Goal: Task Accomplishment & Management: Manage account settings

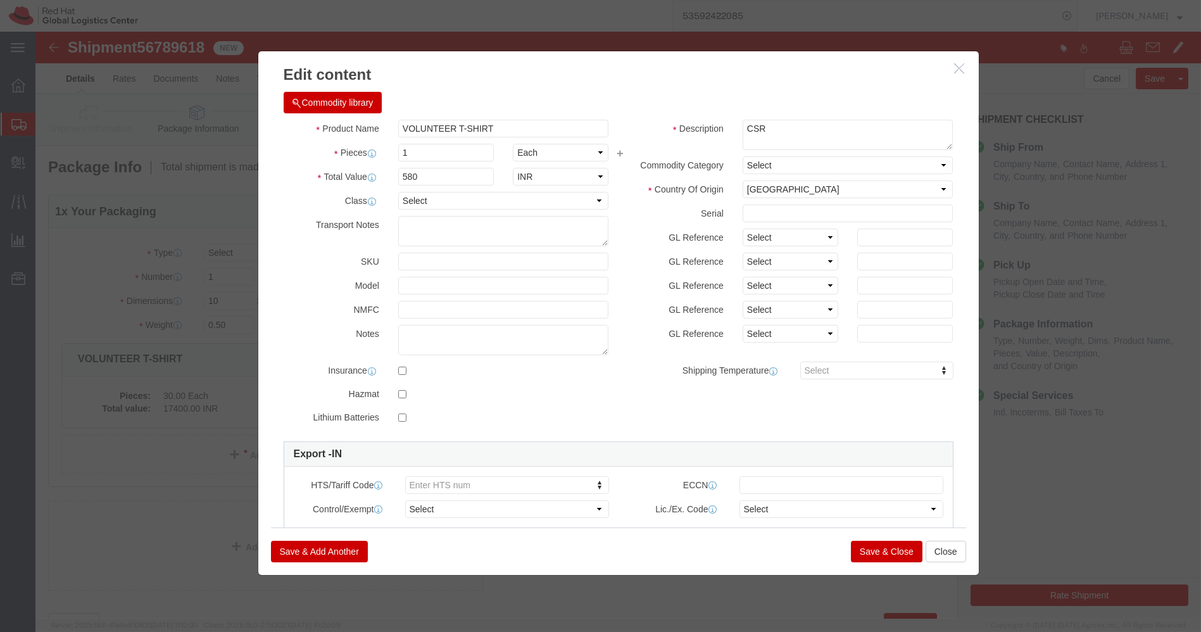
click button "Save & Close"
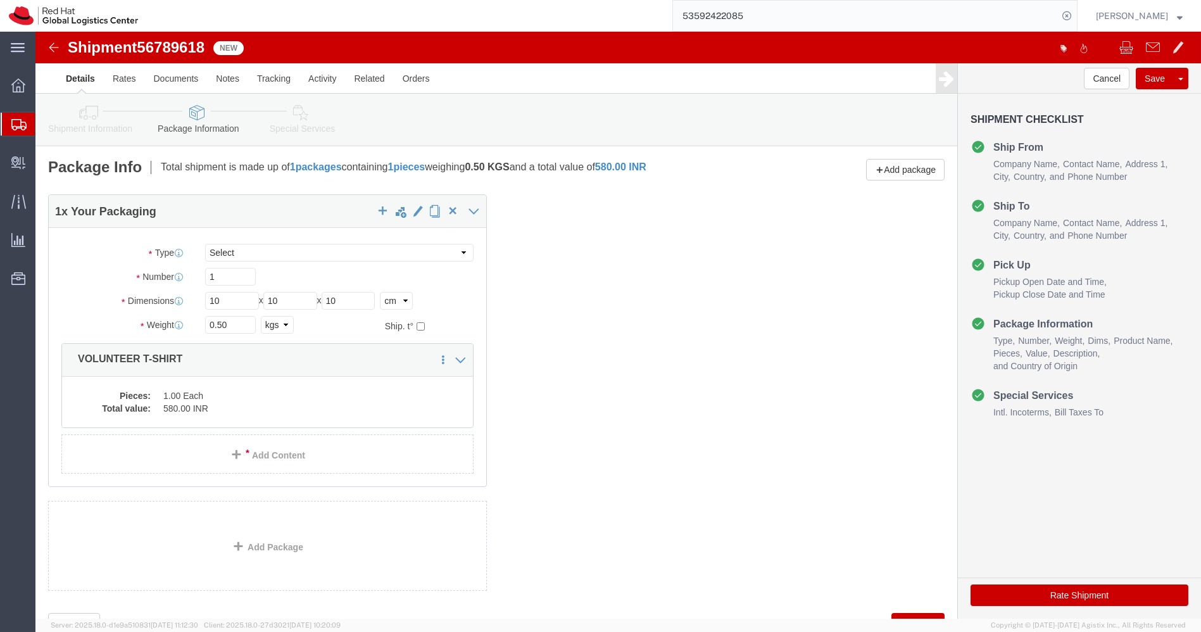
click icon
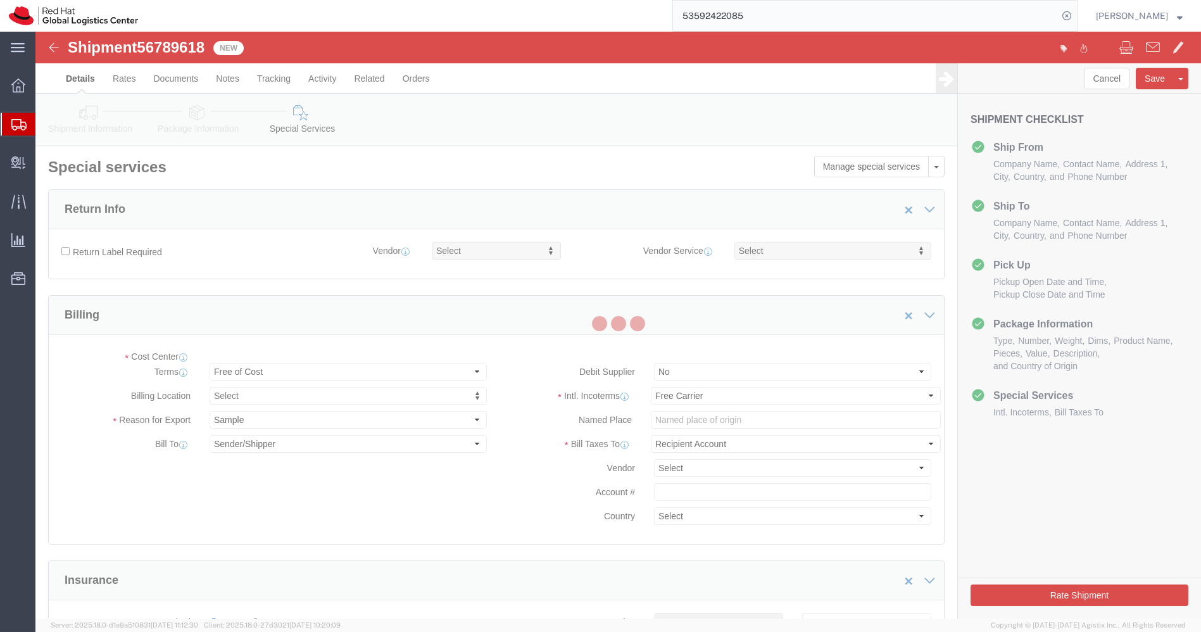
select select "COSTCENTER"
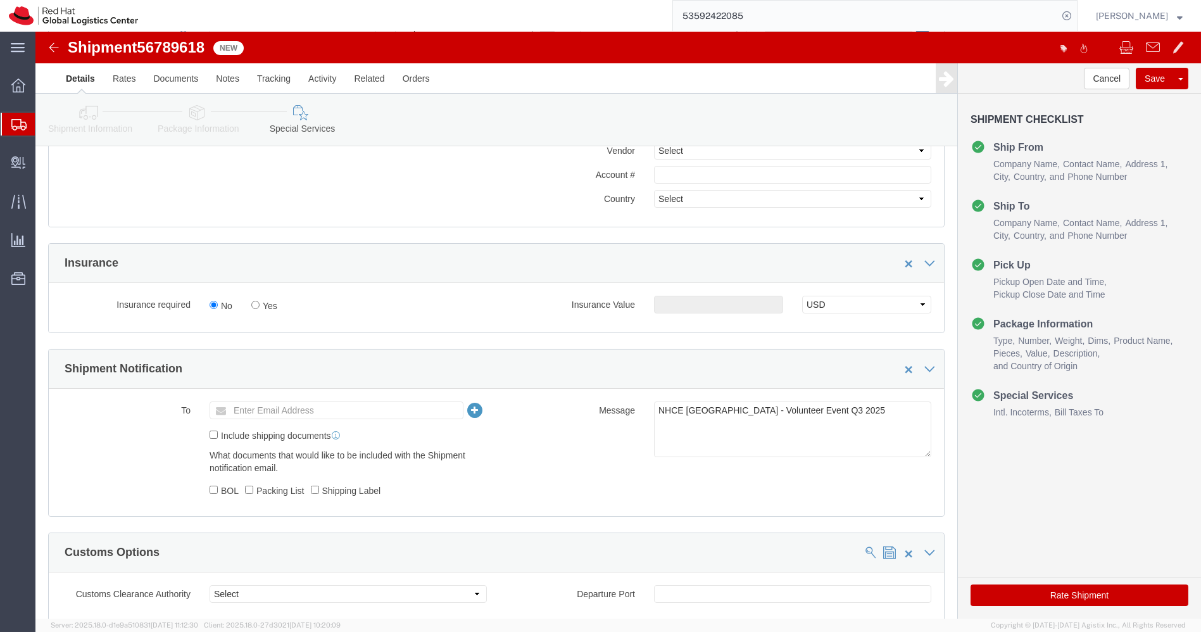
scroll to position [342, 0]
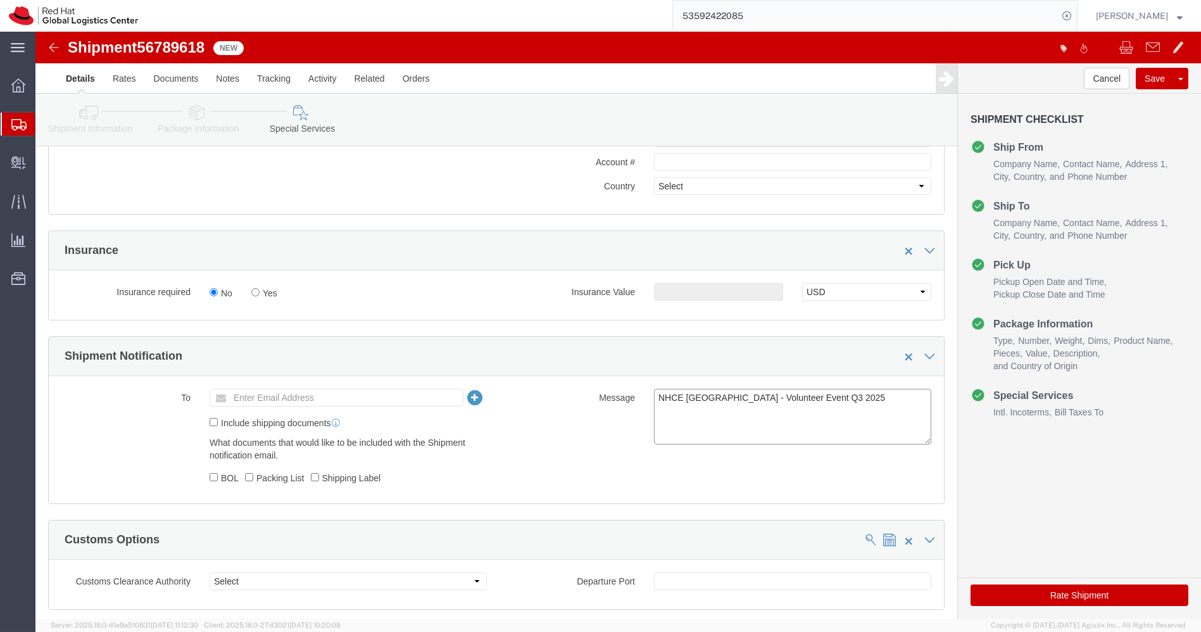
drag, startPoint x: 810, startPoint y: 361, endPoint x: 468, endPoint y: 358, distance: 341.9
click div "Message NHCE Singapore - Volunteer Event Q3 2025"
type textarea "Volunteer T-shirts"
click div "To Enter Email Address Include shipping documents What documents that would lik…"
click button "Rate Shipment"
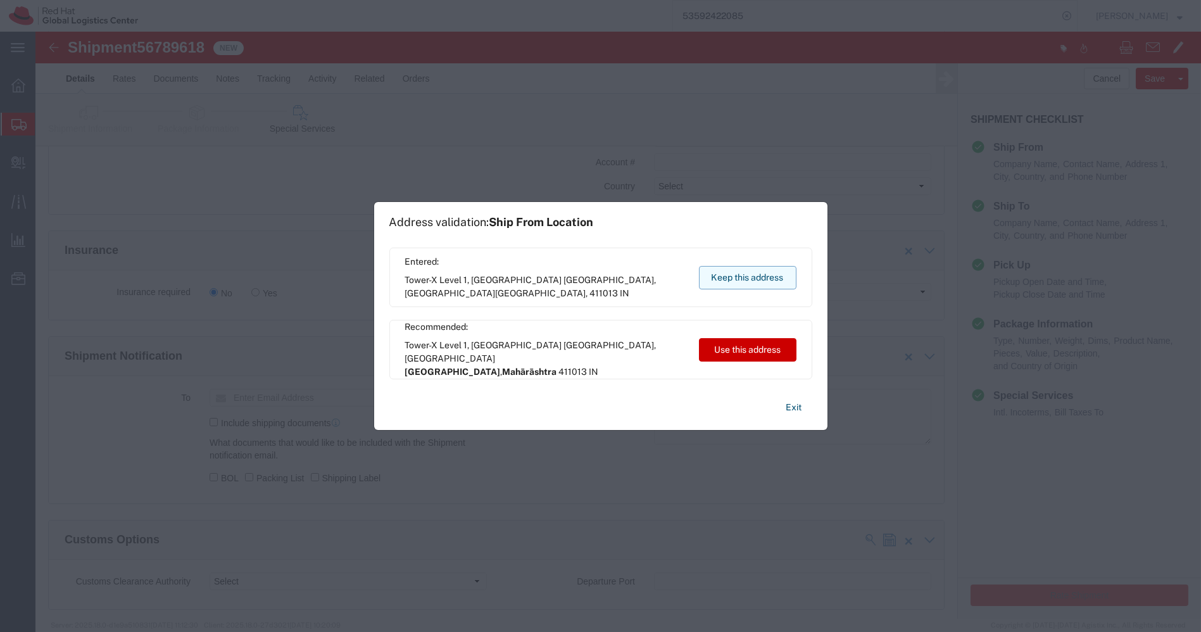
click at [769, 282] on button "Keep this address" at bounding box center [747, 277] width 97 height 23
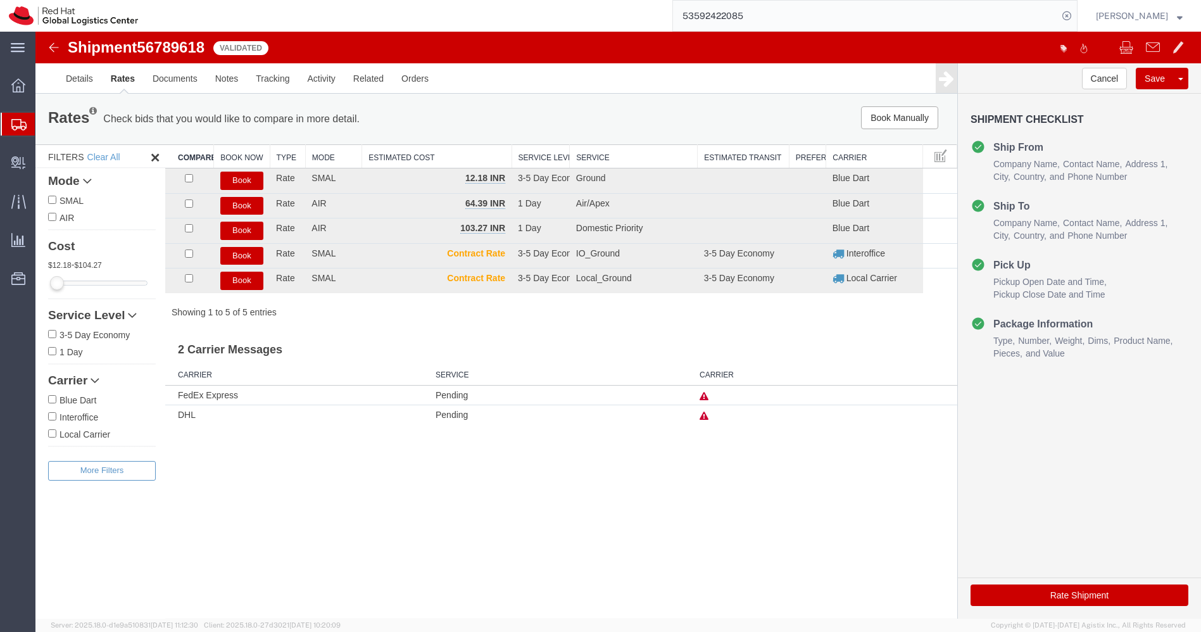
scroll to position [0, 0]
click at [242, 229] on button "Book" at bounding box center [241, 231] width 43 height 18
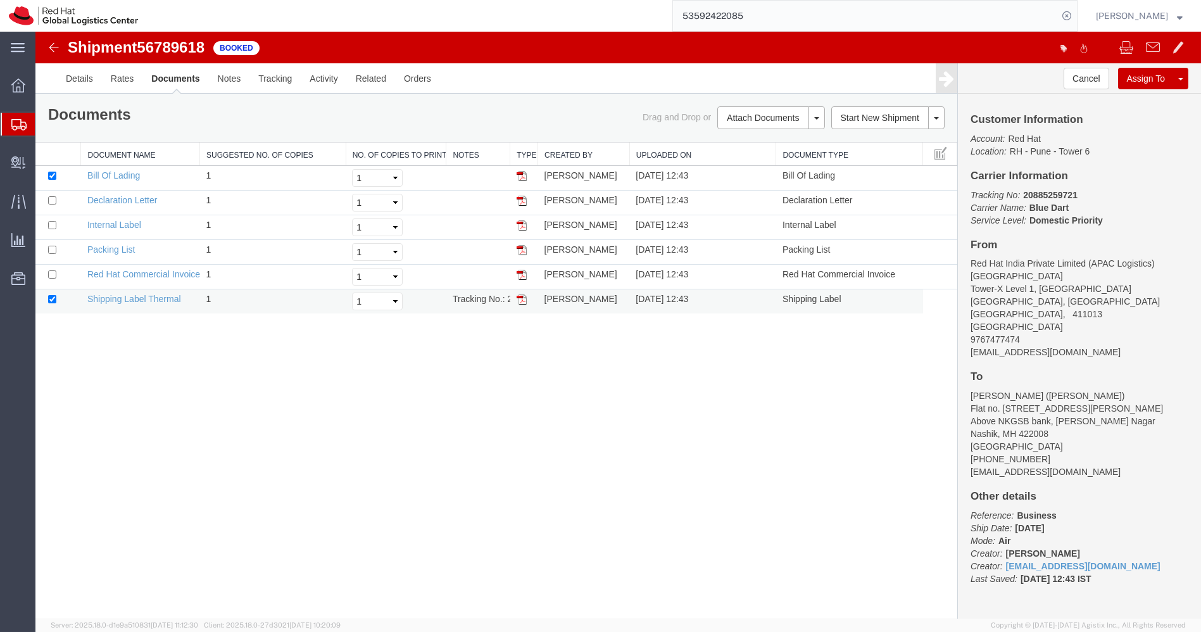
click at [519, 299] on img at bounding box center [522, 299] width 10 height 10
drag, startPoint x: 1079, startPoint y: 189, endPoint x: 1025, endPoint y: 189, distance: 54.4
click at [1025, 189] on p "Tracking No: 20885259721 Carrier Name: Blue Dart Blue Dart Service Level: Domes…" at bounding box center [1079, 208] width 218 height 38
copy b "20885259721"
click at [1128, 98] on link "Clone Shipment" at bounding box center [1133, 99] width 110 height 19
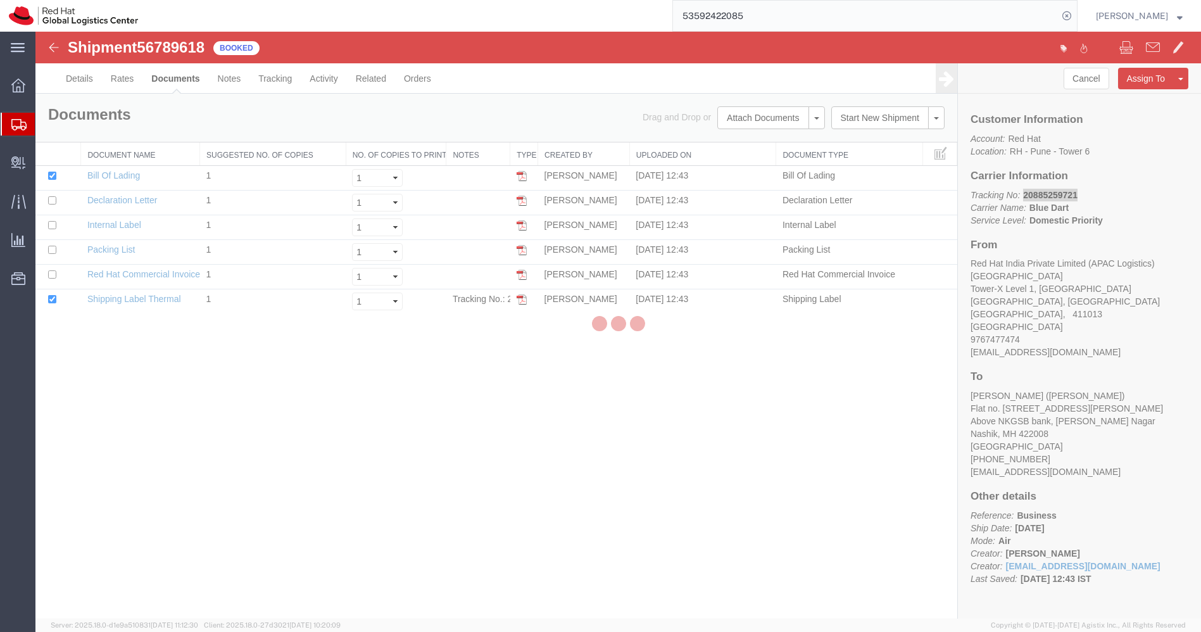
select select "38007"
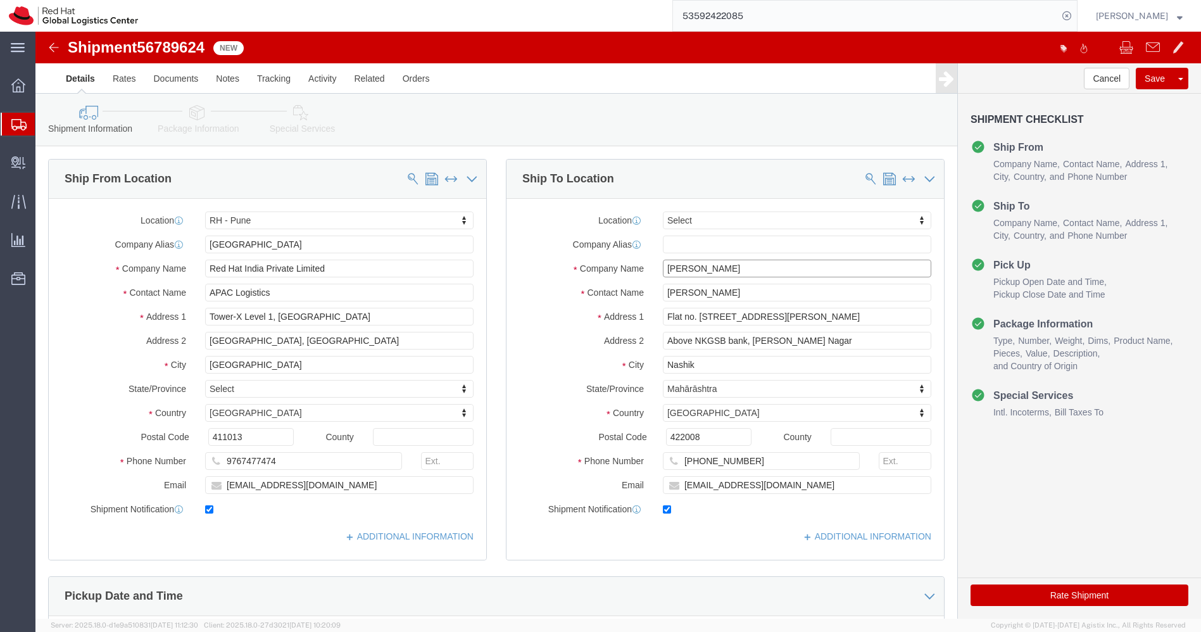
click input "[PERSON_NAME]"
paste input "[PERSON_NAME]"
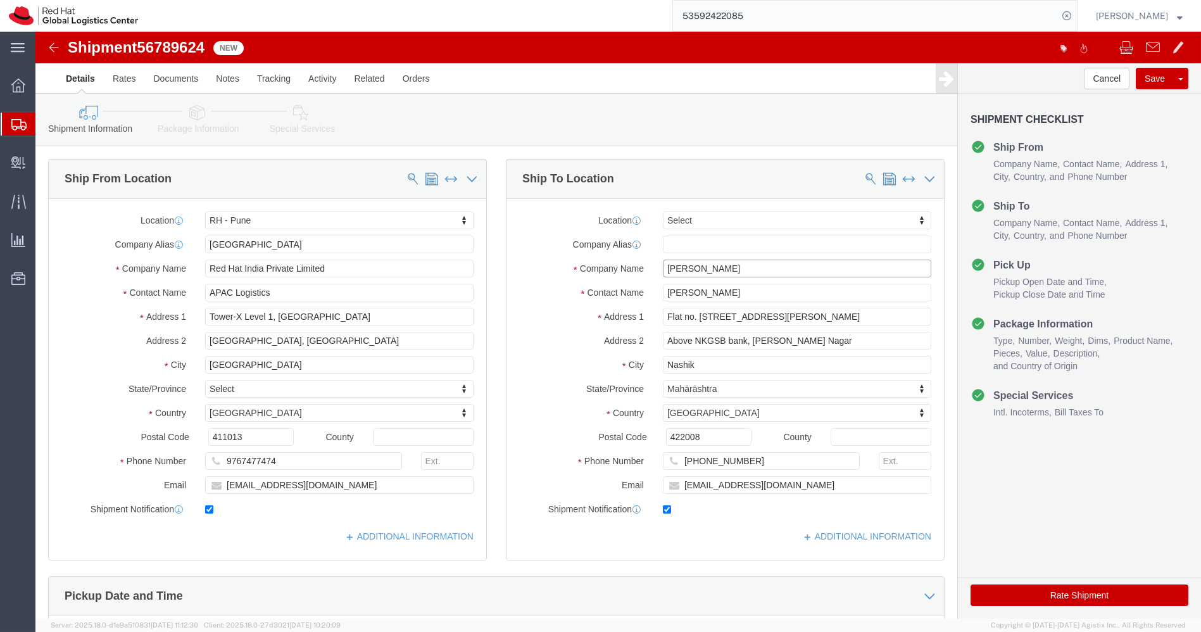
type input "[PERSON_NAME]"
paste input "[PERSON_NAME]"
type input "[PERSON_NAME]"
click input "[PHONE_NUMBER]"
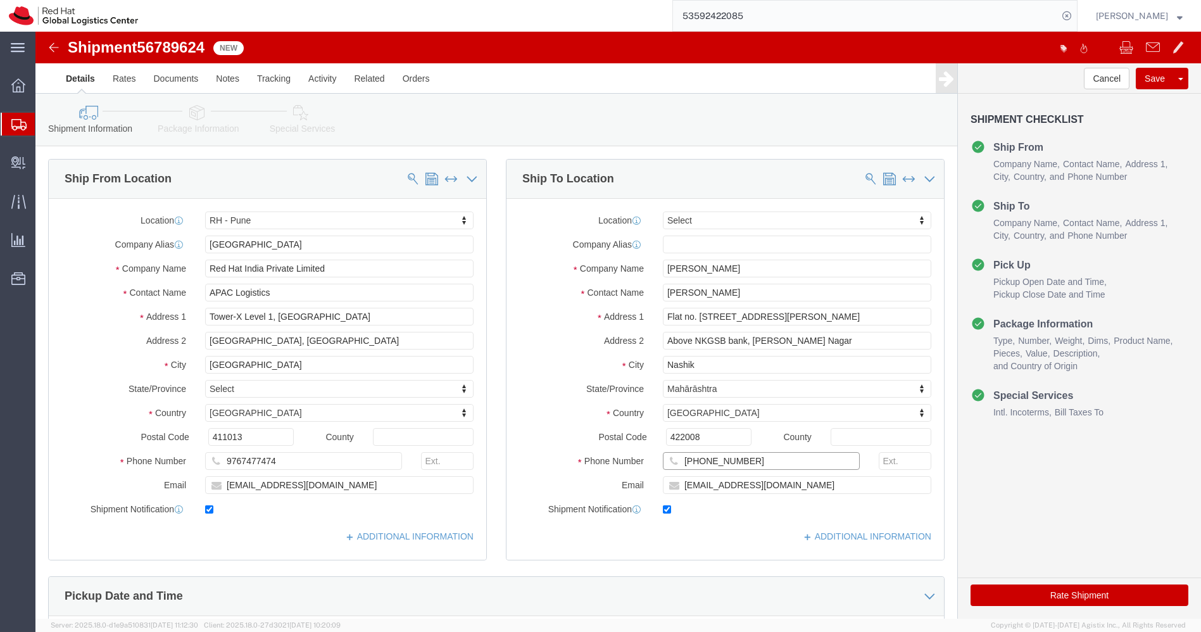
click input "[PHONE_NUMBER]"
paste input "88663-39558"
type input "[PHONE_NUMBER]"
paste input "abarge"
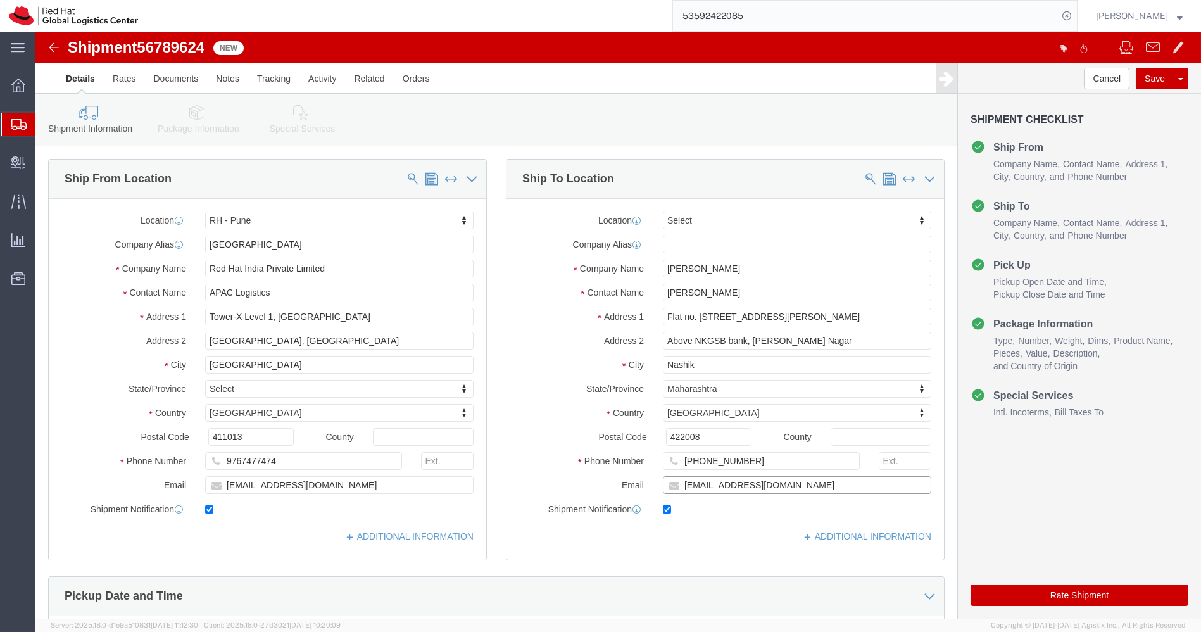
type input "[EMAIL_ADDRESS][DOMAIN_NAME]"
click input "Flat no. [STREET_ADDRESS][PERSON_NAME]"
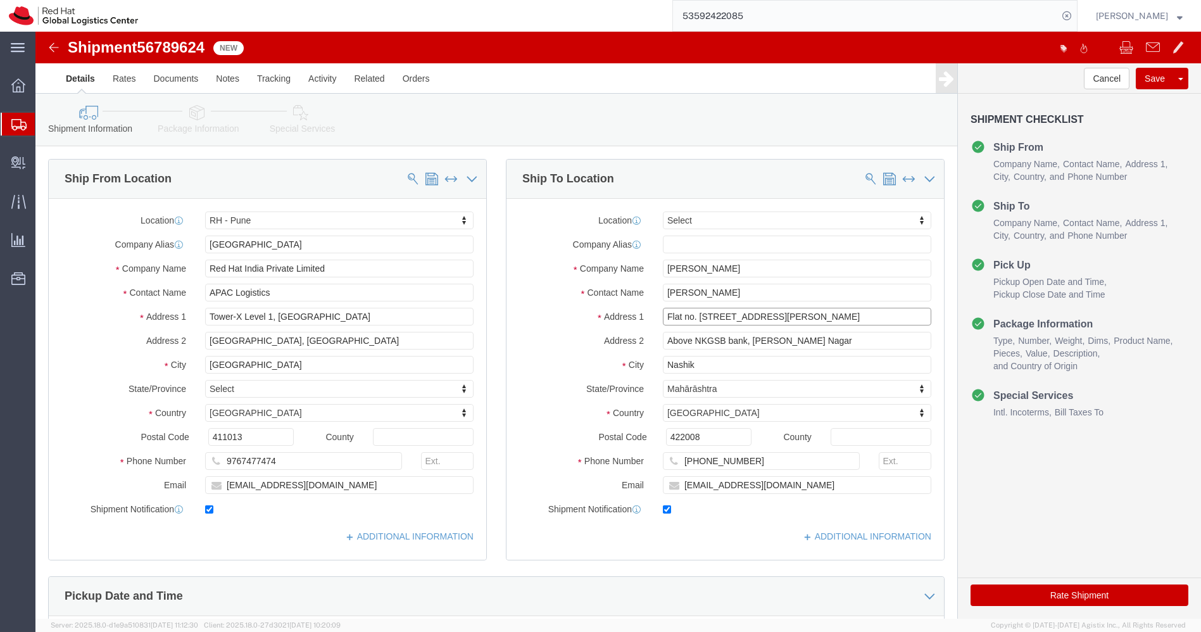
click input "Flat no. [STREET_ADDRESS][PERSON_NAME]"
paste input "B-8 / 404 Managala Greens Near [GEOGRAPHIC_DATA] behind [PERSON_NAME][GEOGRAPHI…"
click input "B-8 / 404 Managala Greens Near [GEOGRAPHIC_DATA] behind [PERSON_NAME][GEOGRAPHI…"
drag, startPoint x: 798, startPoint y: 285, endPoint x: 1131, endPoint y: 349, distance: 339.2
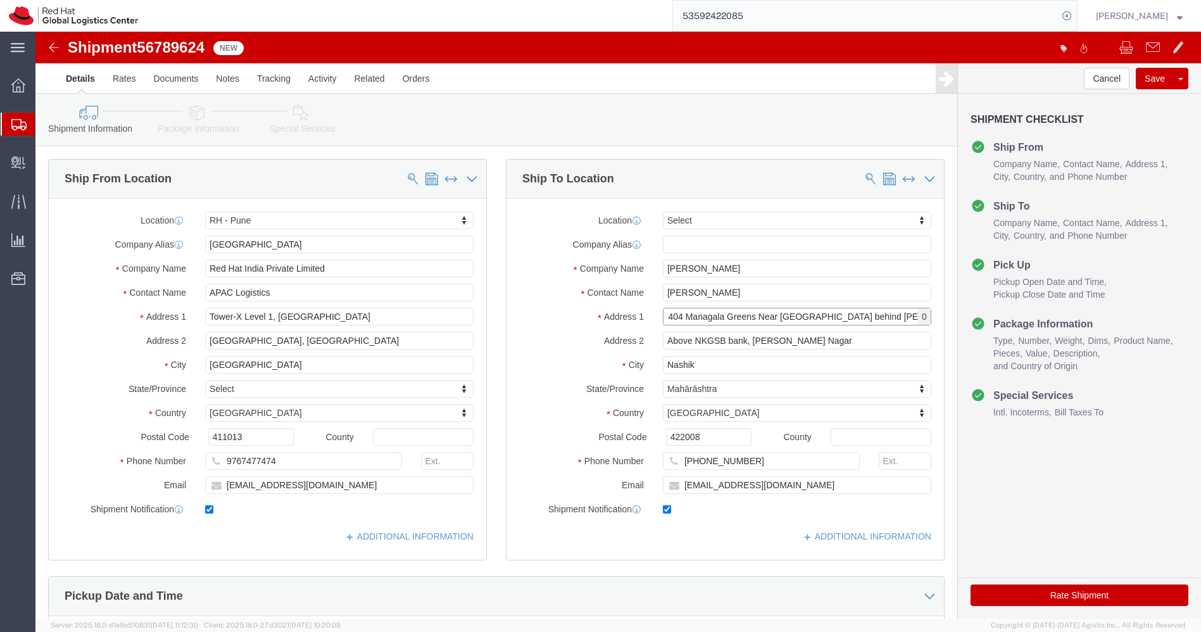
click form "Shipment 56789624 New Details Rates Documents Notes Tracking Activity Related O…"
type input "B-8 / 404 [GEOGRAPHIC_DATA] Near [GEOGRAPHIC_DATA]"
paste input "behind [PERSON_NAME]"
drag, startPoint x: 719, startPoint y: 304, endPoint x: 693, endPoint y: 304, distance: 25.3
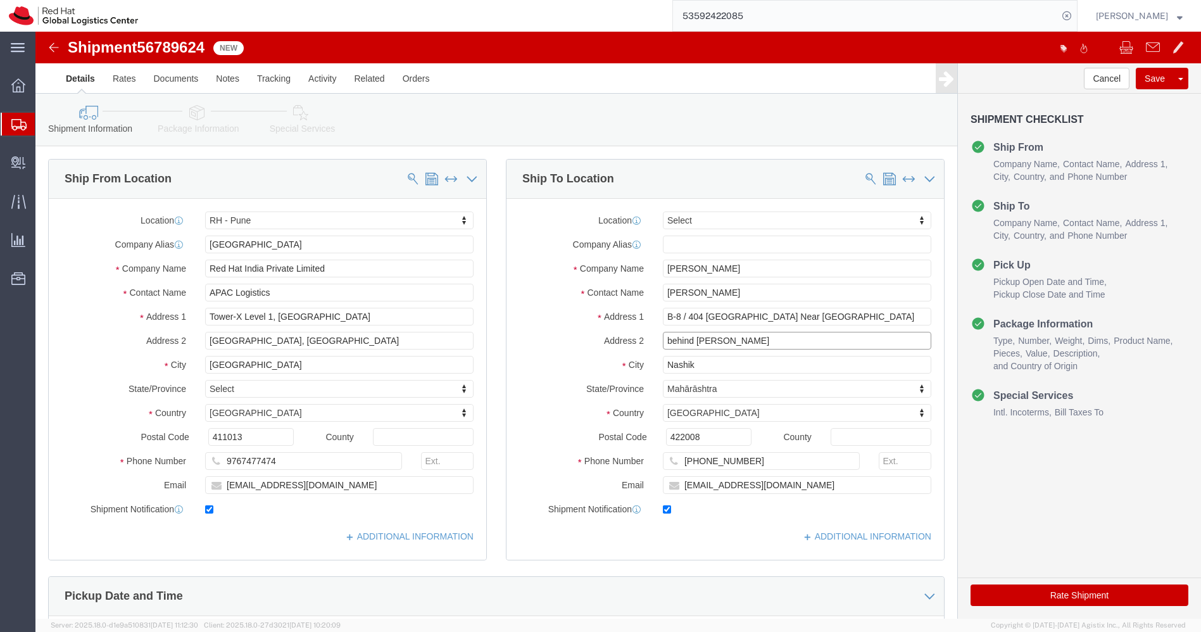
click input "behind [PERSON_NAME]"
paste input "rsali Vadodara"
type input "behind [PERSON_NAME] [PERSON_NAME]"
paste input "VADODRA"
type input "VADODRA"
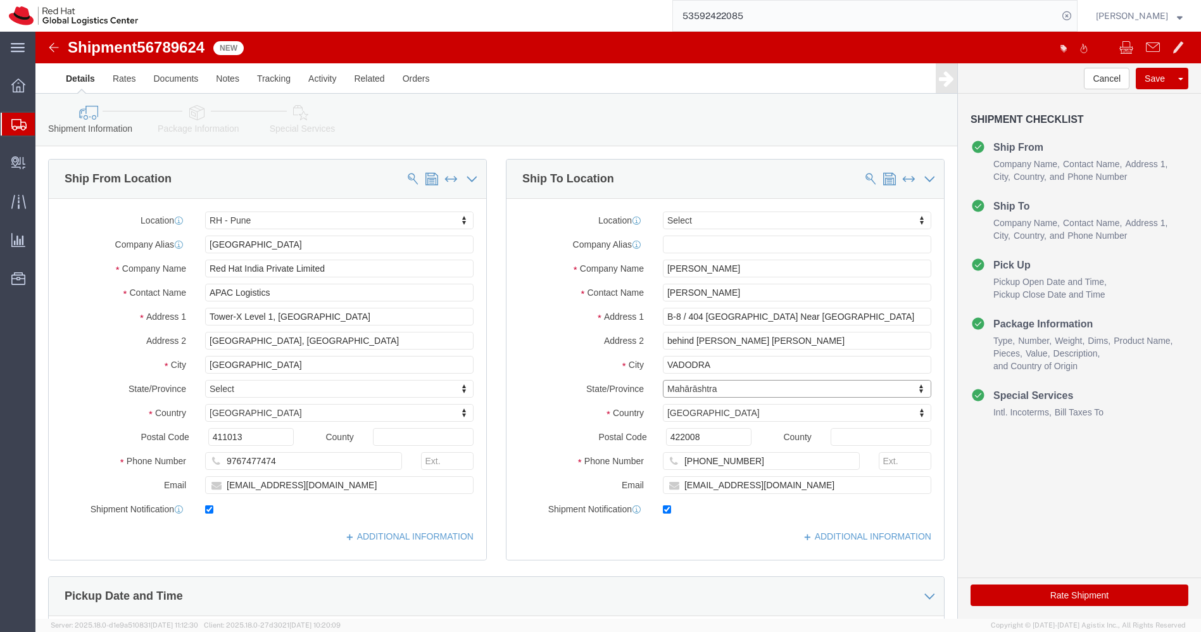
type input "g"
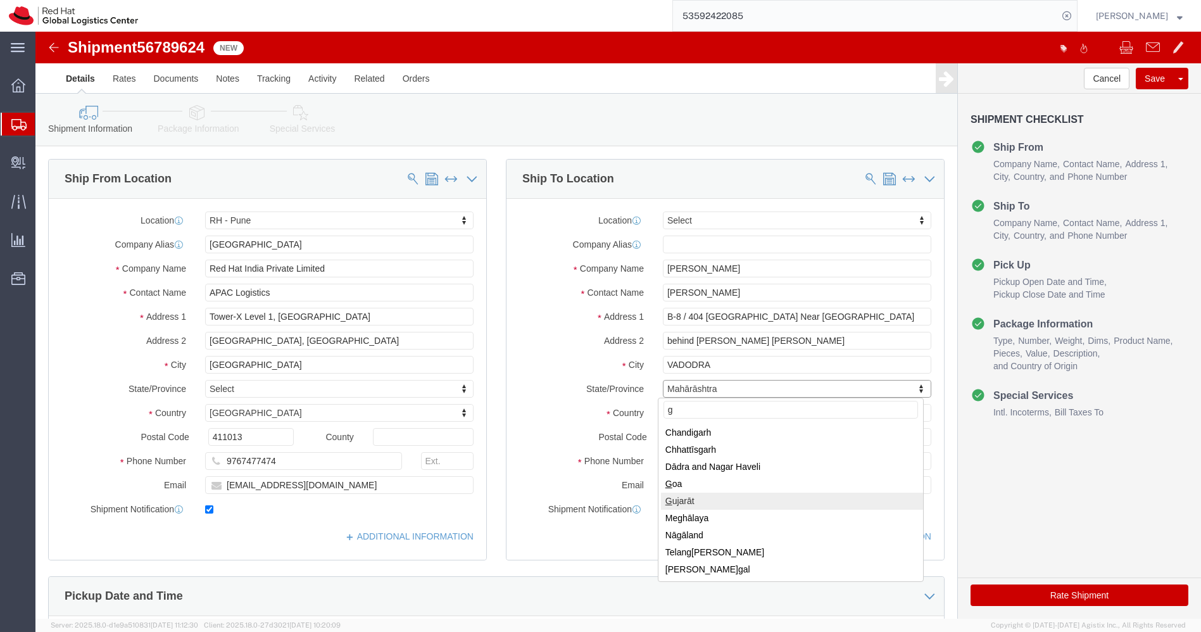
select select "GJ"
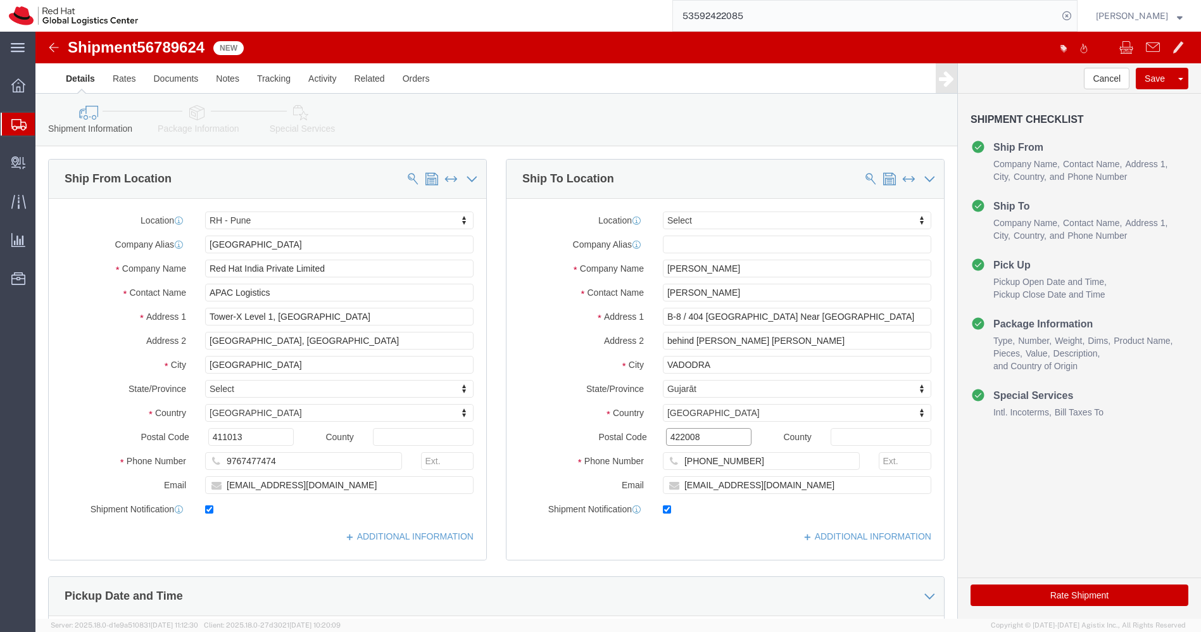
paste input "390009"
type input "390009"
click button "Rate Shipment"
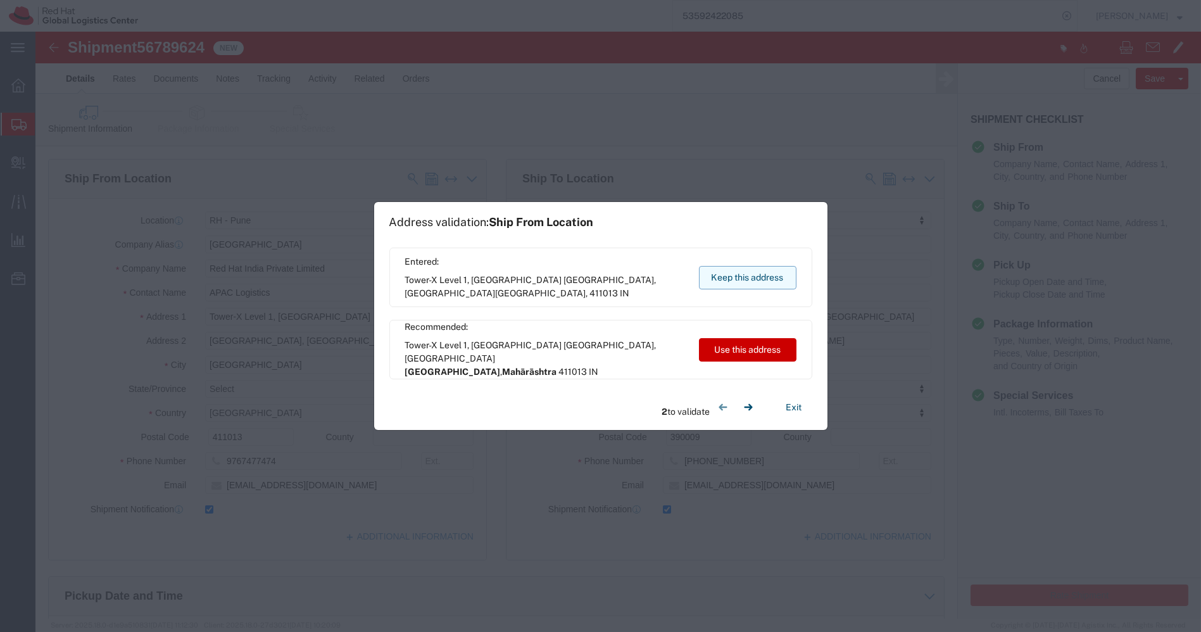
click at [772, 286] on button "Keep this address" at bounding box center [747, 277] width 97 height 23
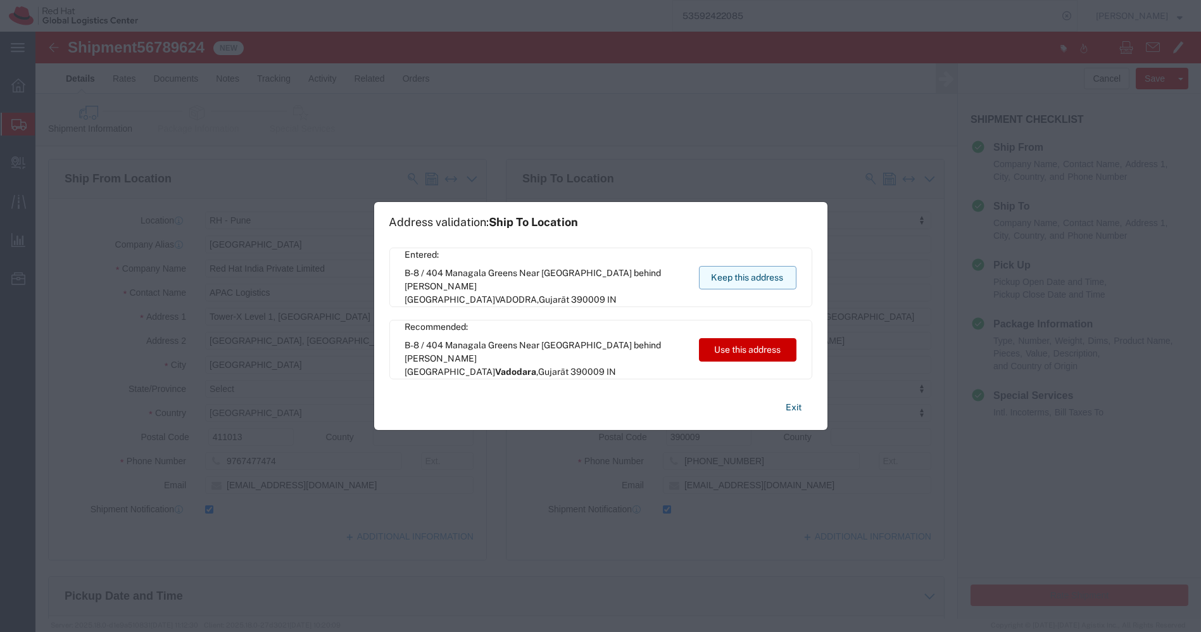
click at [772, 286] on button "Keep this address" at bounding box center [747, 277] width 97 height 23
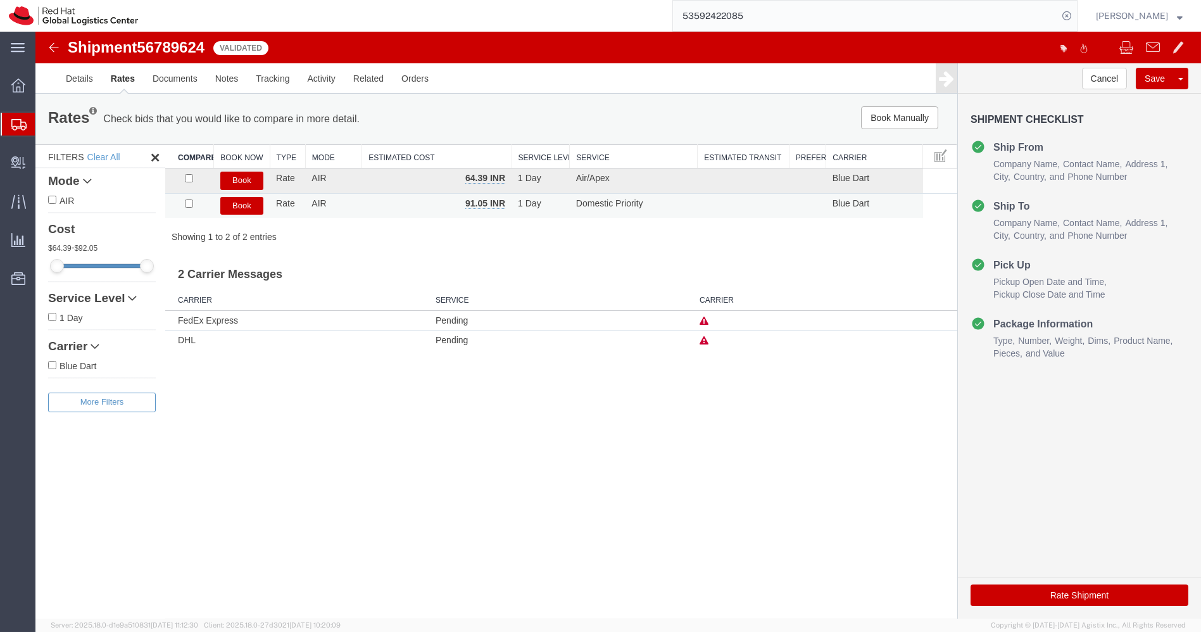
click at [246, 207] on button "Book" at bounding box center [241, 206] width 43 height 18
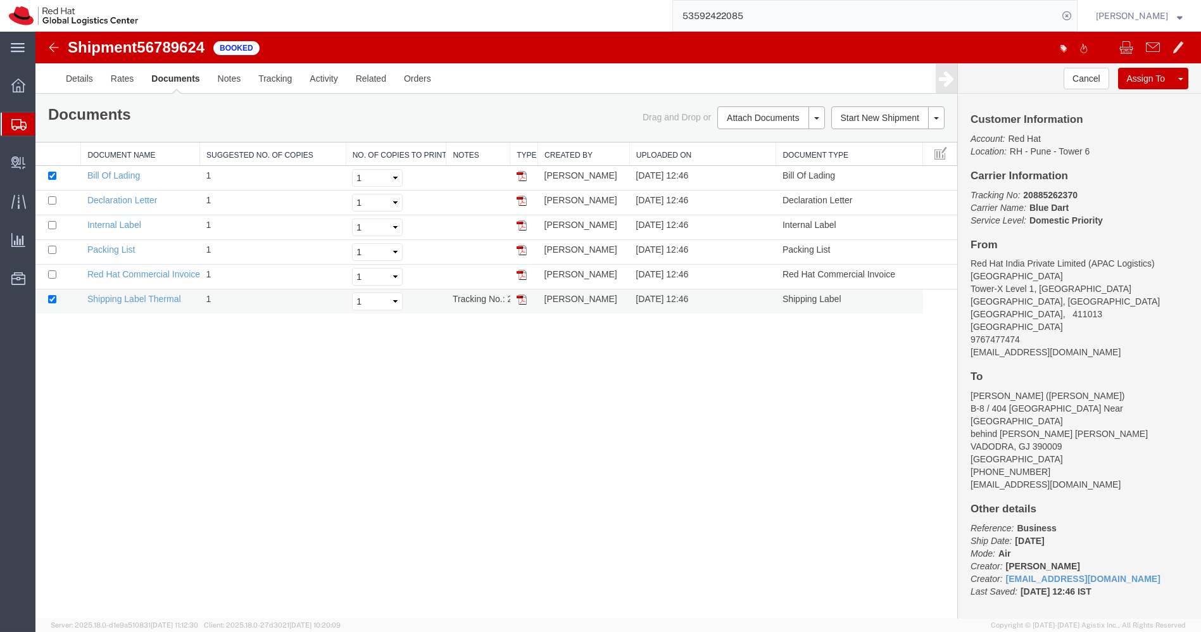
drag, startPoint x: 558, startPoint y: 331, endPoint x: 522, endPoint y: 299, distance: 47.5
click at [522, 299] on img at bounding box center [522, 299] width 10 height 10
click at [9, 125] on div at bounding box center [18, 124] width 35 height 23
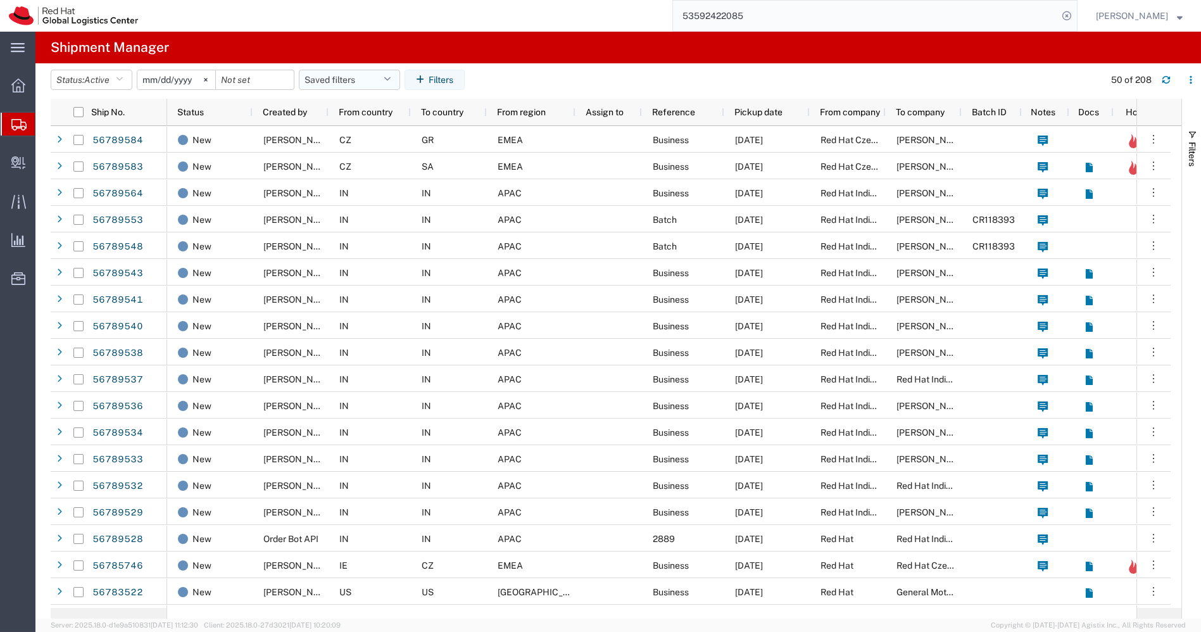
click at [391, 77] on icon "button" at bounding box center [387, 79] width 7 height 9
click at [356, 131] on span "APAC" at bounding box center [384, 134] width 166 height 23
type input "[DATE]"
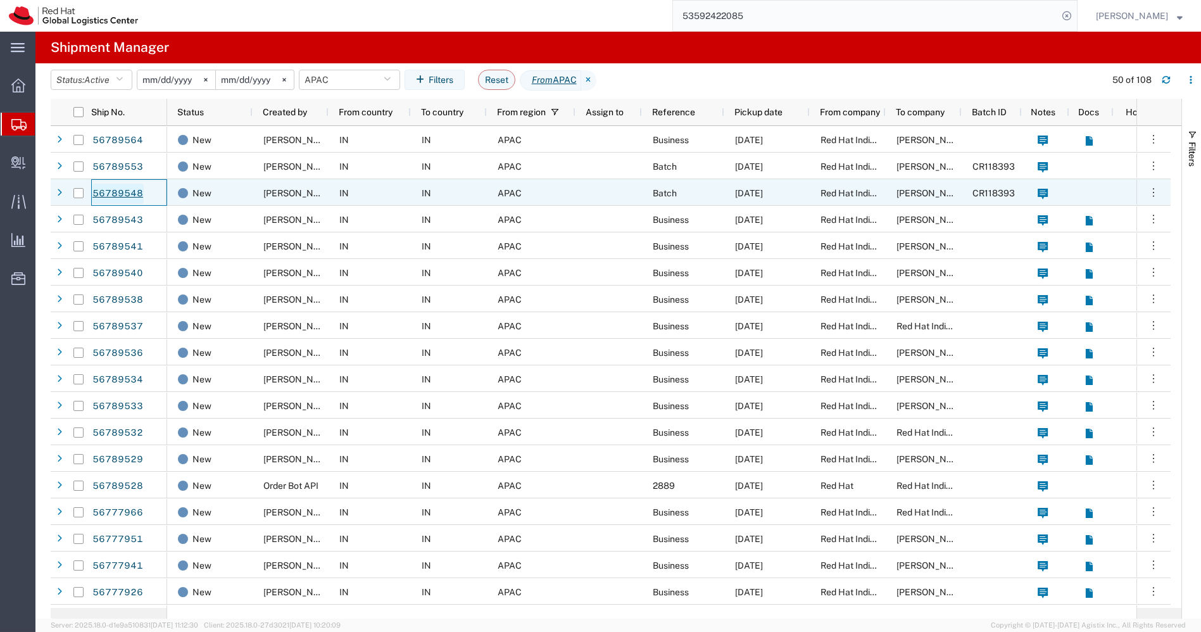
click at [127, 194] on link "56789548" at bounding box center [118, 194] width 52 height 20
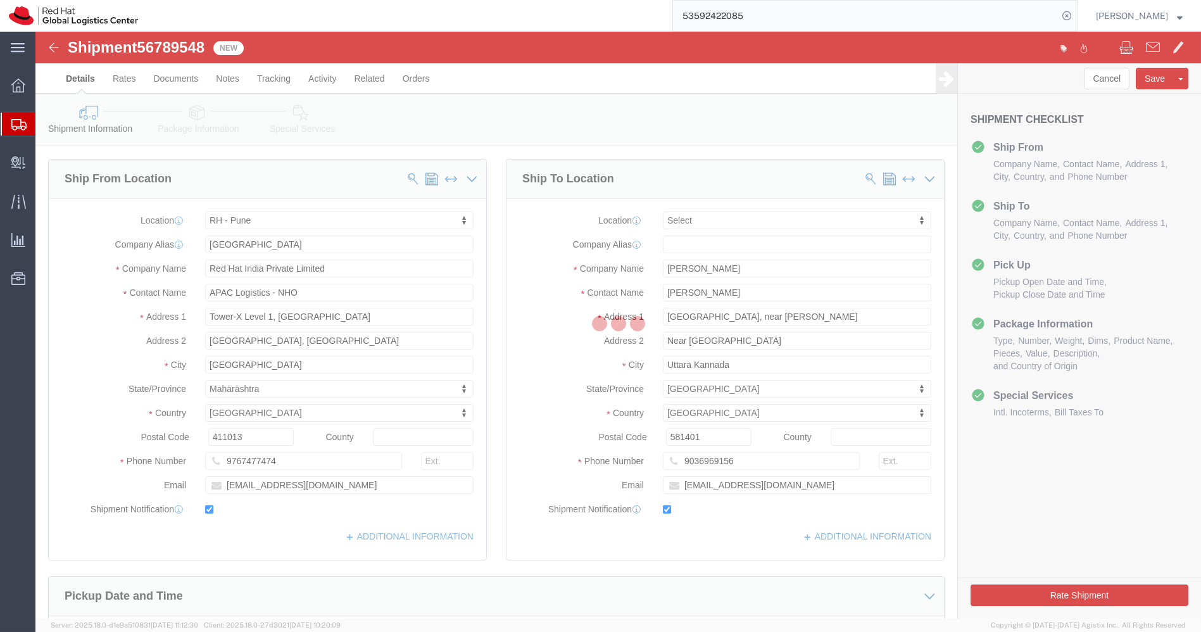
select select "38007"
select select
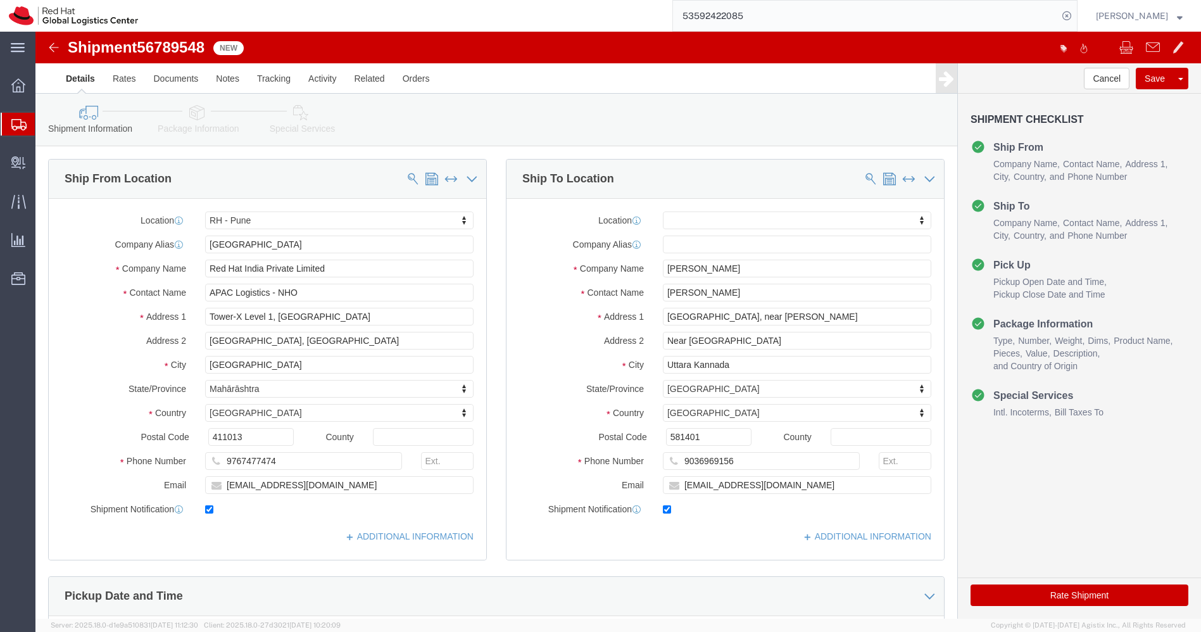
click button "Rate Shipment"
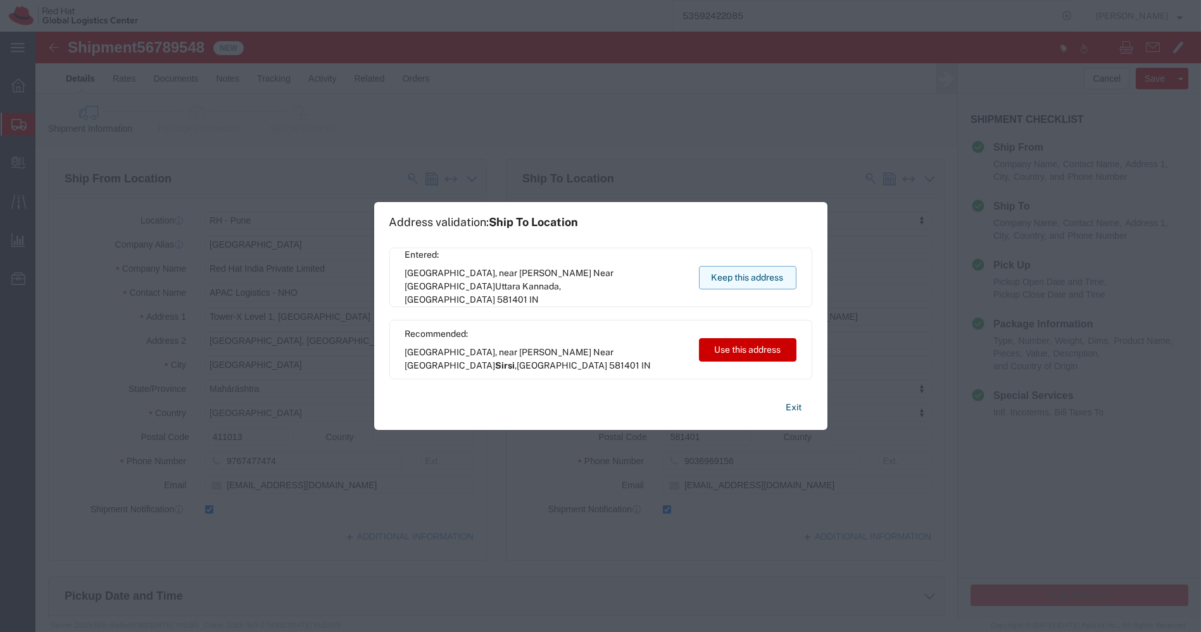
click at [756, 270] on button "Keep this address" at bounding box center [747, 277] width 97 height 23
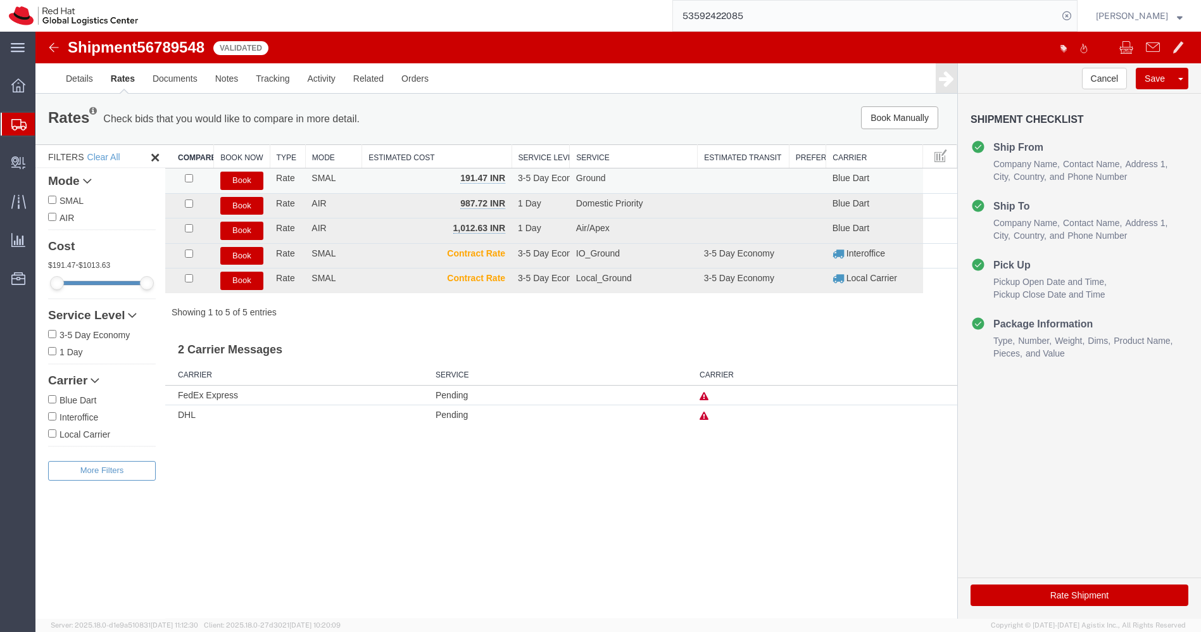
click at [253, 182] on button "Book" at bounding box center [241, 181] width 43 height 18
click at [54, 41] on img at bounding box center [53, 47] width 15 height 15
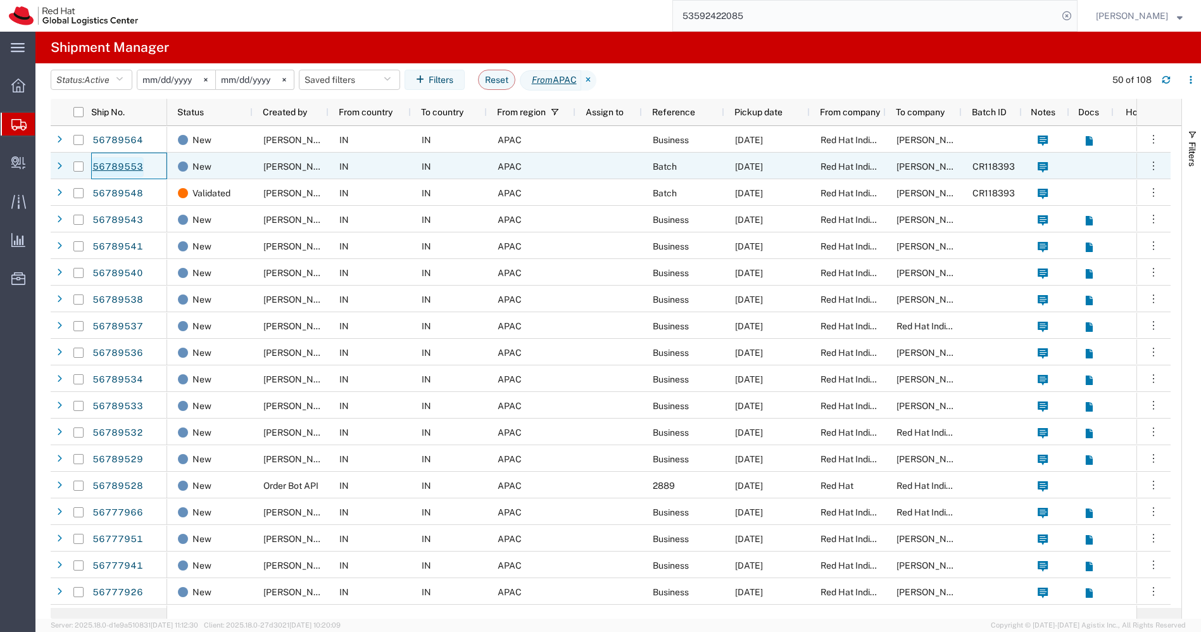
click at [119, 166] on link "56789553" at bounding box center [118, 167] width 52 height 20
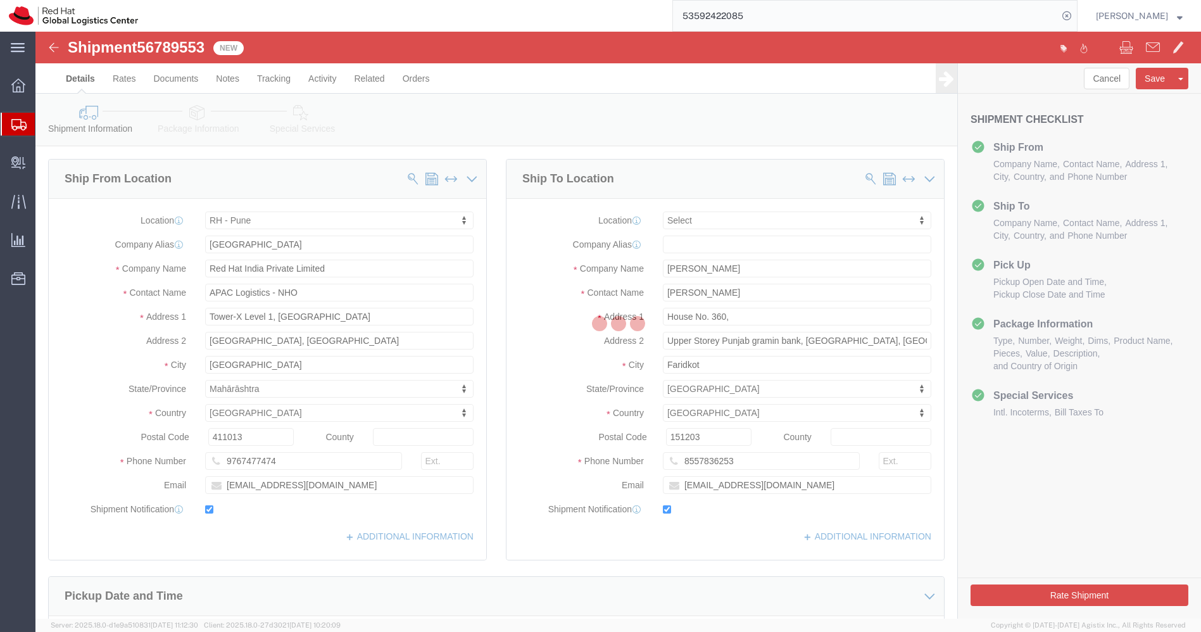
select select "38007"
select select
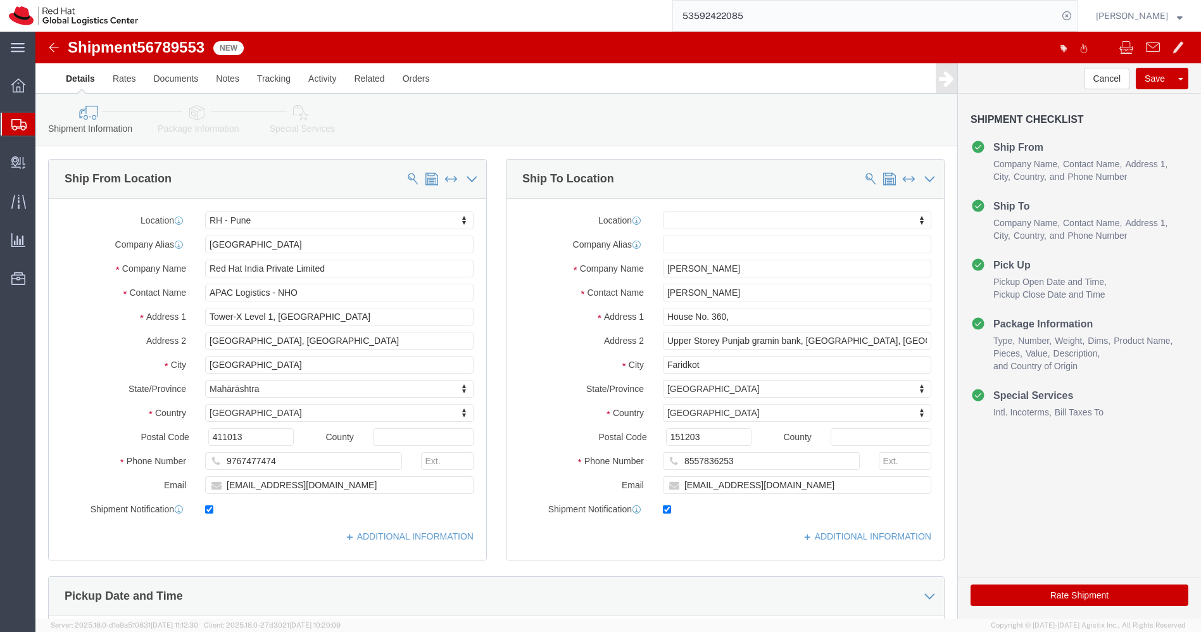
click button "Rate Shipment"
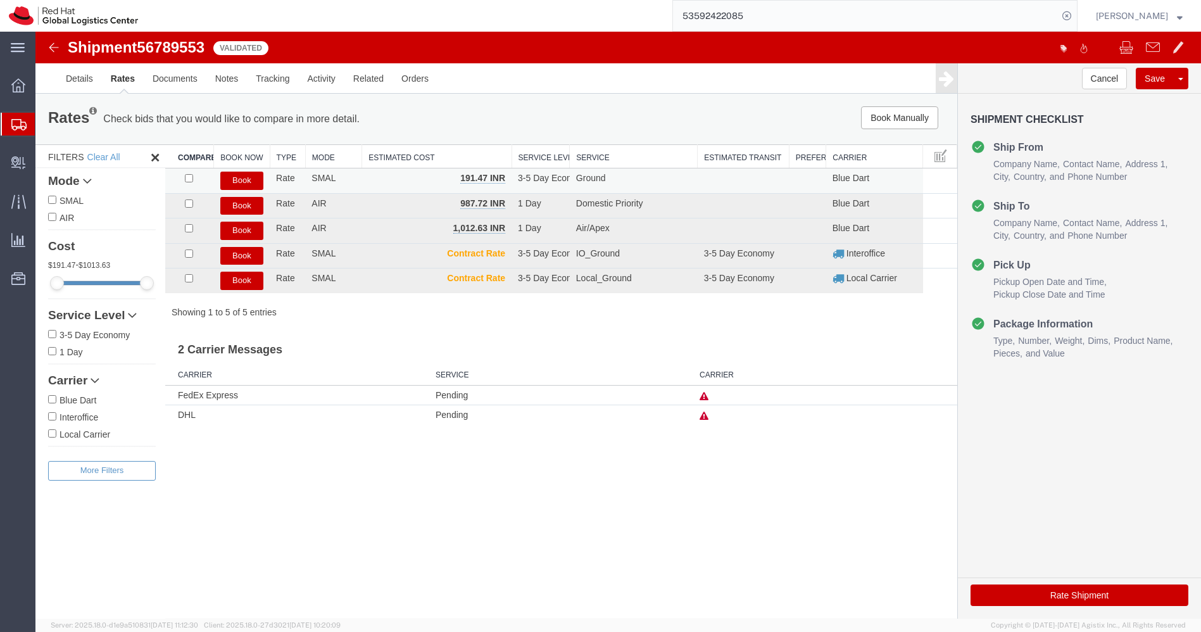
click at [246, 182] on button "Book" at bounding box center [241, 181] width 43 height 18
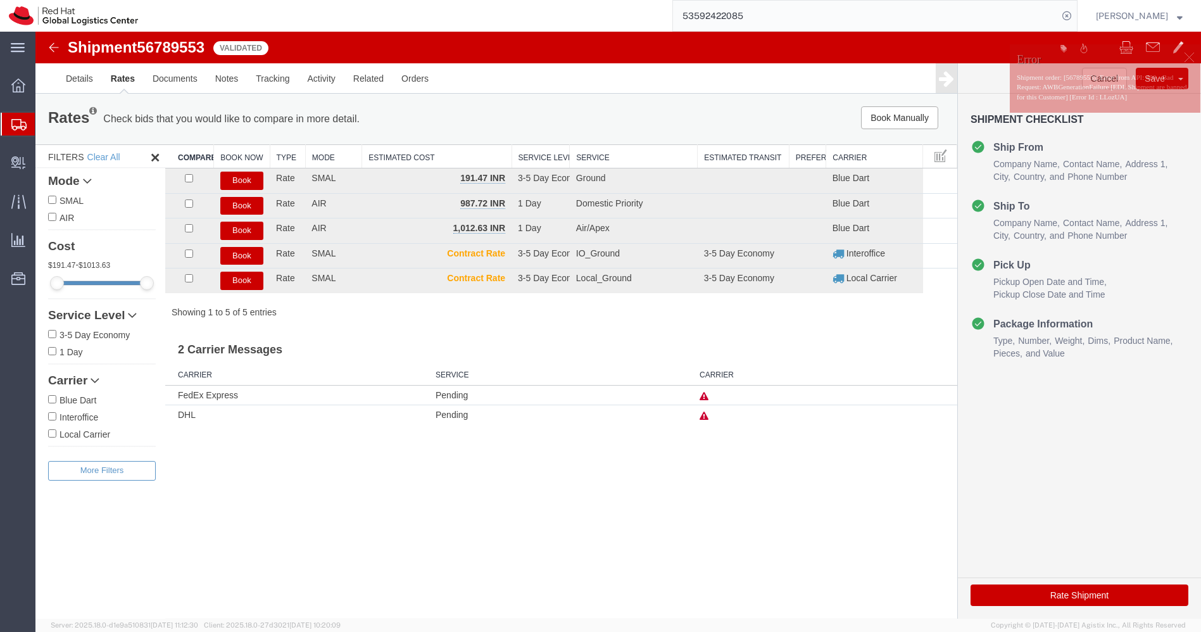
click at [51, 46] on img at bounding box center [53, 47] width 15 height 15
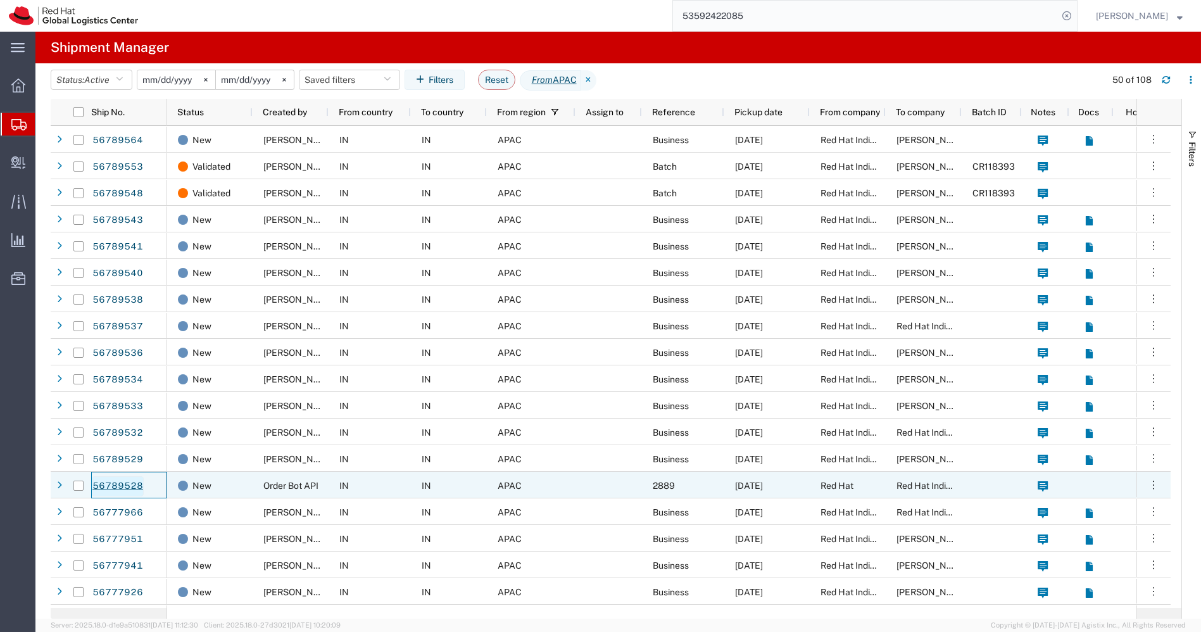
click at [130, 480] on link "56789528" at bounding box center [118, 486] width 52 height 20
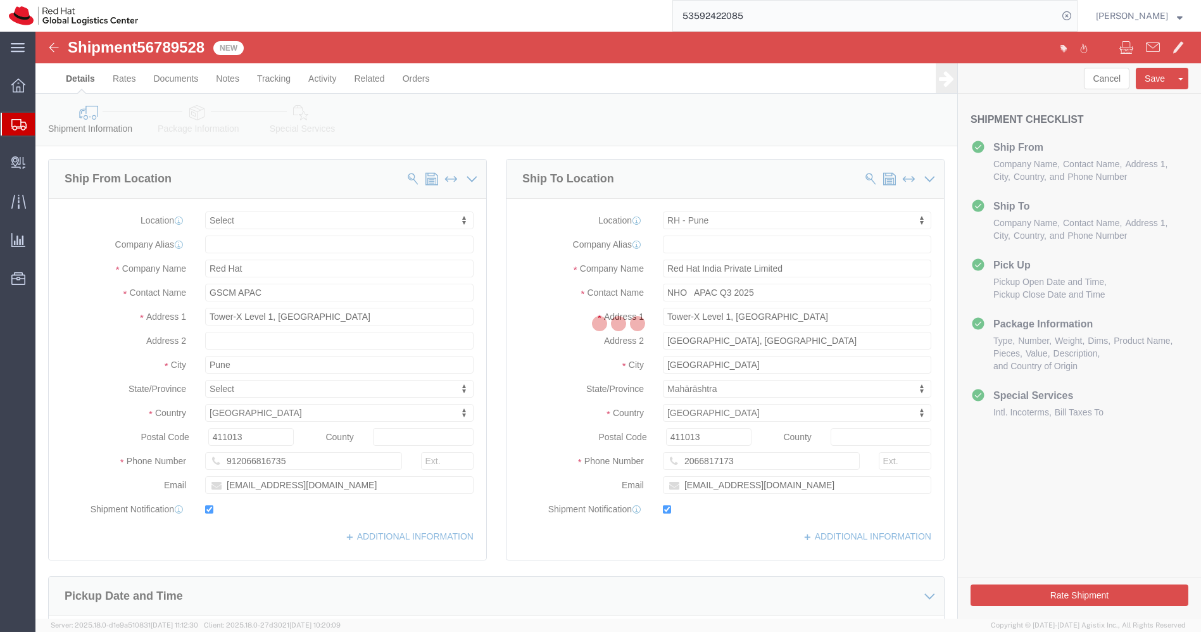
select select
select select "38007"
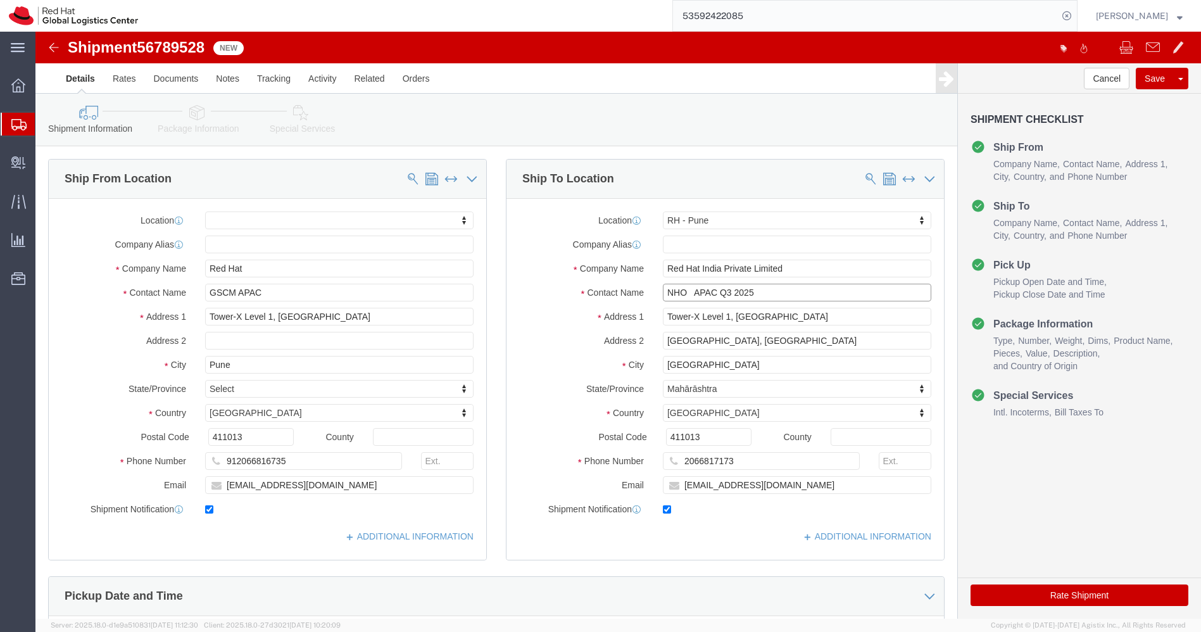
click input "NHO APAC Q3 2025"
type input "NHO APAC Q3 2025"
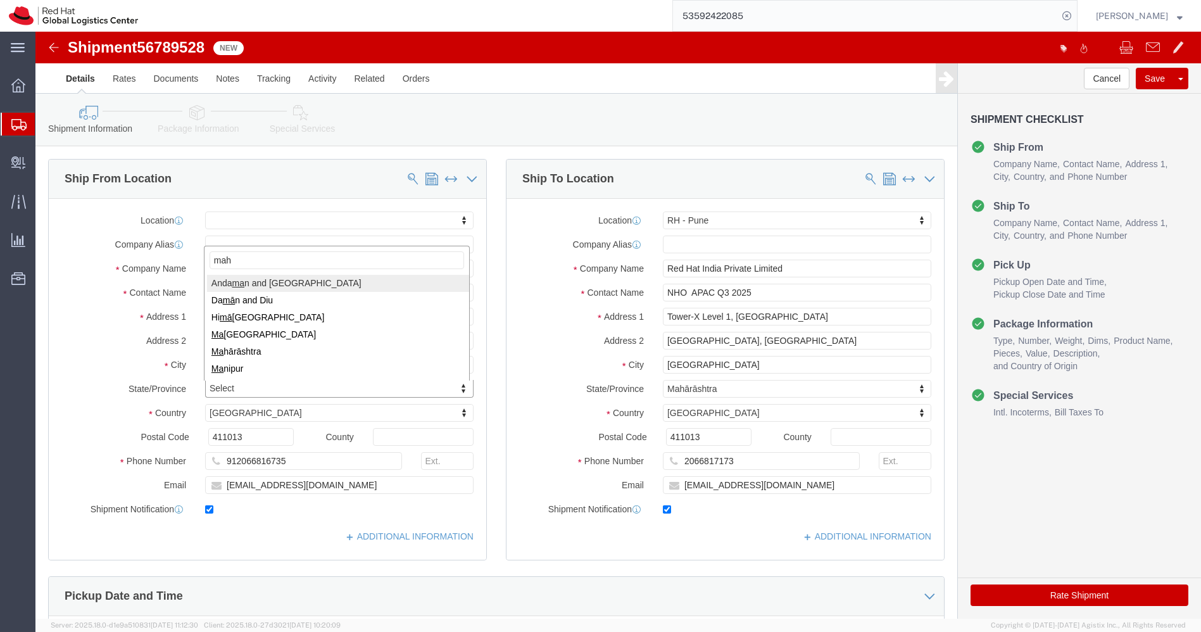
type input "maha"
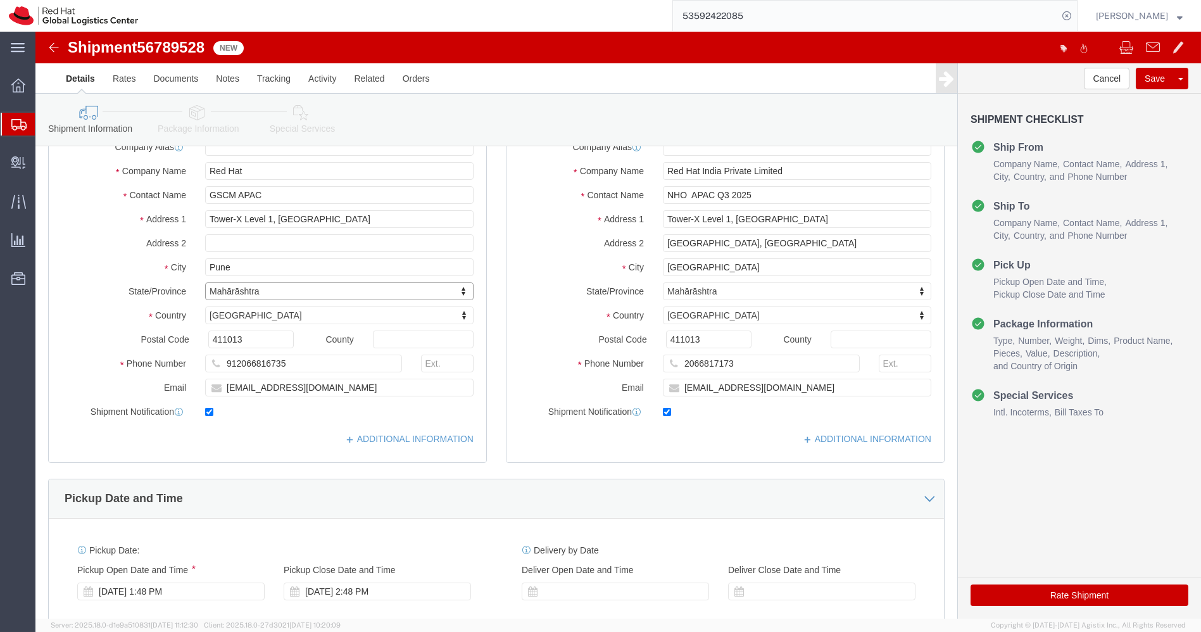
scroll to position [98, 0]
drag, startPoint x: 175, startPoint y: 13, endPoint x: 108, endPoint y: 13, distance: 66.5
click div "Shipment 56789528 New"
copy span "56789528"
click icon
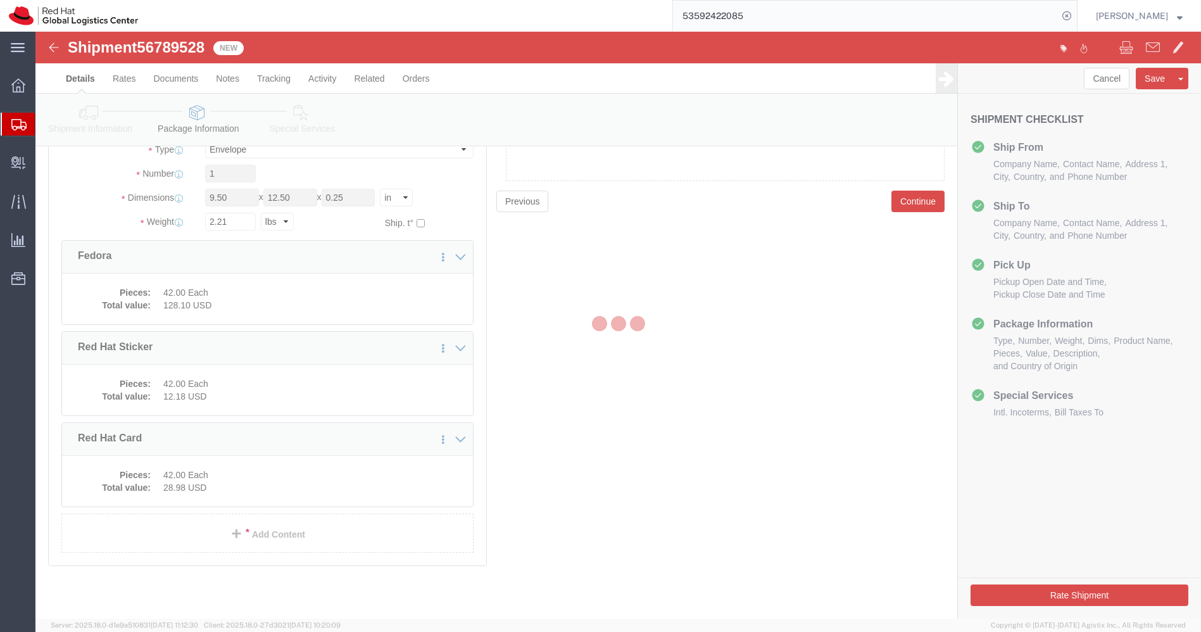
scroll to position [97, 0]
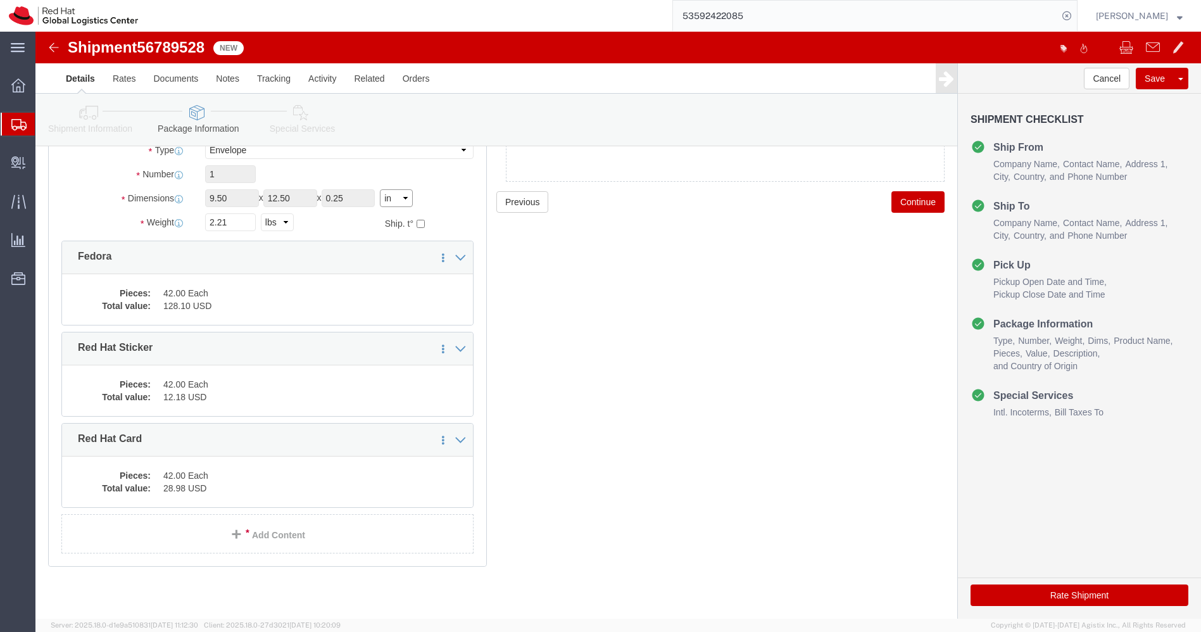
click select "Select cm ft in"
select select "CM"
click select "Select cm ft in"
click select "Select kgs lbs"
select select "KGS"
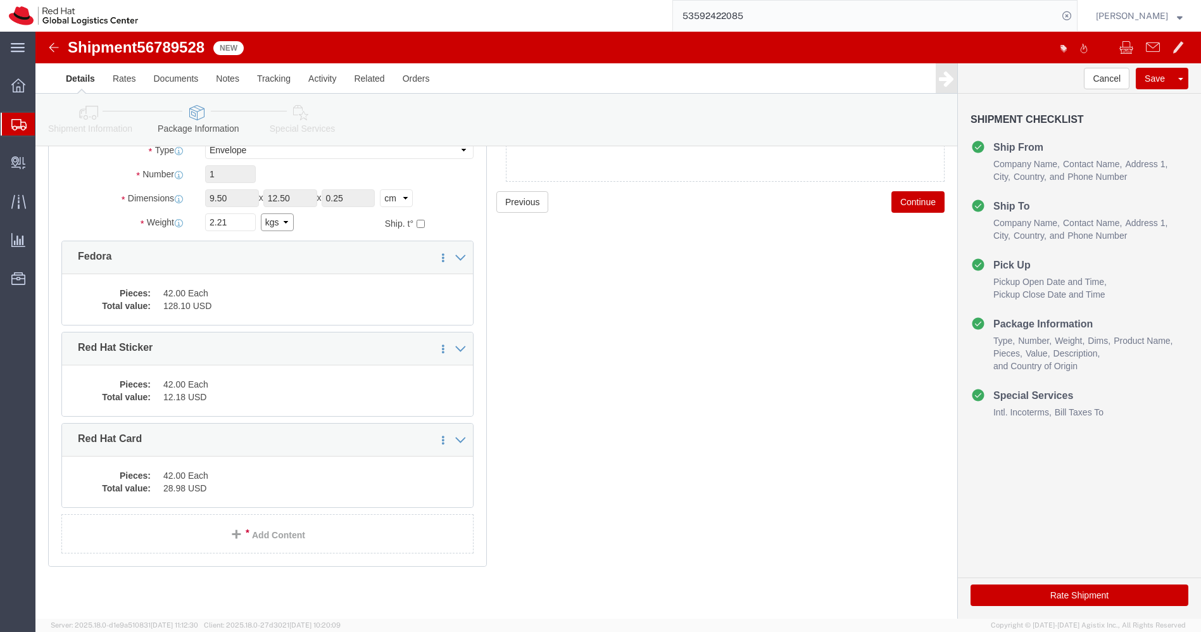
click select "Select kgs lbs"
click link "Rates"
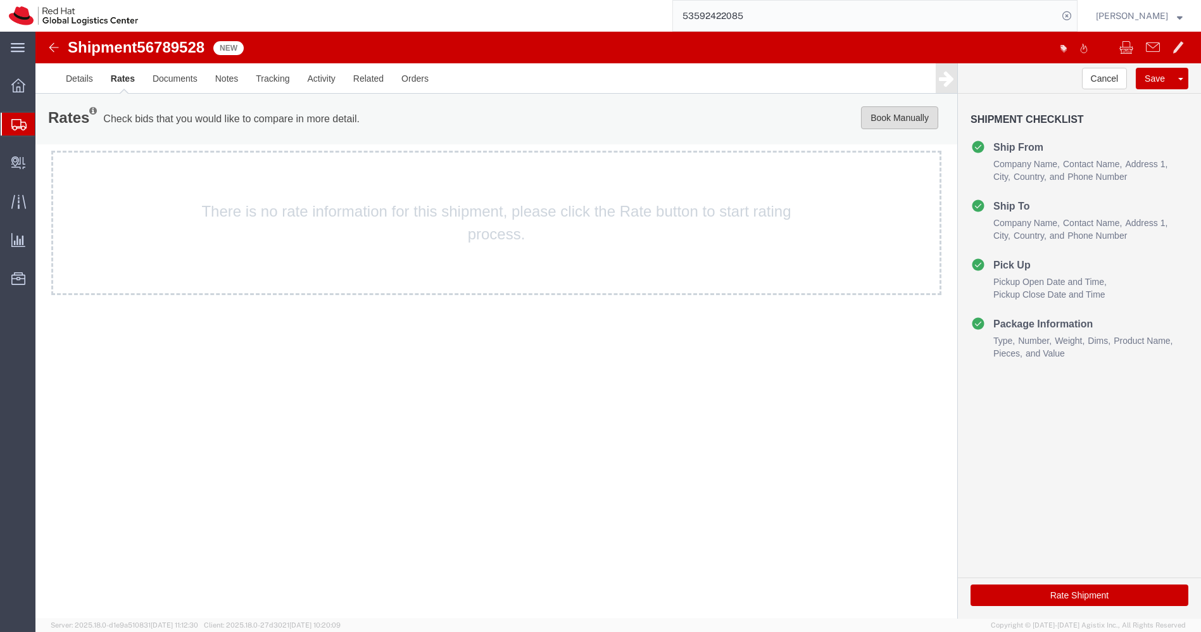
click at [913, 122] on button "Book Manually" at bounding box center [899, 117] width 77 height 23
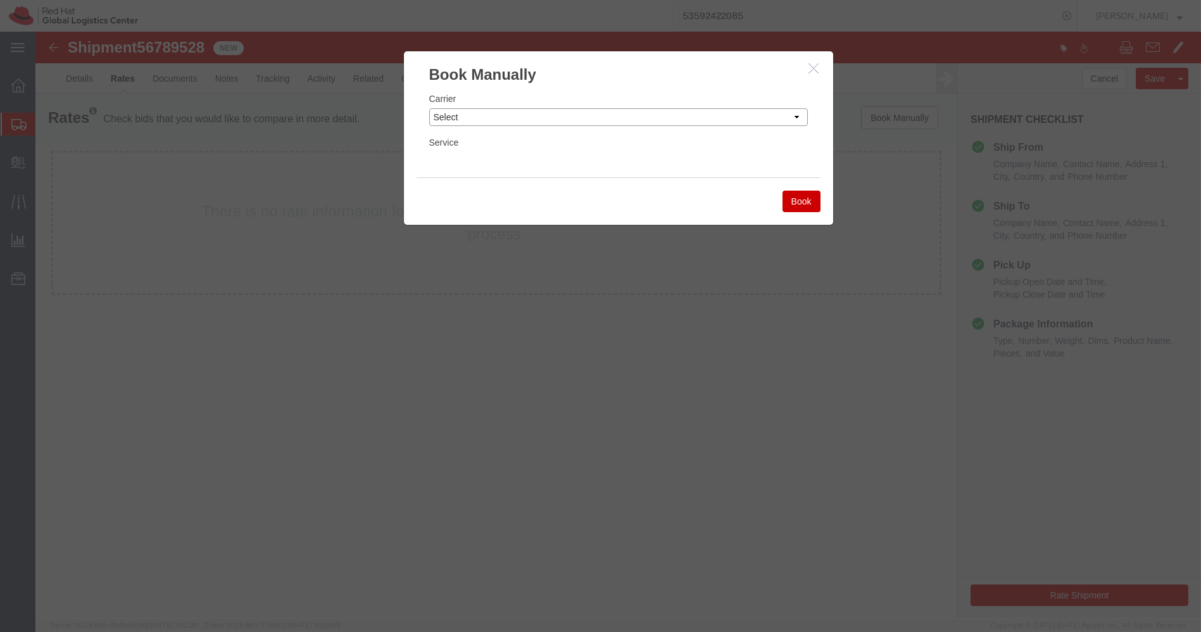
click at [779, 117] on select "Select Add New Carrier (and default service) Blue Dart DHL FedEx Express Global…" at bounding box center [618, 117] width 379 height 18
select select "7920"
click at [429, 108] on select "Select Add New Carrier (and default service) Blue Dart DHL FedEx Express Global…" at bounding box center [618, 117] width 379 height 18
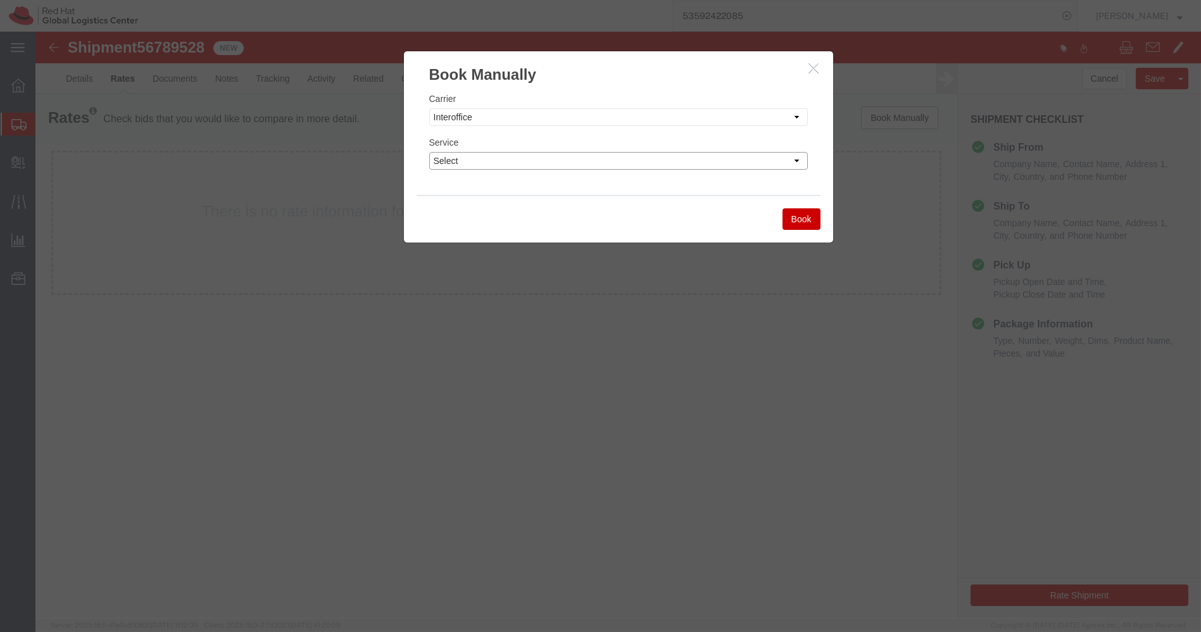
click at [622, 158] on select "Select IO_Ground IO_LTL" at bounding box center [618, 161] width 379 height 18
select select "17810"
click at [429, 152] on select "Select IO_Ground IO_LTL" at bounding box center [618, 161] width 379 height 18
click at [805, 219] on button "Book" at bounding box center [801, 219] width 38 height 22
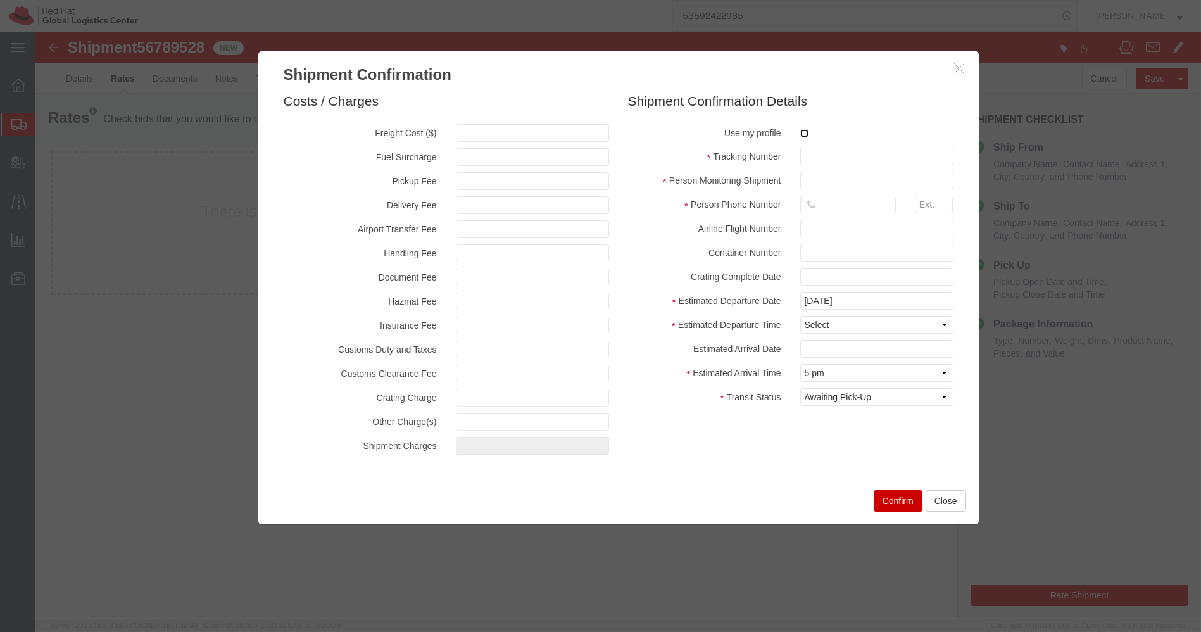
click at [803, 133] on input "checkbox" at bounding box center [804, 133] width 8 height 8
checkbox input "true"
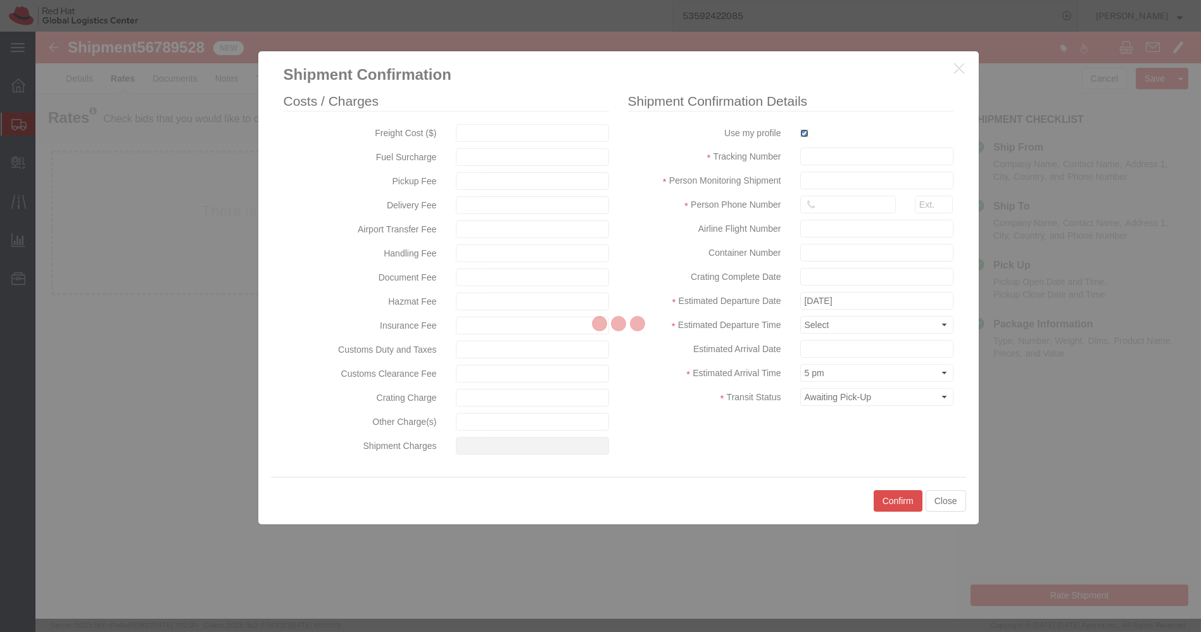
type input "[PERSON_NAME]"
type input "[PHONE_NUMBER]"
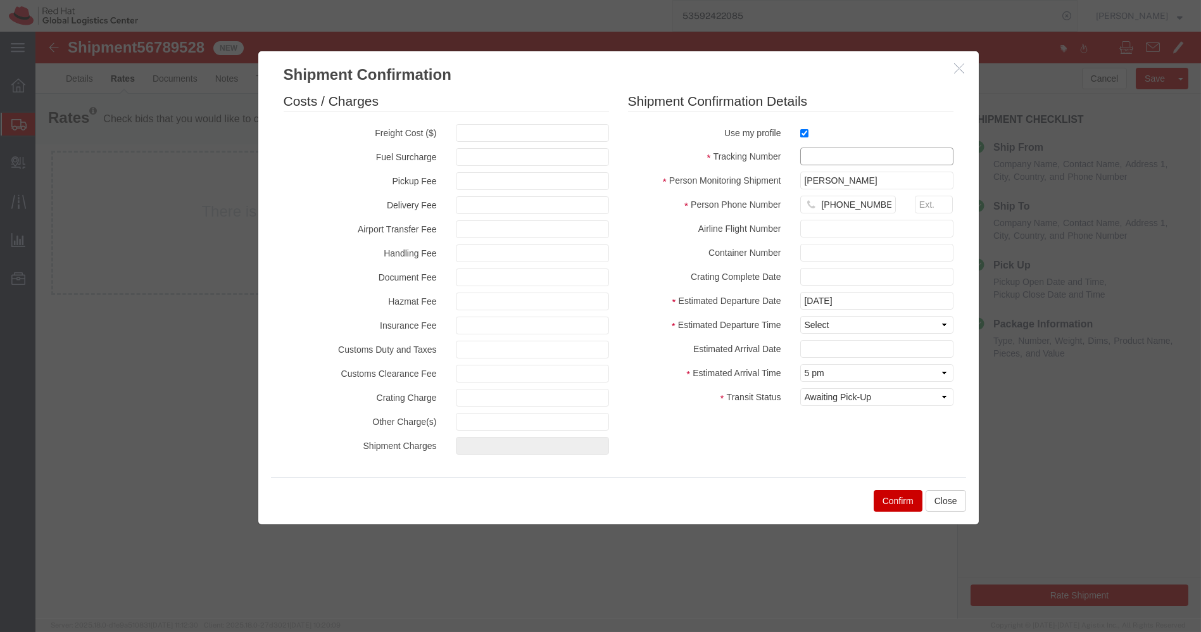
click at [821, 160] on input "text" at bounding box center [876, 157] width 153 height 18
paste input "56789528"
type input "56789528"
click at [858, 322] on select "Select Midnight 1 am 2 am 3 am 4 am 5 am 6 am 7 am 8 am 9 am 10 am 11 am 12 Noo…" at bounding box center [876, 325] width 153 height 18
select select "1200"
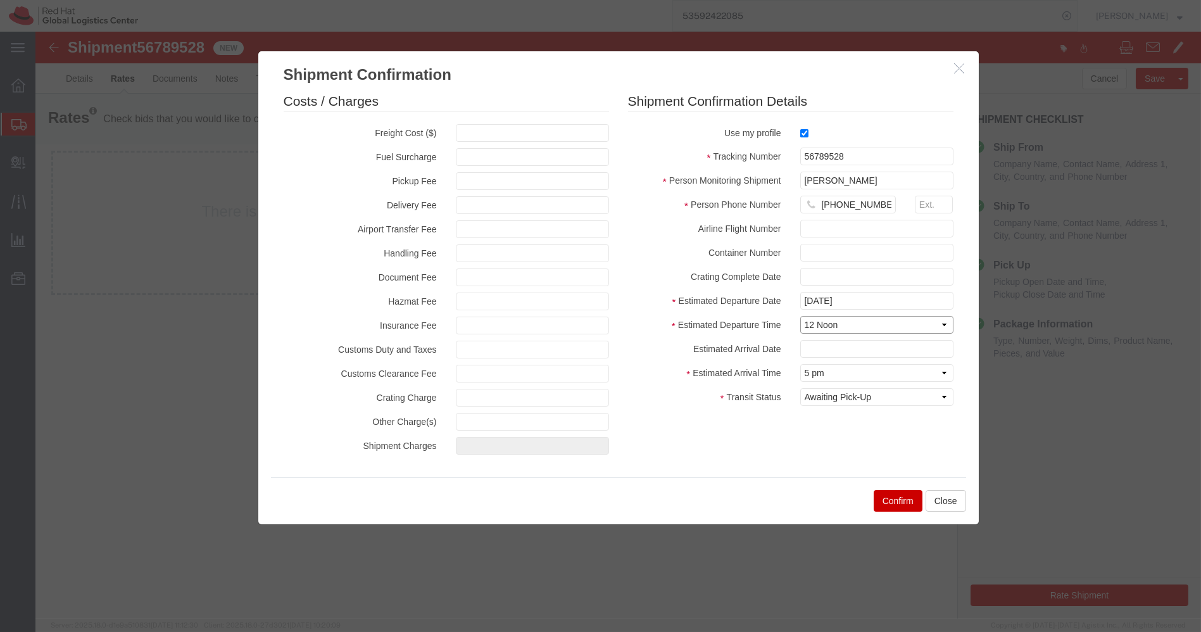
click at [800, 316] on select "Select Midnight 1 am 2 am 3 am 4 am 5 am 6 am 7 am 8 am 9 am 10 am 11 am 12 Noo…" at bounding box center [876, 325] width 153 height 18
click at [887, 396] on select "Select Arrival Notice Available Arrival Notice Imported Arrive at Delivery Loca…" at bounding box center [876, 397] width 153 height 18
select select "DELIVRED"
click at [800, 388] on select "Select Arrival Notice Available Arrival Notice Imported Arrive at Delivery Loca…" at bounding box center [876, 397] width 153 height 18
click at [898, 499] on button "Confirm" at bounding box center [898, 501] width 49 height 22
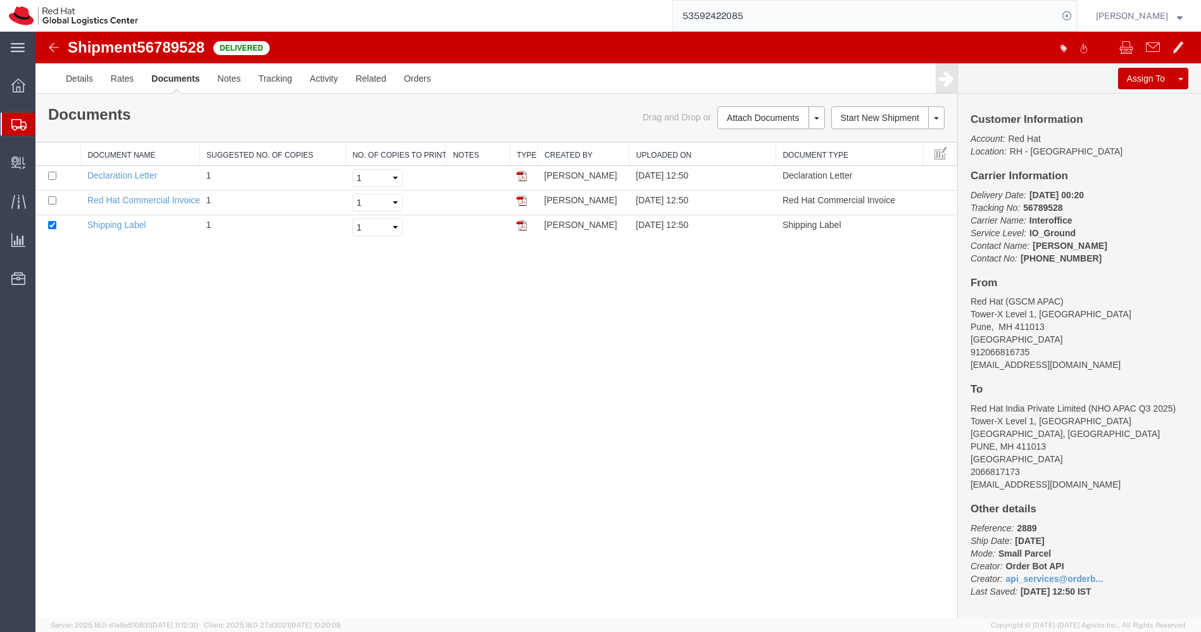
click at [9, 127] on div at bounding box center [18, 124] width 35 height 23
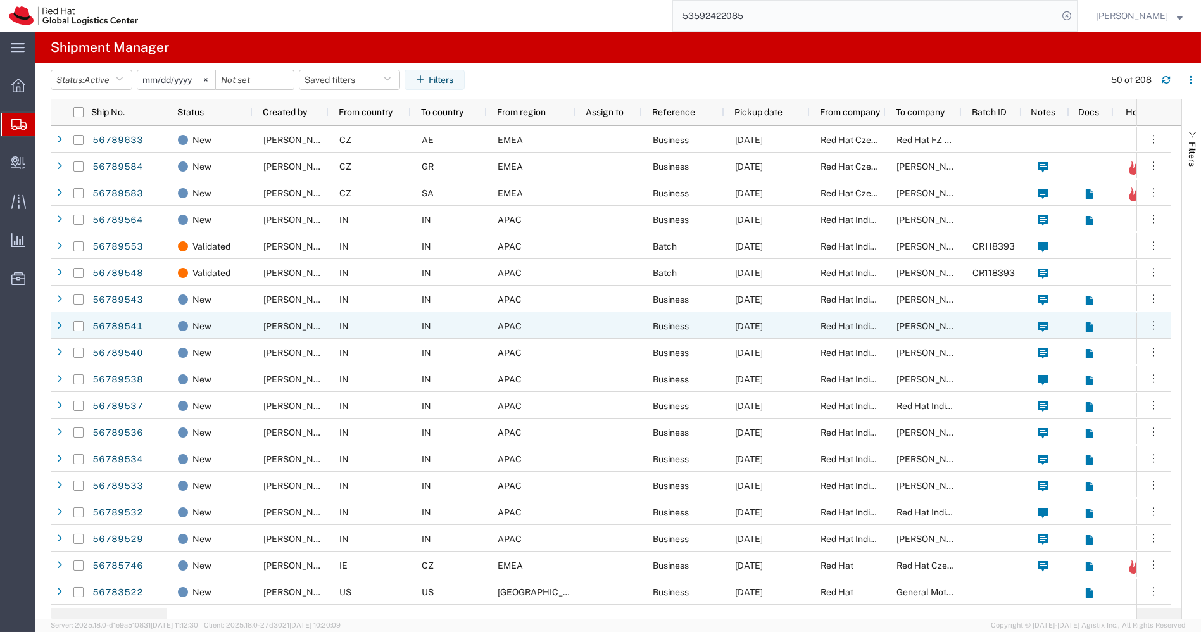
scroll to position [115, 0]
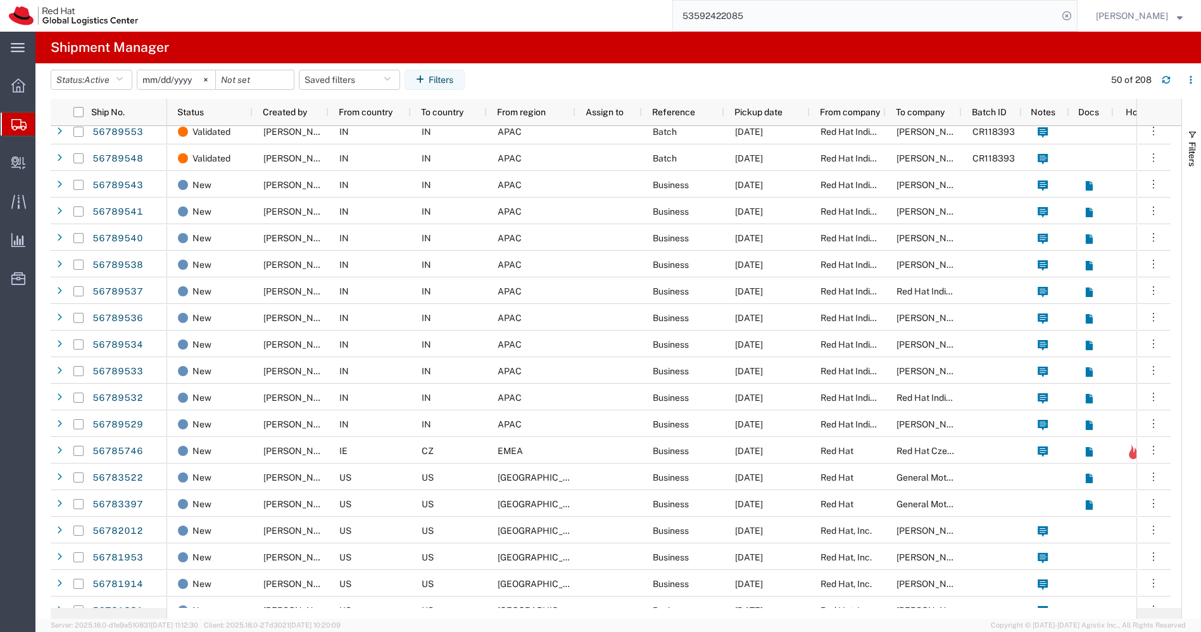
click at [0, 0] on span "Create Shipment" at bounding box center [0, 0] width 0 height 0
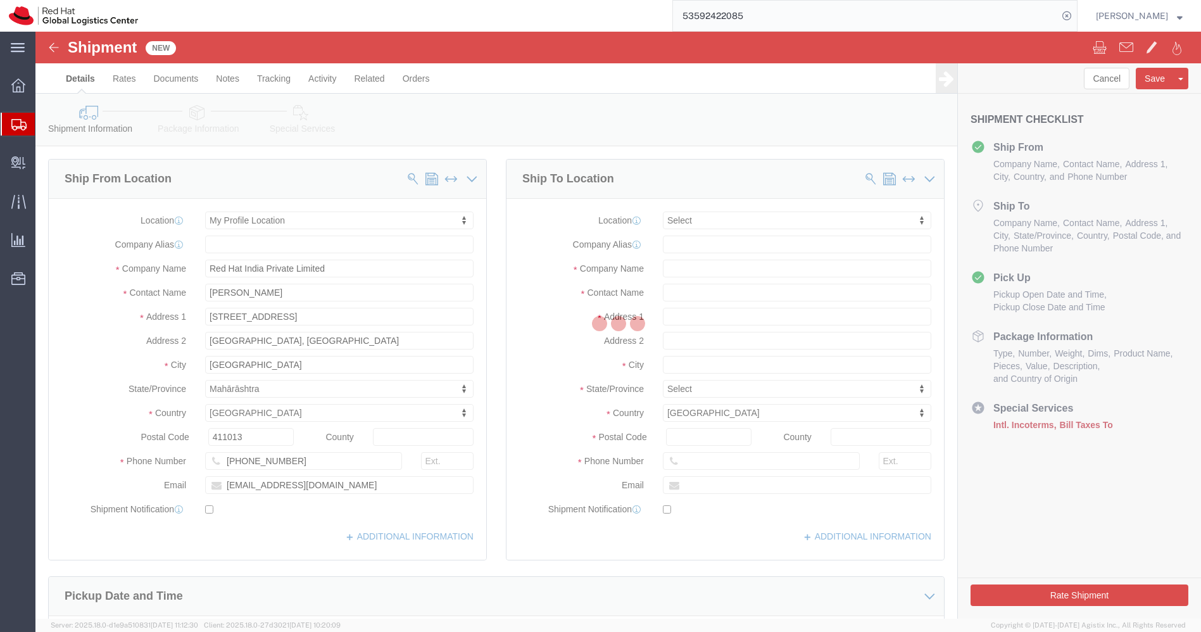
select select
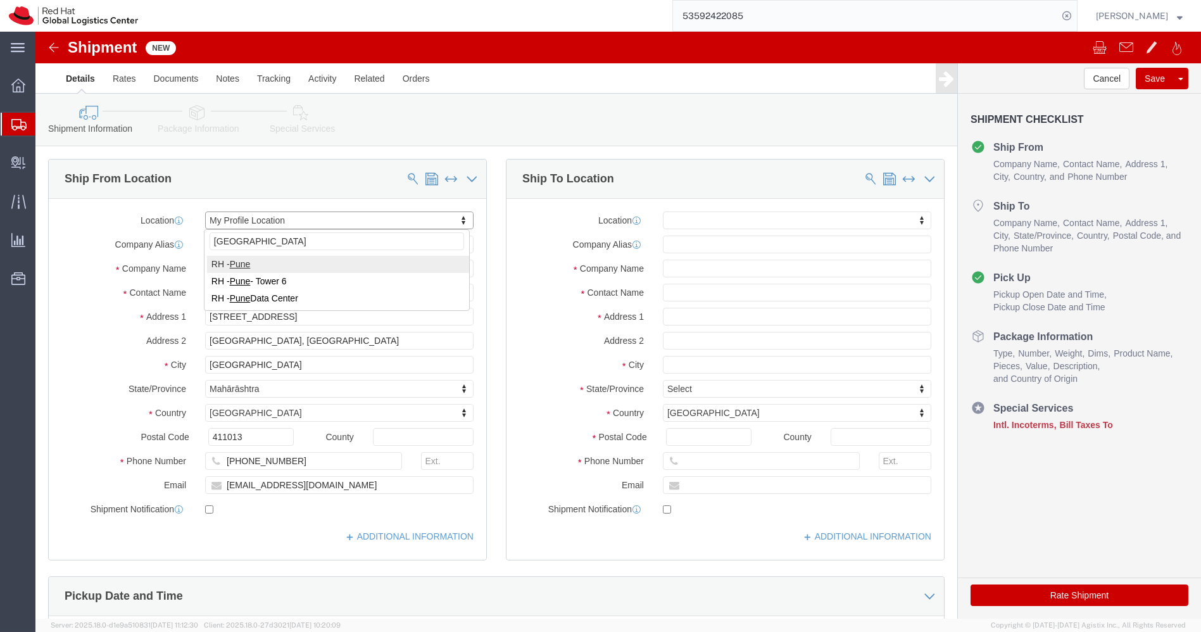
type input "[GEOGRAPHIC_DATA]"
select select "38007"
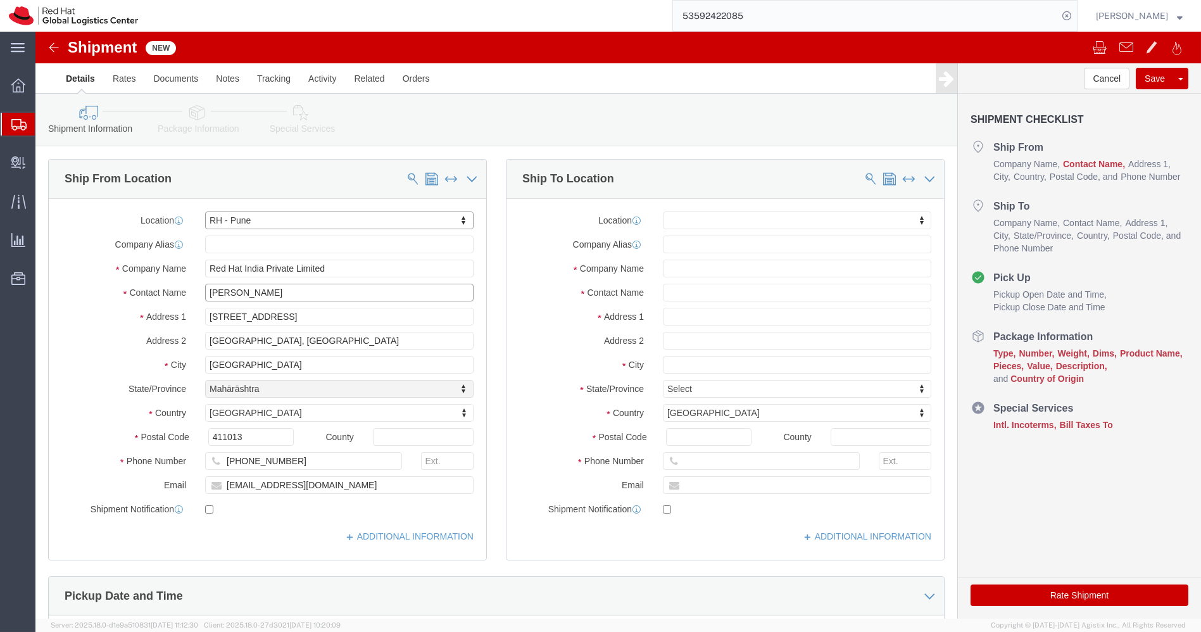
select select "MH"
click input "[PERSON_NAME]"
paste input "[PERSON_NAME]"
type input "[PERSON_NAME]"
click input "[PHONE_NUMBER]"
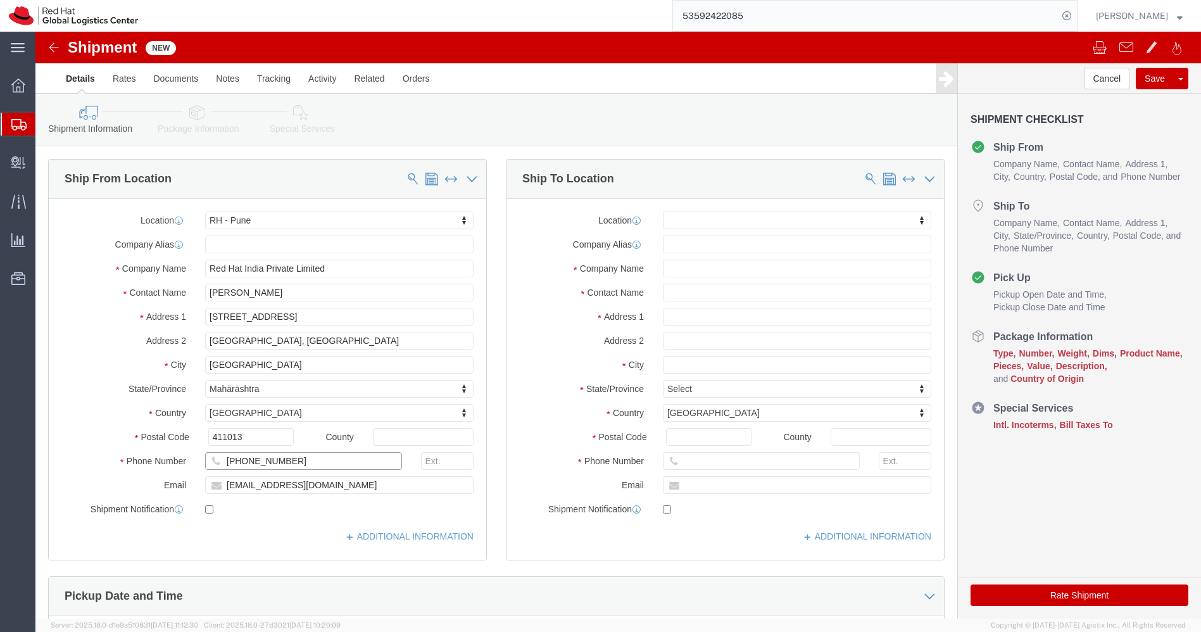
click input "[PHONE_NUMBER]"
type input "9767477474"
click input "[EMAIL_ADDRESS][DOMAIN_NAME]"
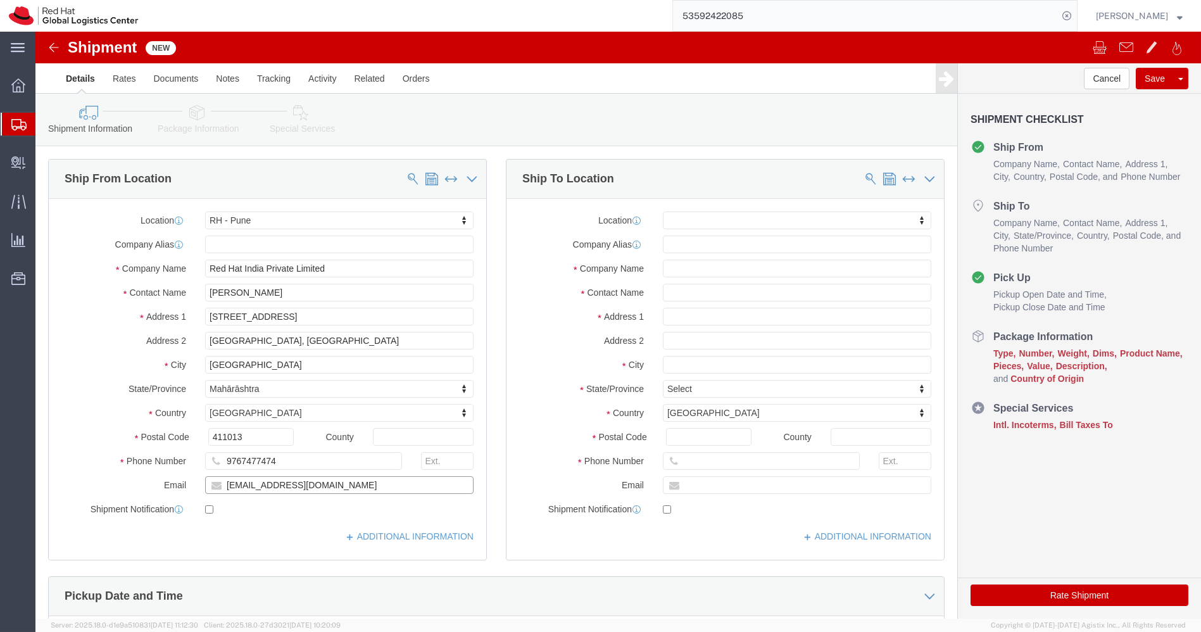
type input "[EMAIL_ADDRESS][DOMAIN_NAME]"
click div "ADDITIONAL INFORMATION"
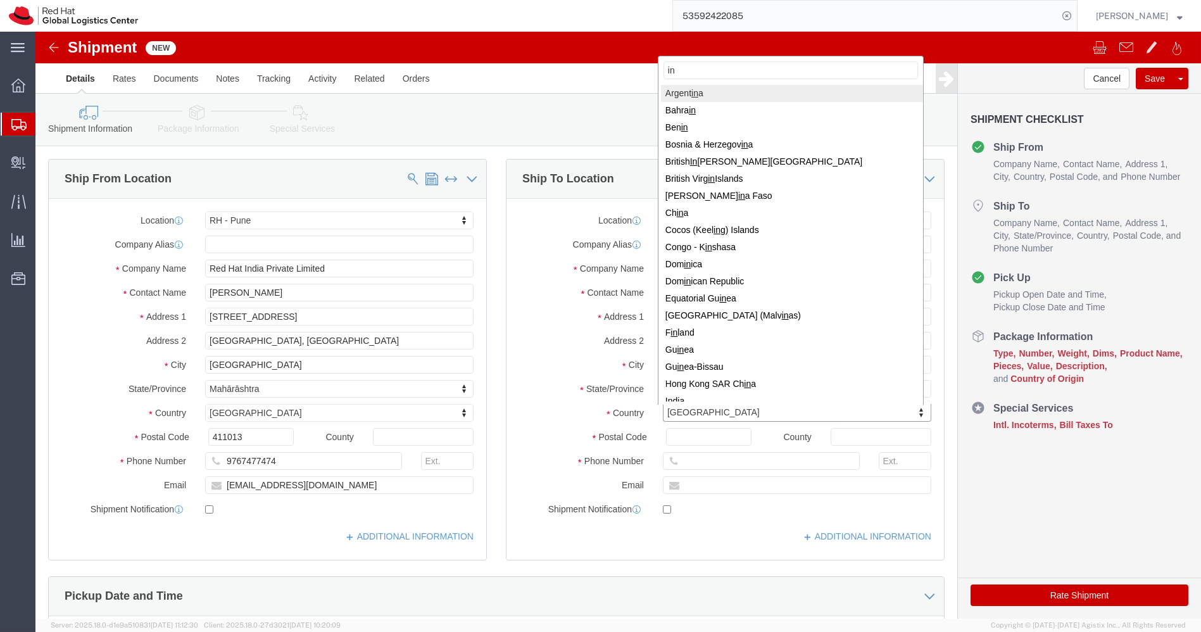
type input "ind"
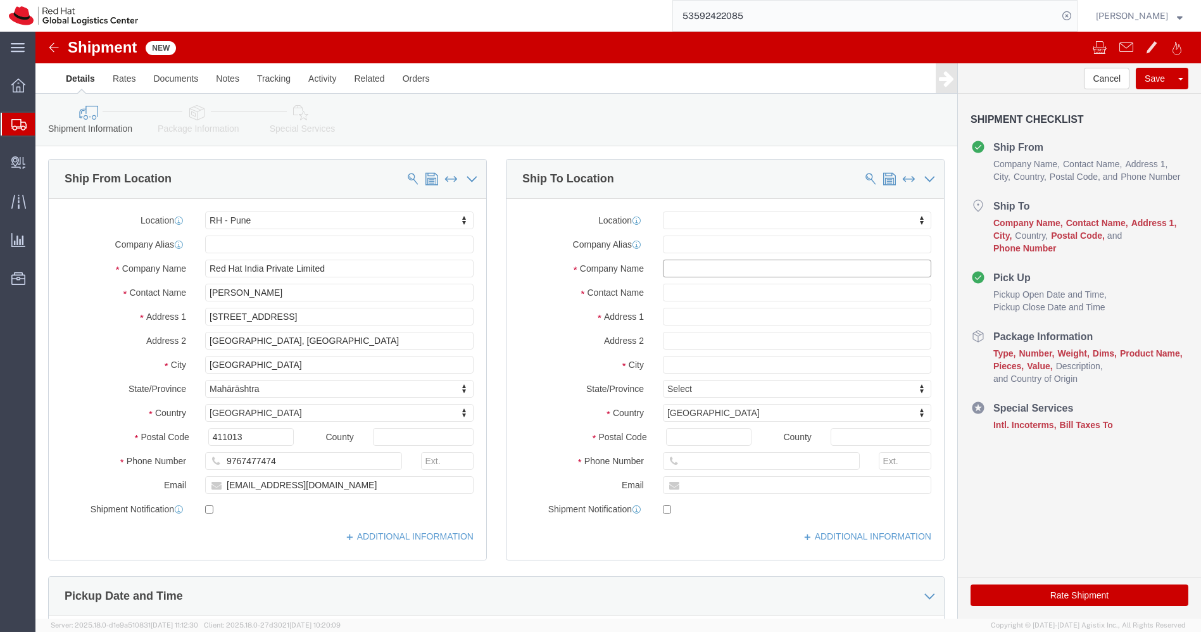
click input "text"
paste input "[PERSON_NAME]"
type input "[PERSON_NAME]"
paste input "[PERSON_NAME]"
type input "[PERSON_NAME]"
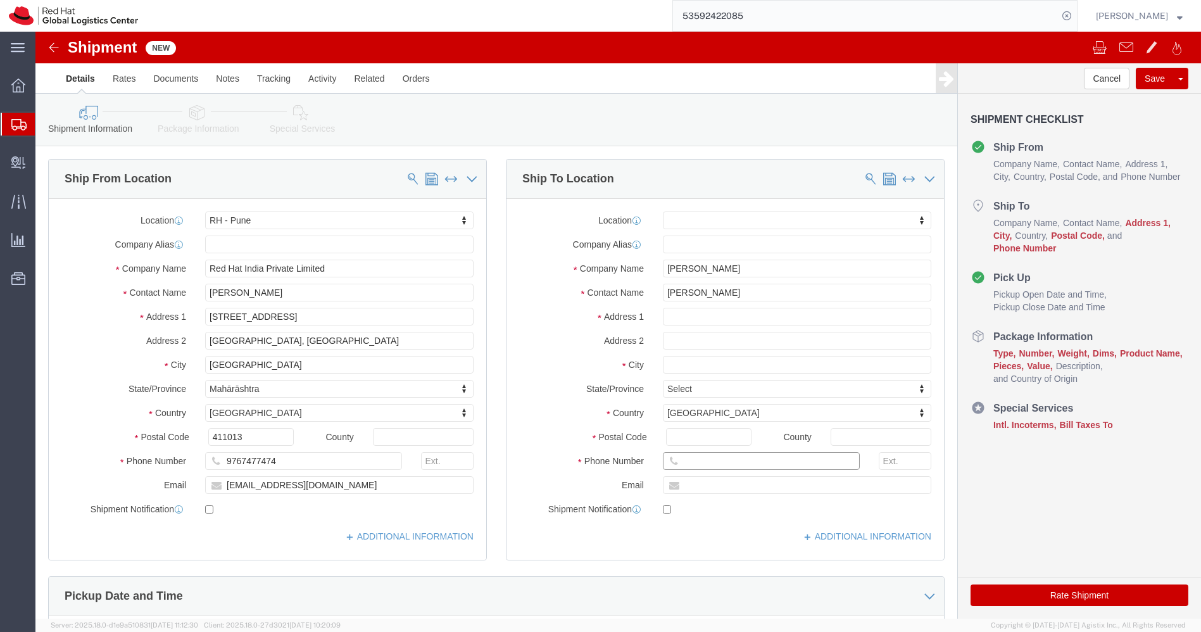
click input "text"
paste input "[PHONE_NUMBER]"
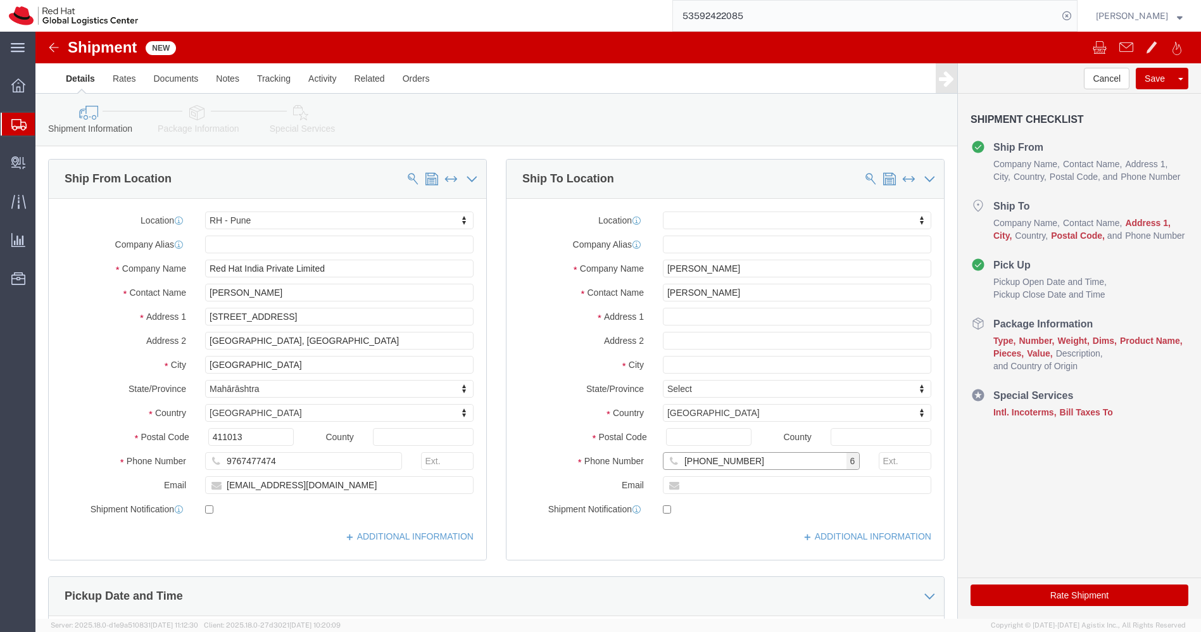
type input "[PHONE_NUMBER]"
paste input "[EMAIL_ADDRESS][DOMAIN_NAME]"
type input "[EMAIL_ADDRESS][DOMAIN_NAME]"
click input "checkbox"
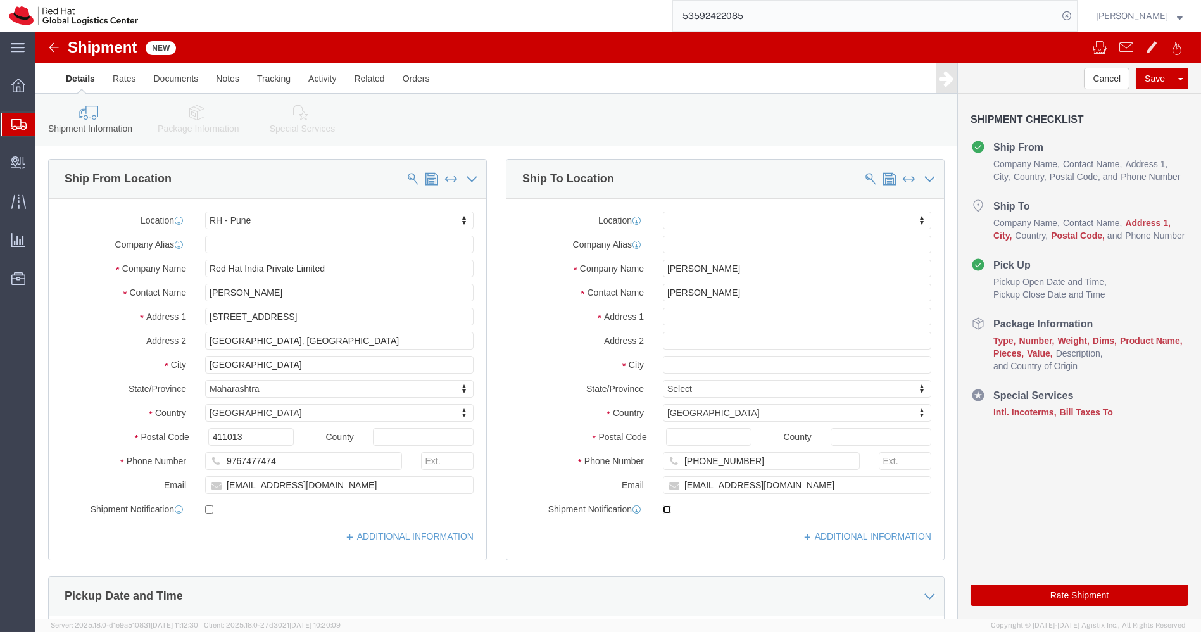
checkbox input "true"
click input "text"
paste input "Veliyezhuthu"
type input "Veliyezhuthu"
paste input "Puthenthura PO, [GEOGRAPHIC_DATA]"
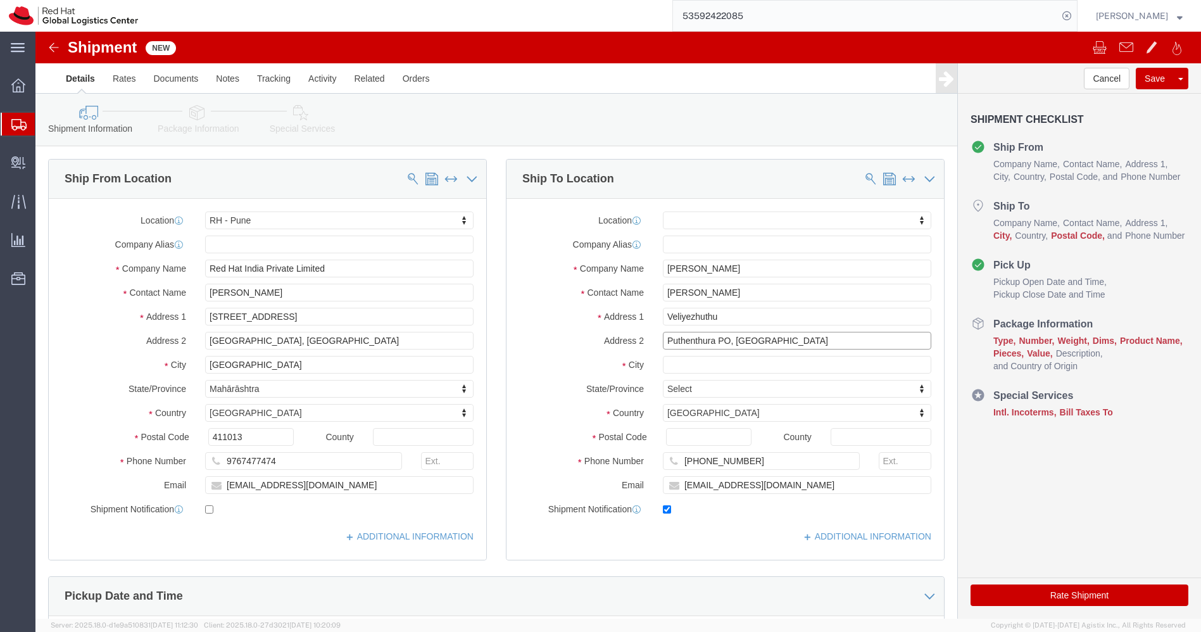
type input "Puthenthura PO, [GEOGRAPHIC_DATA]"
paste input "Kollam"
type input "Kollam"
type input "k"
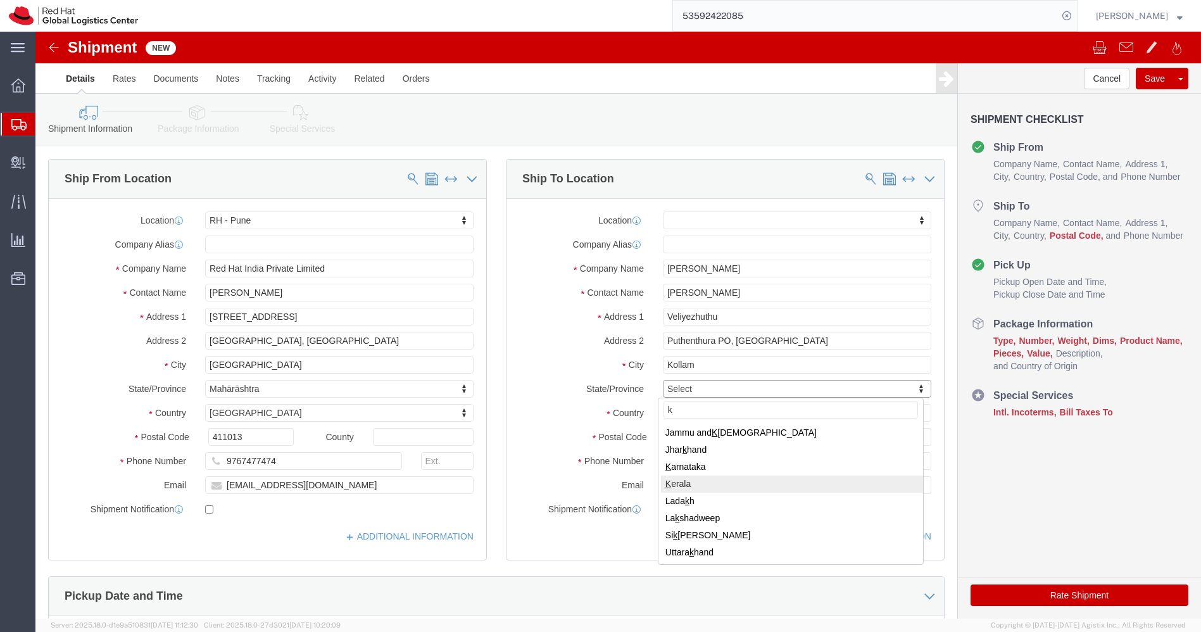
select select "KL"
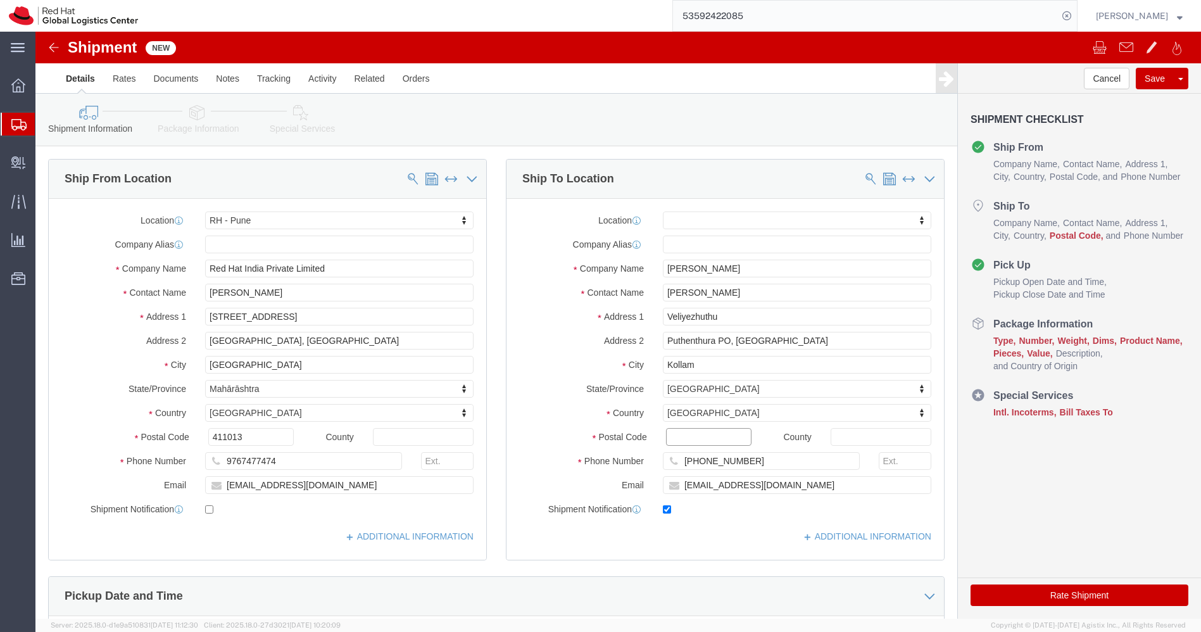
paste input "691582"
type input "691582"
click icon
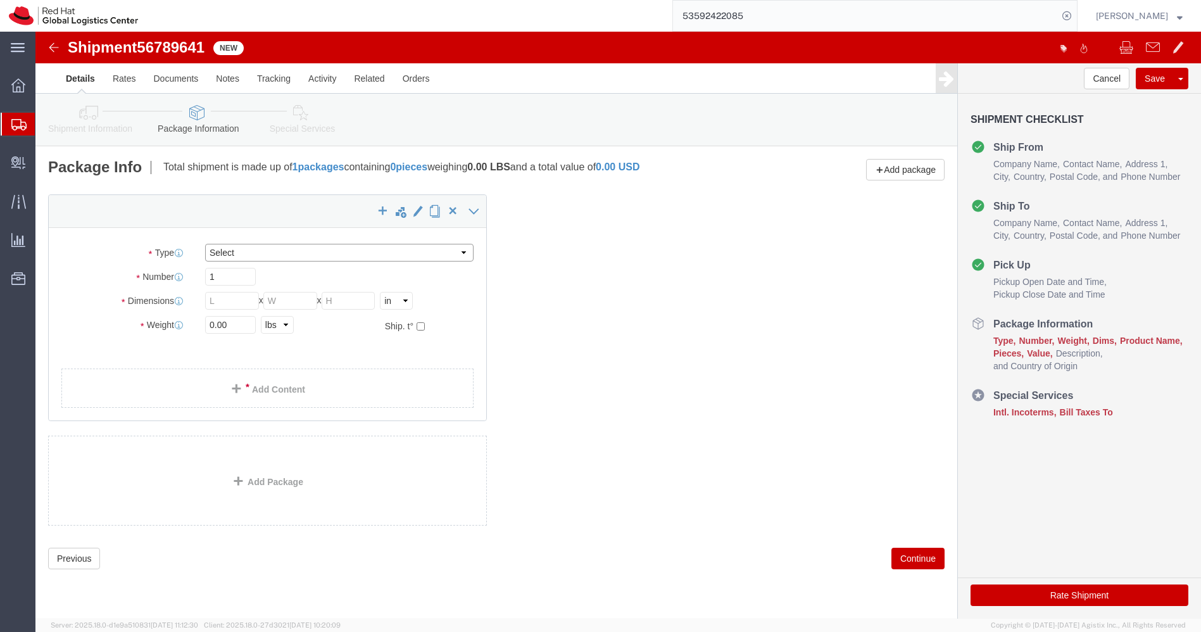
click select "Select Case(s) Crate(s) Envelope Large Box Medium Box PAK Skid(s) Small Box Sma…"
select select "YRPK"
click select "Select Case(s) Crate(s) Envelope Large Box Medium Box PAK Skid(s) Small Box Sma…"
click input "text"
type input "1"
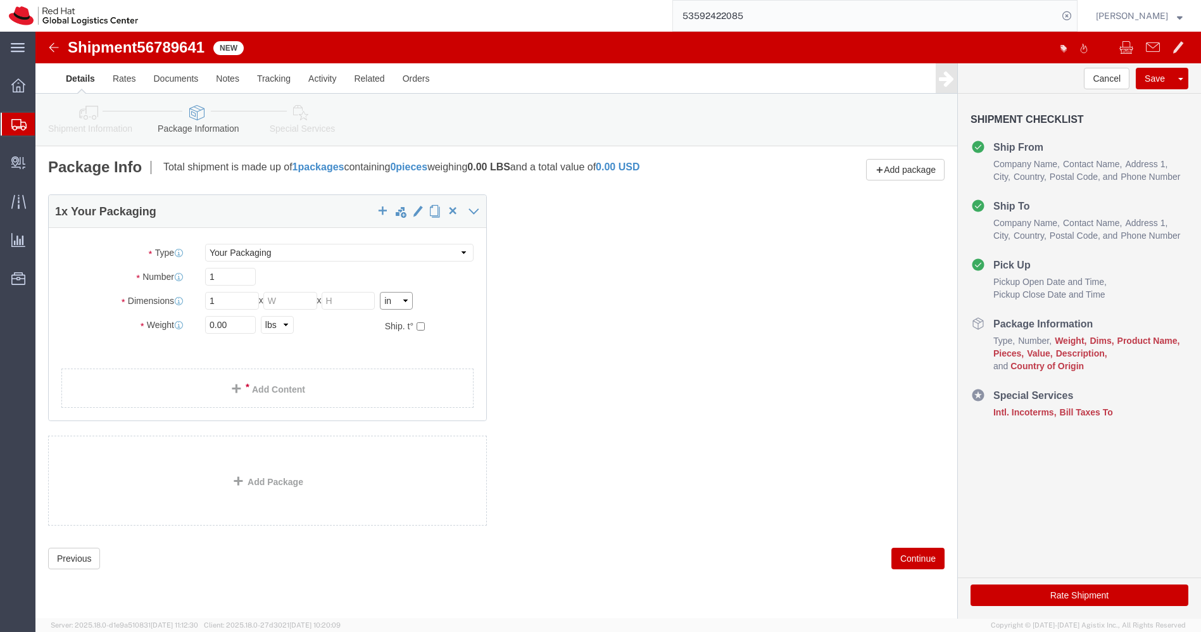
click select "Select cm ft in"
select select "CM"
click select "Select cm ft in"
type input "2.54"
click select "Select kgs lbs"
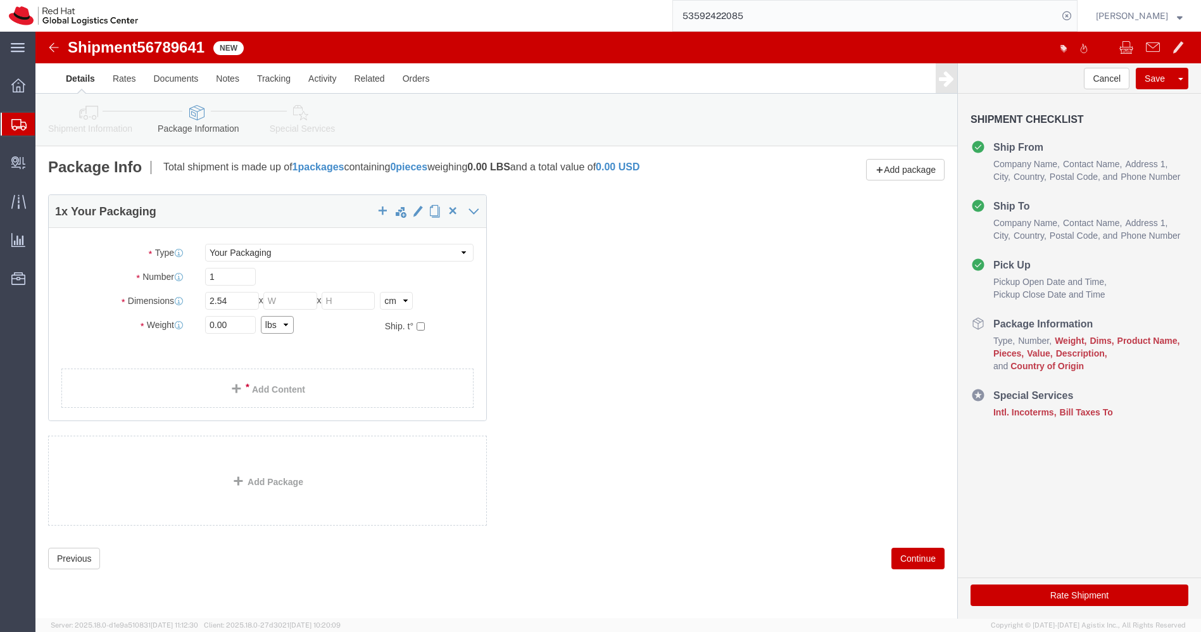
select select "KGS"
click select "Select kgs lbs"
click input "2.54"
type input "10"
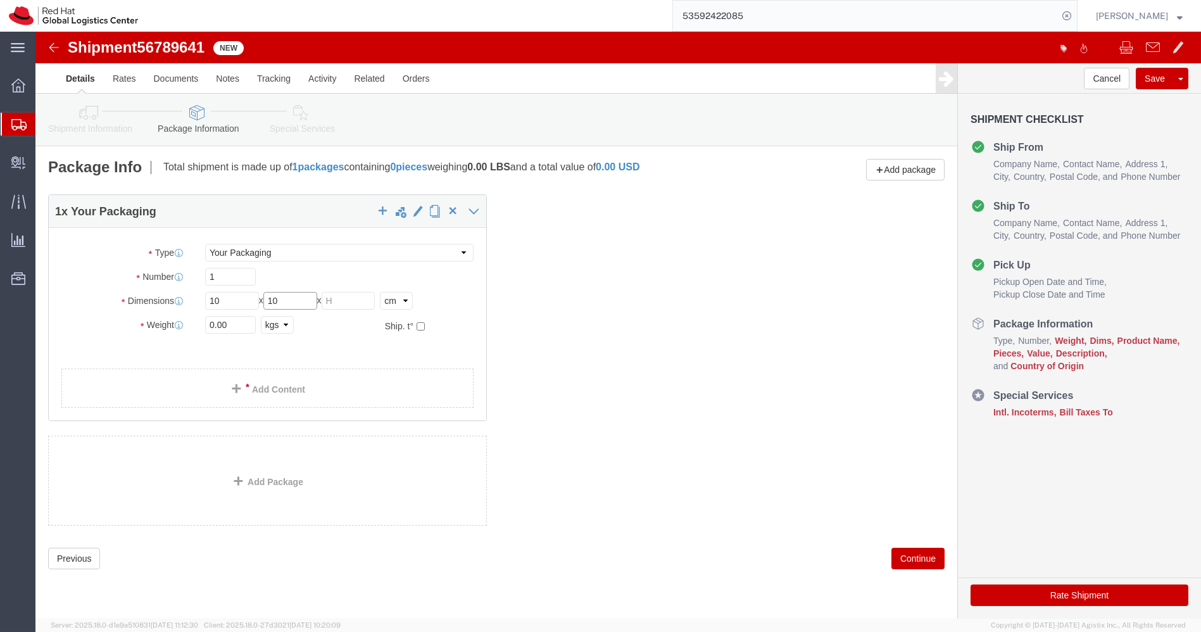
type input "10"
click input "0.00"
type input "0.50"
click link "Add Content"
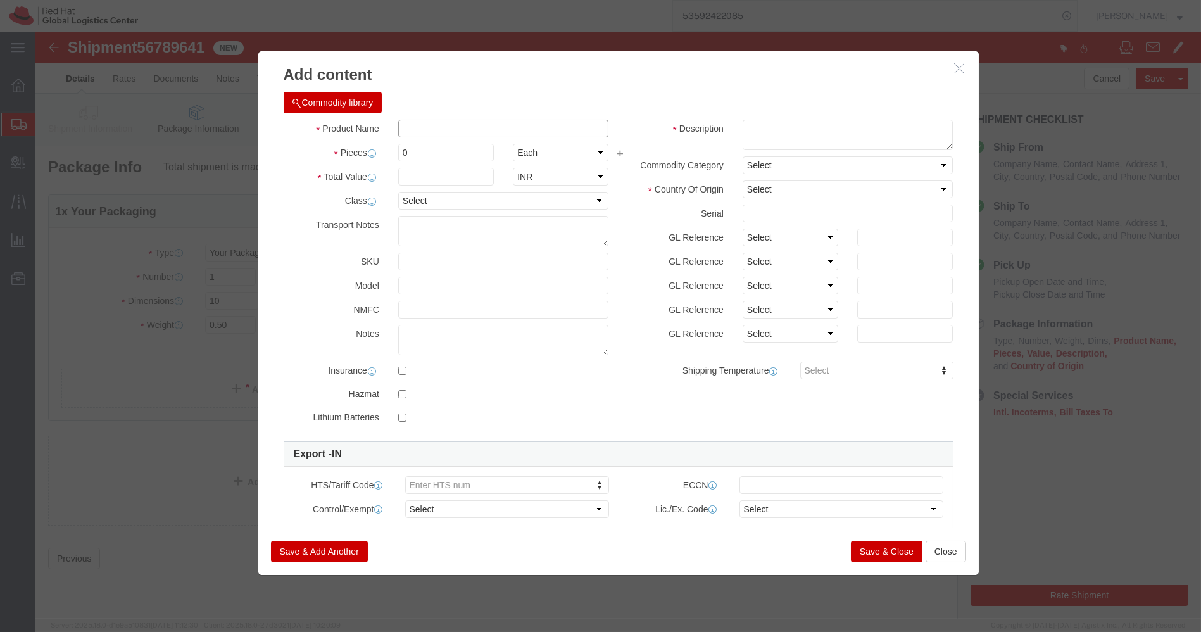
click input "text"
paste input "Hip Bag"
type input "Hip Bag"
click input "0"
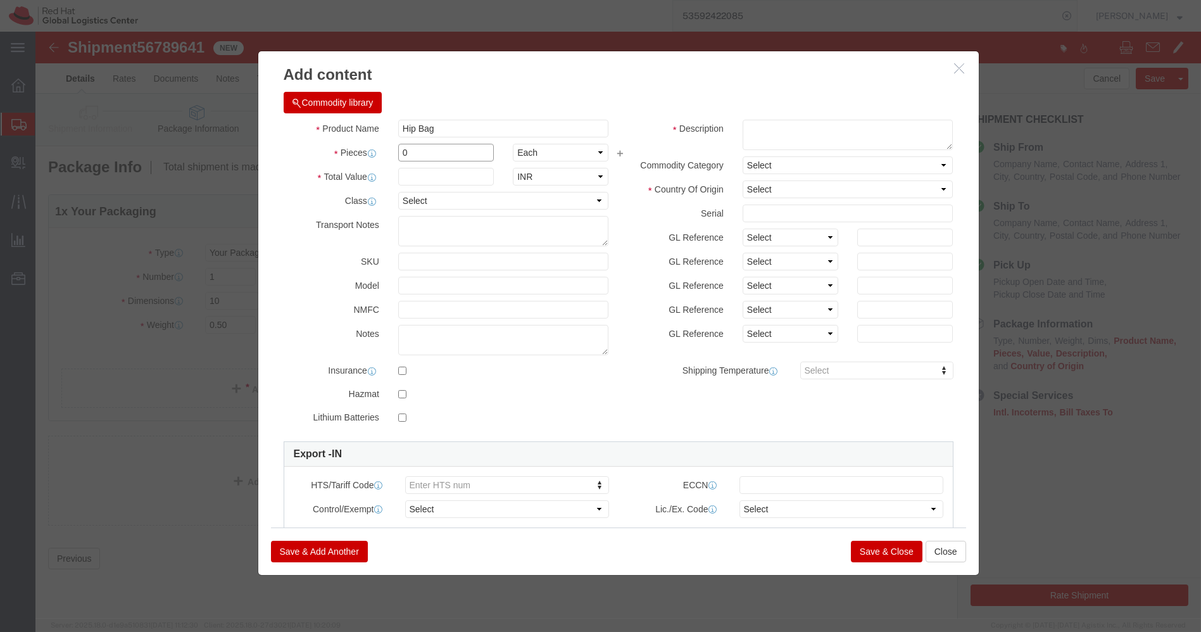
click input "0"
type input "1"
click textarea
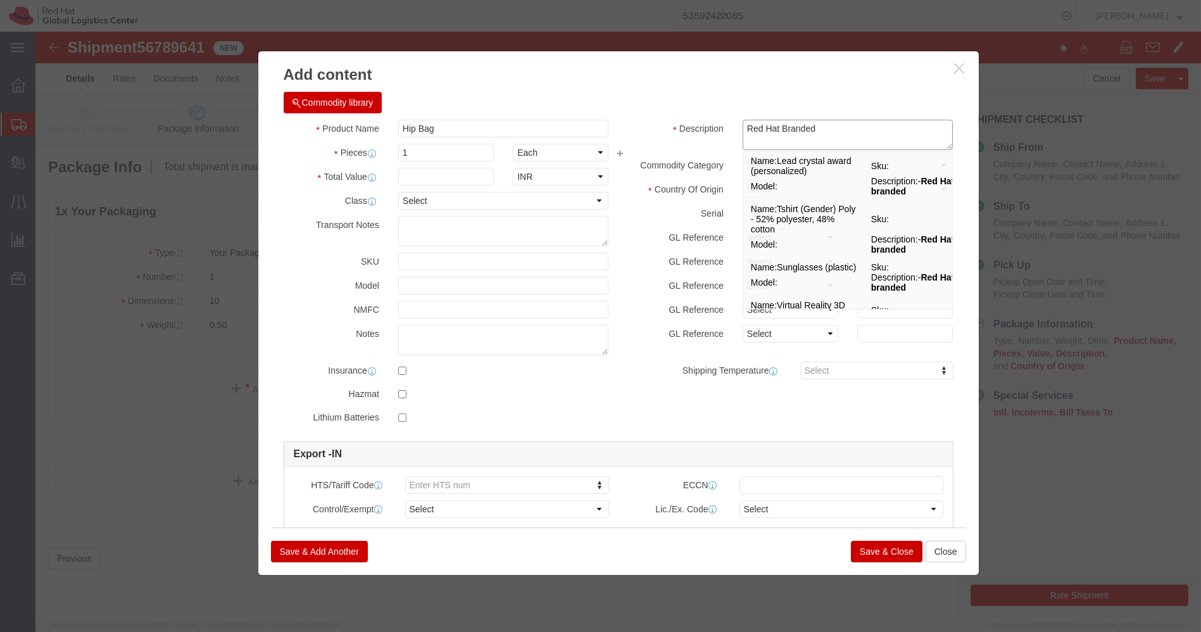
type textarea "Red Hat Branded"
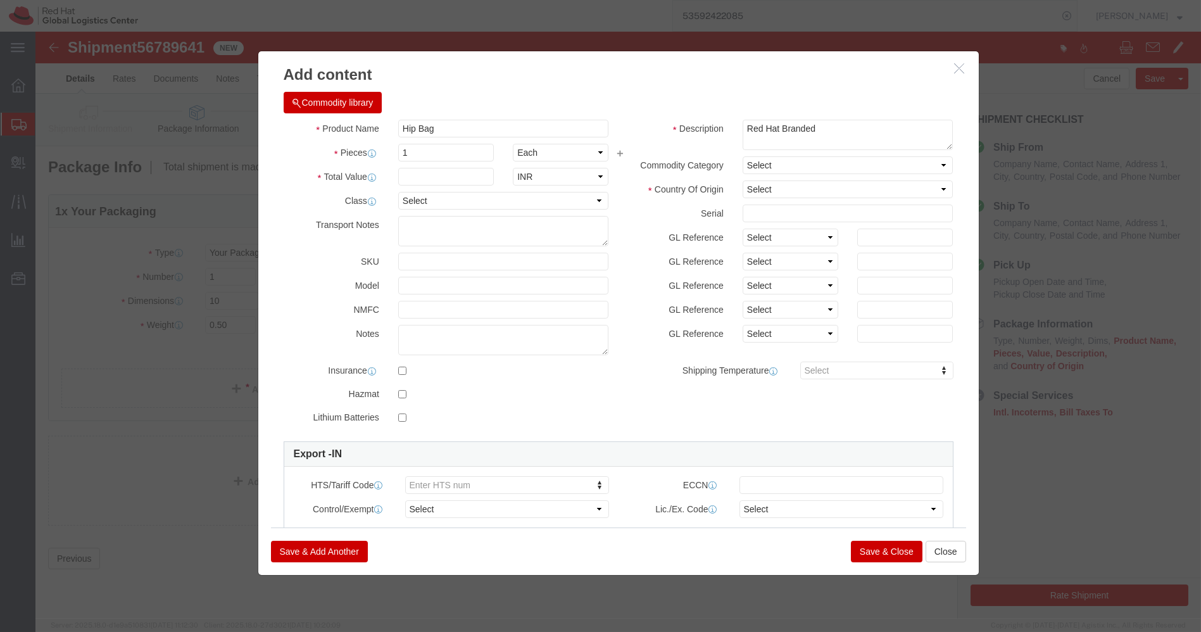
click div "Commodity library Product Name Hip Bag Pieces 1 Select Bag Barrels 100Board Fee…"
click select "Select [GEOGRAPHIC_DATA] [GEOGRAPHIC_DATA] [GEOGRAPHIC_DATA] [GEOGRAPHIC_DATA] …"
select select "CN"
click select "Select [GEOGRAPHIC_DATA] [GEOGRAPHIC_DATA] [GEOGRAPHIC_DATA] [GEOGRAPHIC_DATA] …"
click input "text"
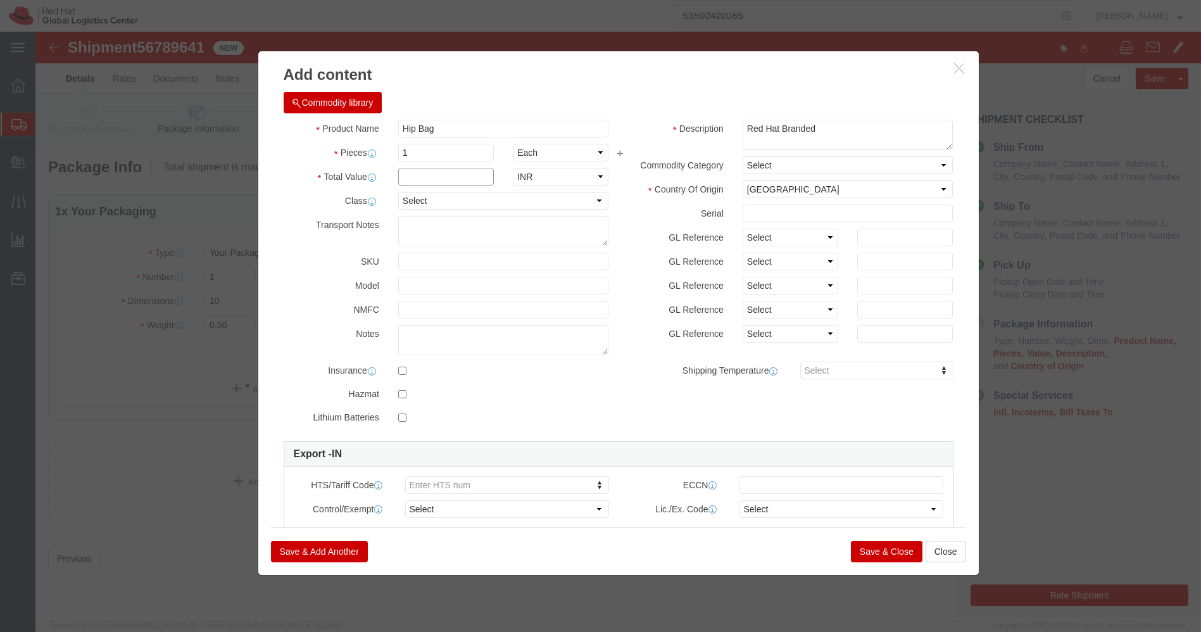
paste input "1396.25"
type input "1396.25"
click button "Save & Close"
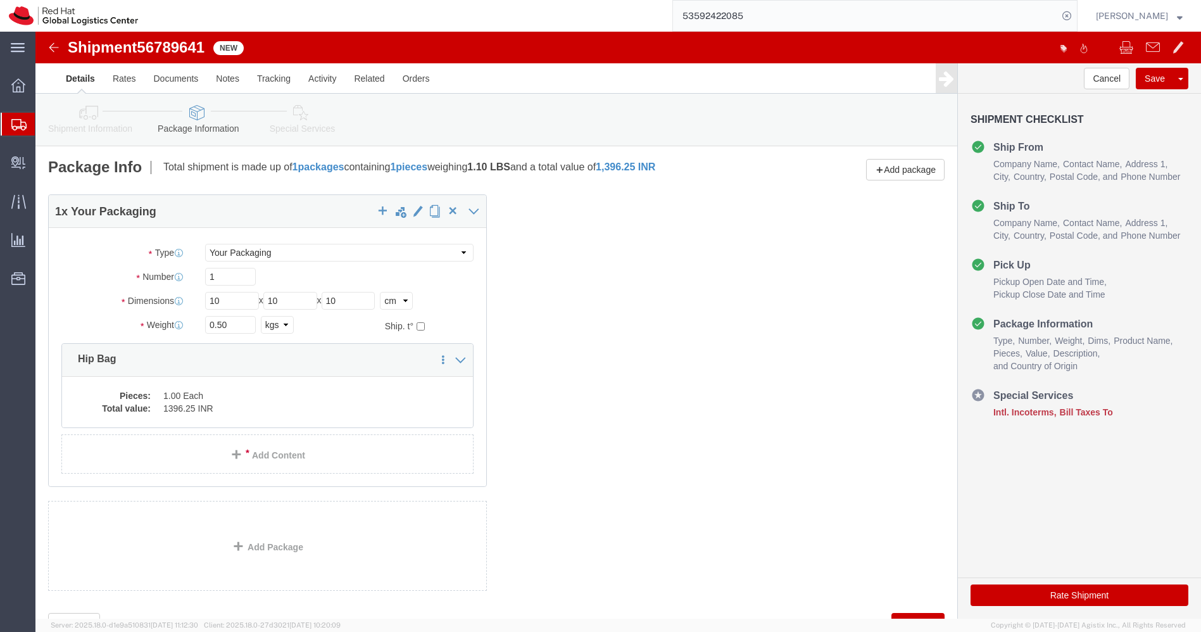
click link "Special Services"
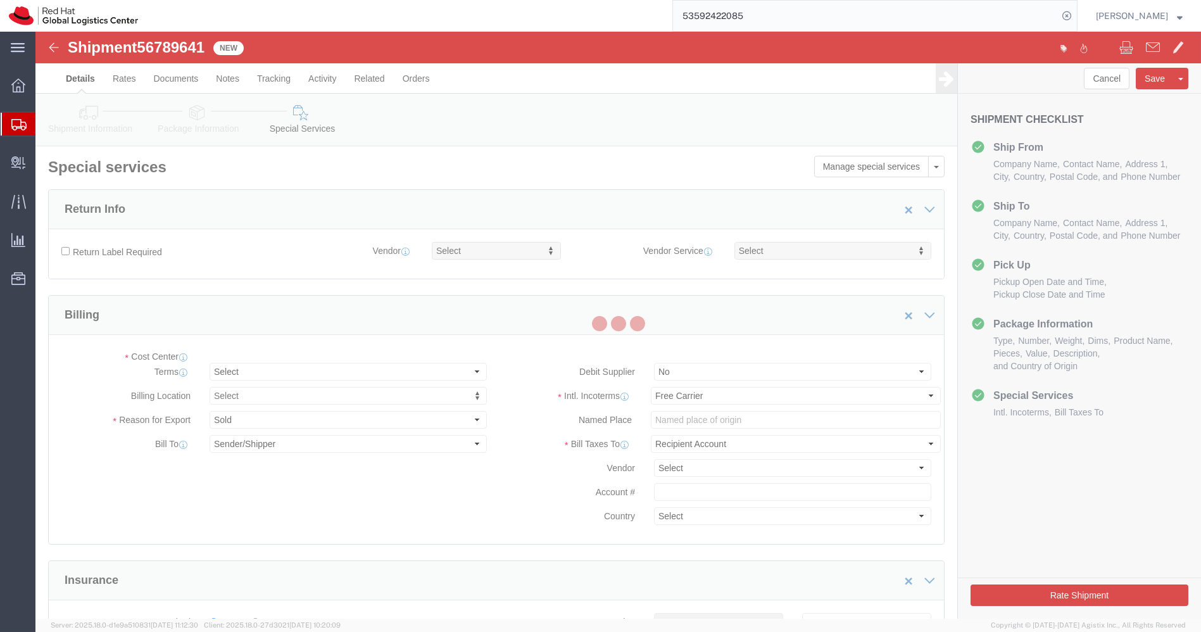
select select "COSTCENTER"
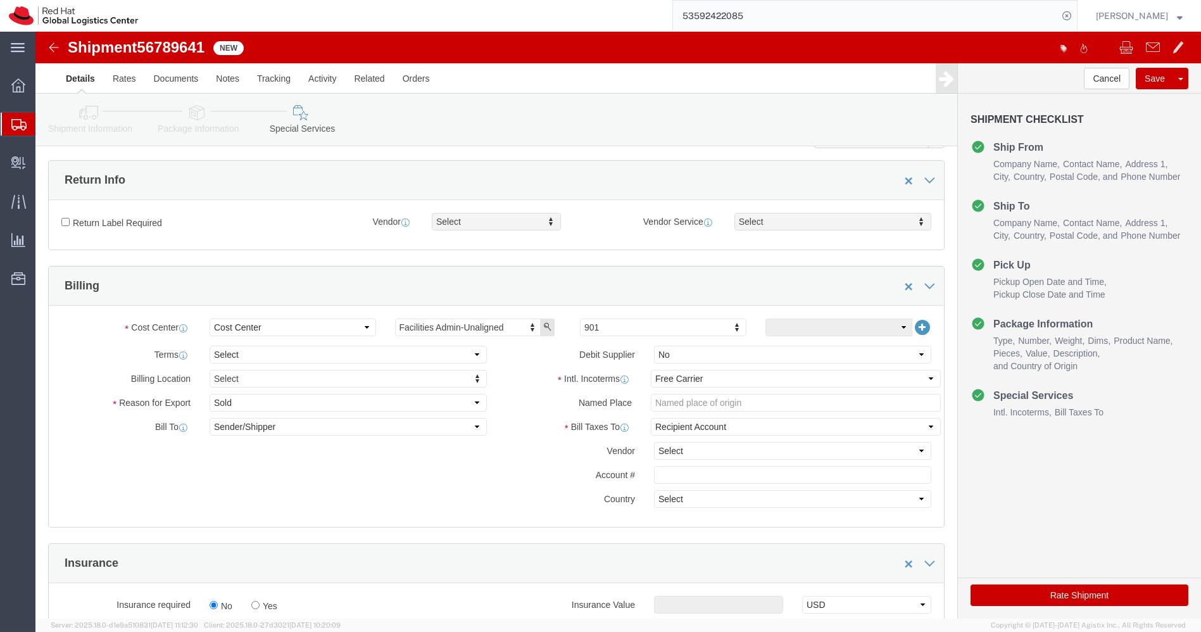
scroll to position [30, 0]
click select "Select Gift Personal Effects Repair/Warranty Return Sample Sold Temporary/Not S…"
select select "SAMPLE"
click select "Select Gift Personal Effects Repair/Warranty Return Sample Sold Temporary/Not S…"
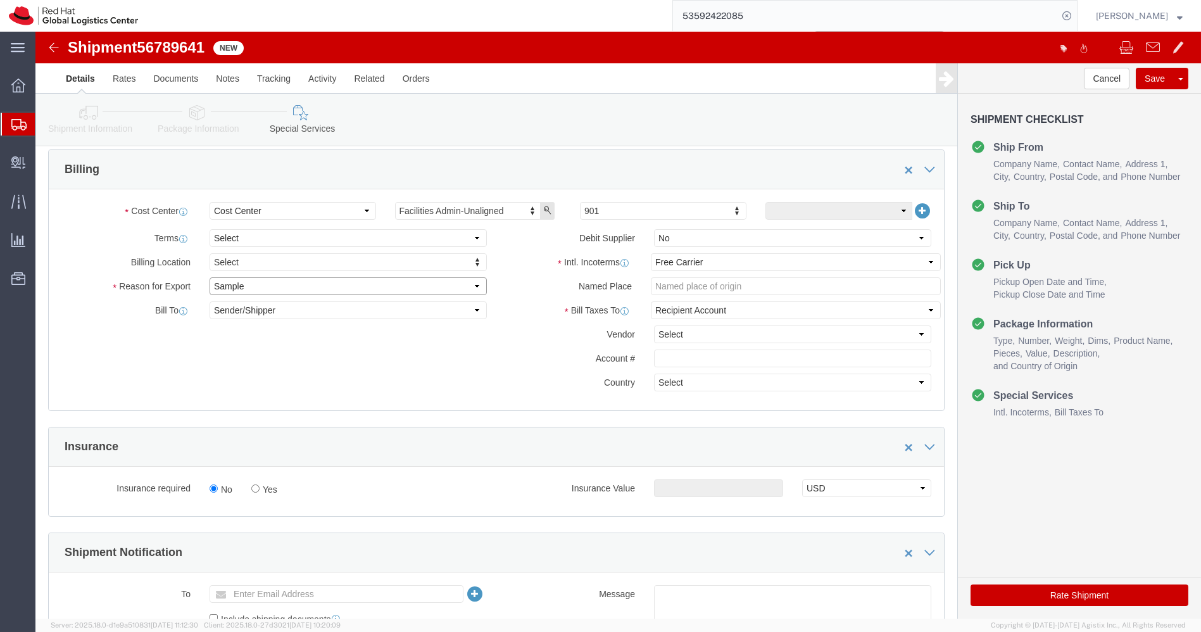
scroll to position [146, 0]
type input "829"
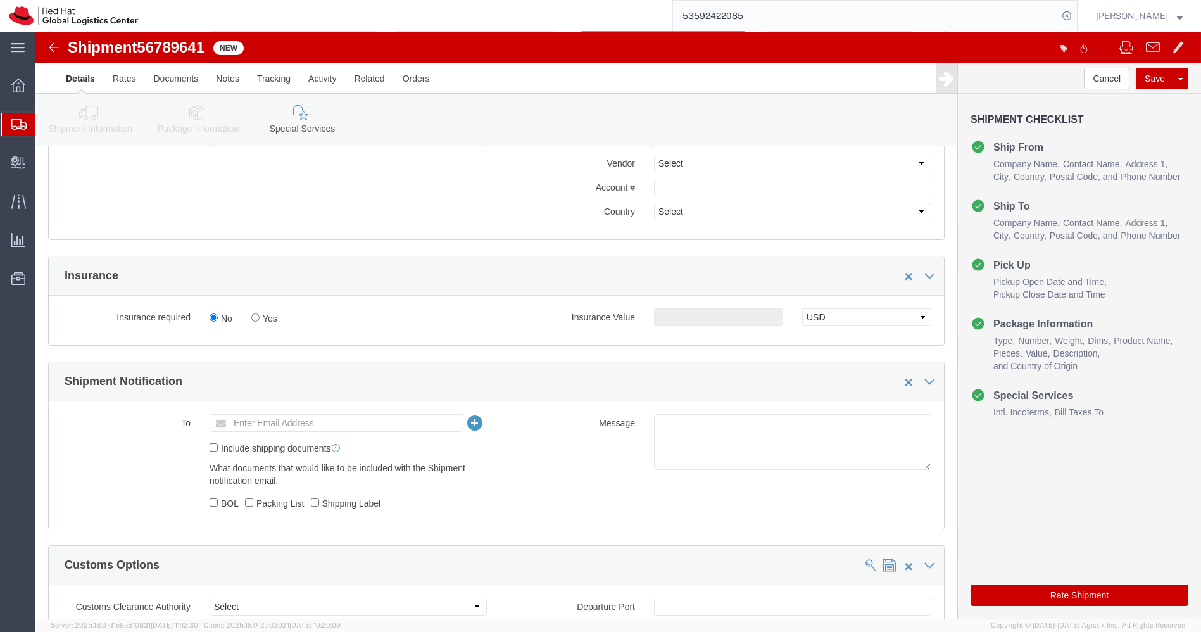
scroll to position [318, 0]
click textarea
paste textarea "POST Pride"
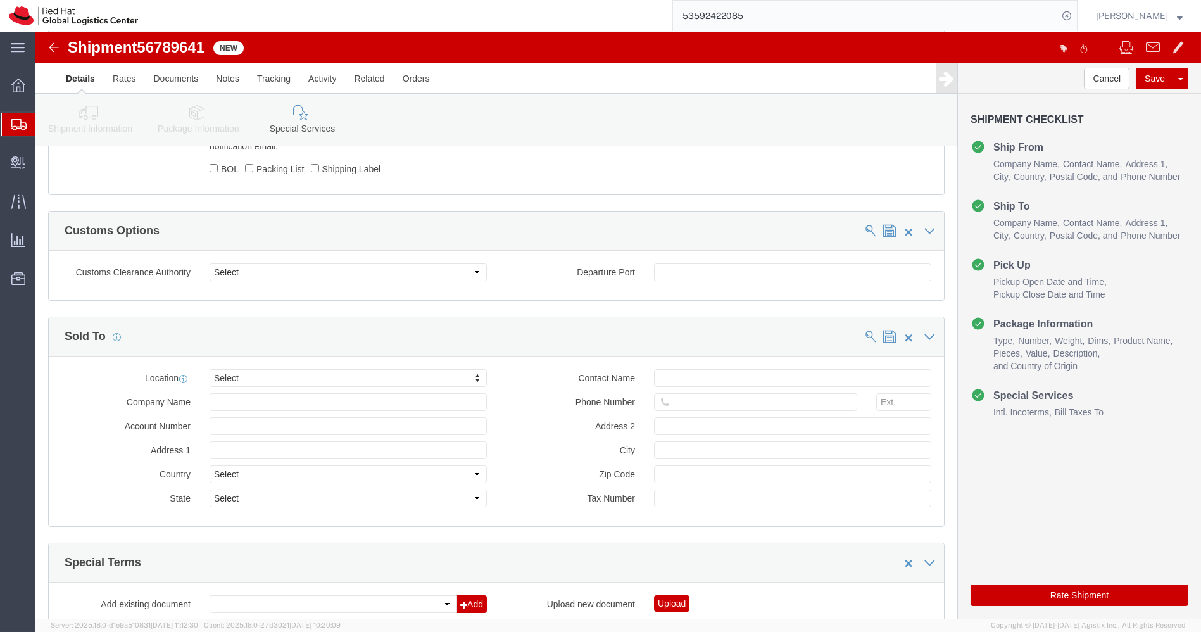
scroll to position [686, 0]
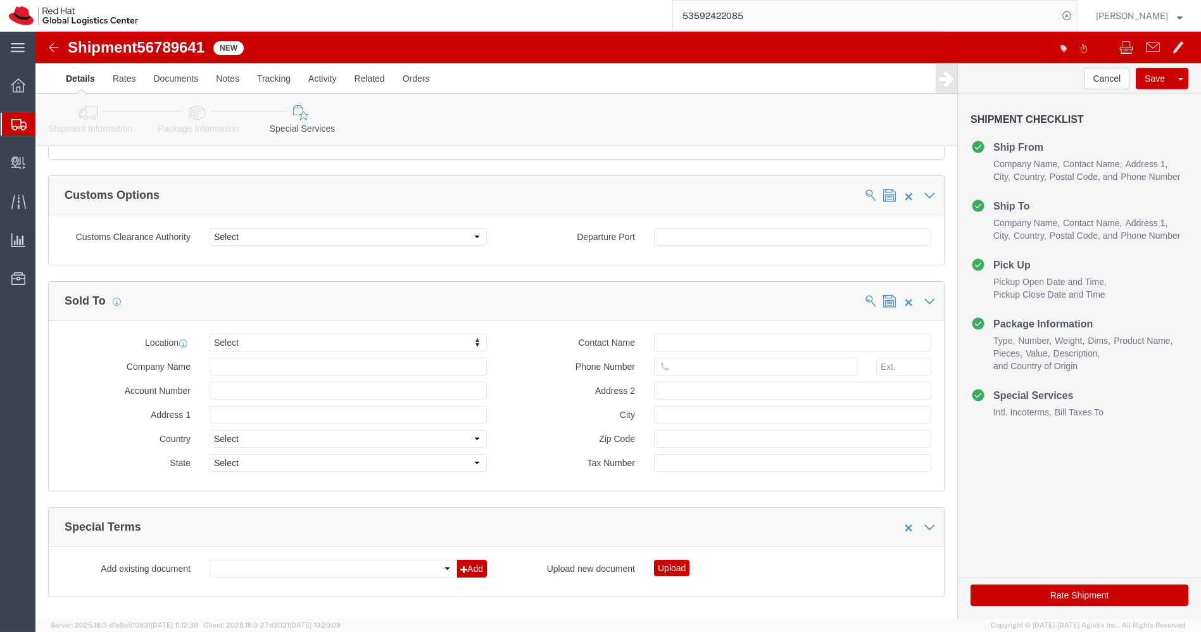
type textarea "Project - POST Pride"
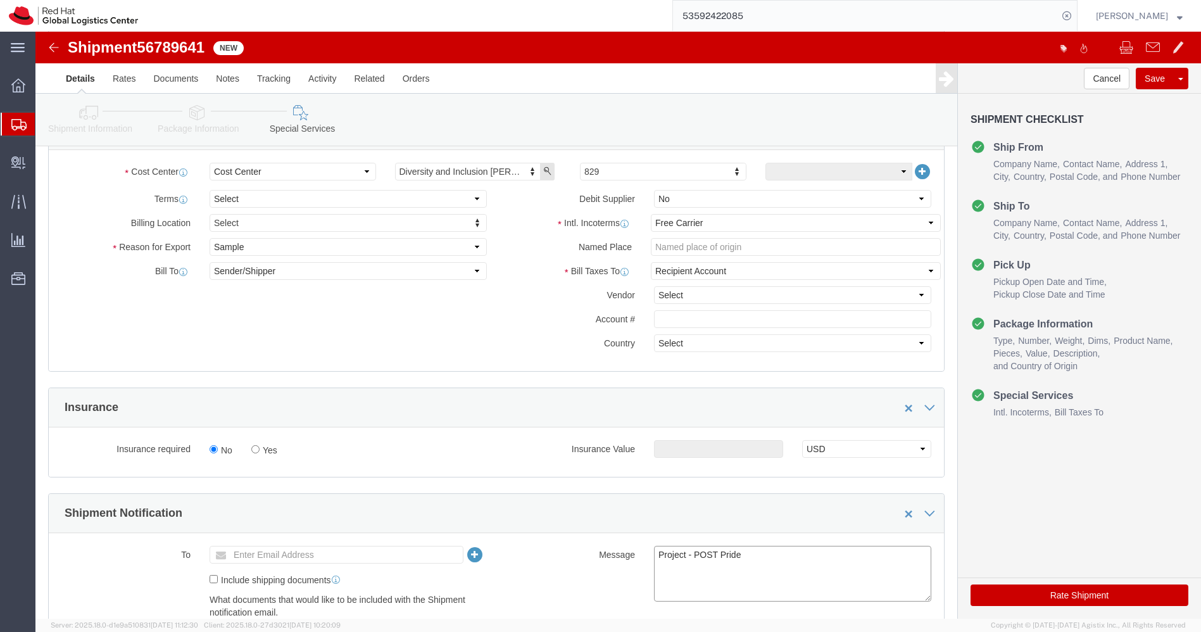
scroll to position [186, 0]
click button "Rate Shipment"
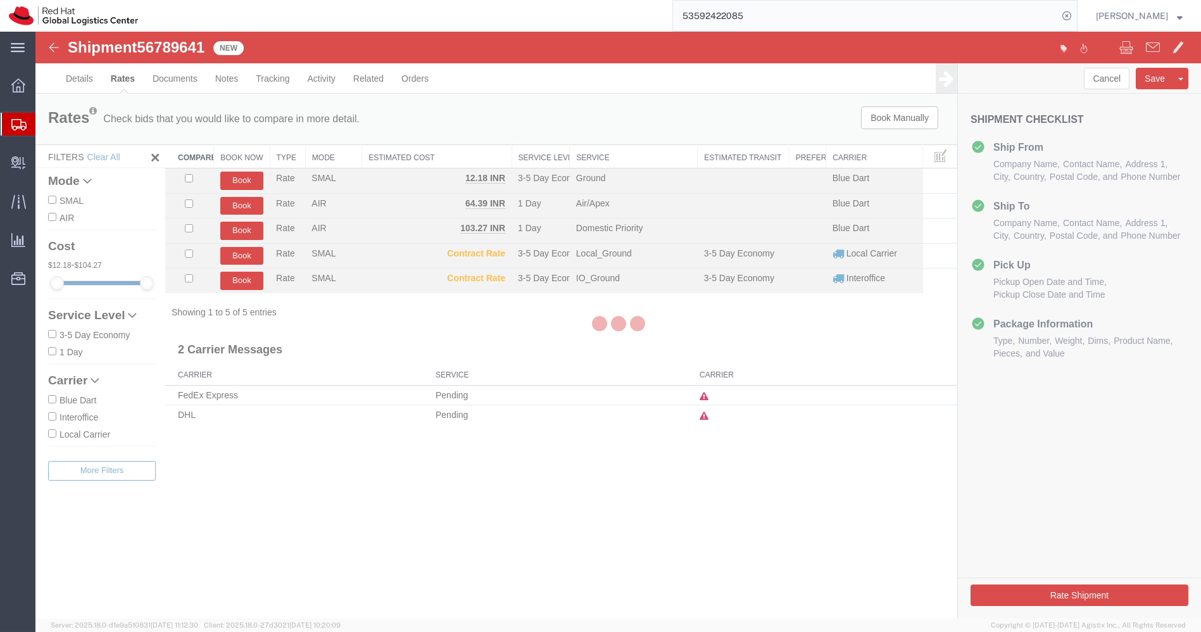
scroll to position [0, 0]
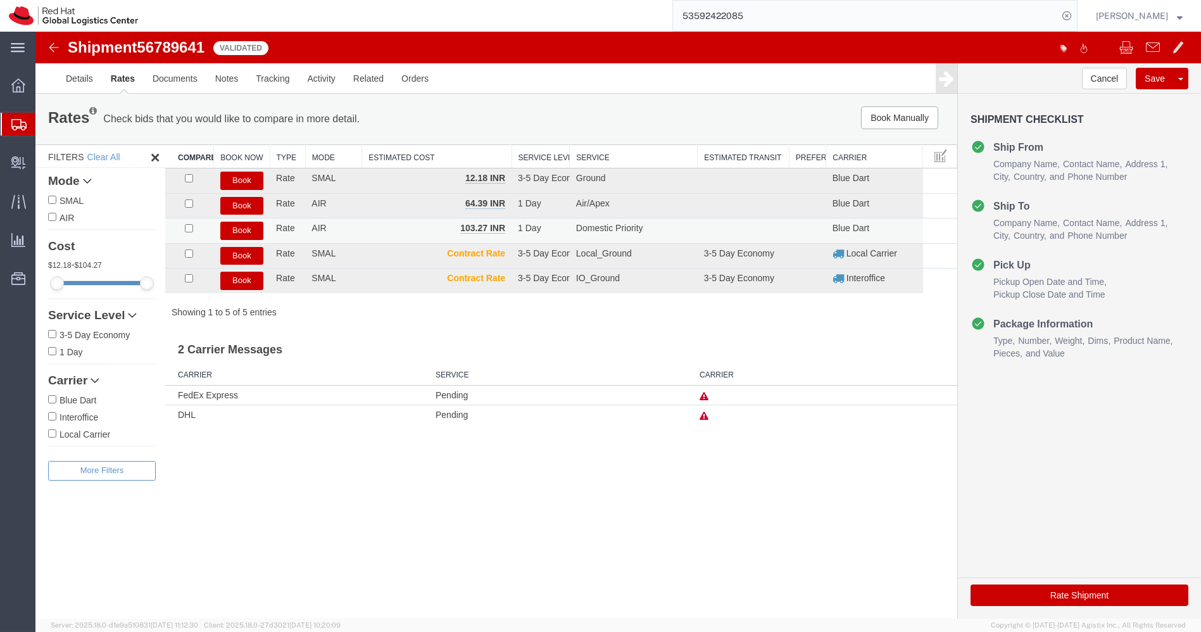
click at [247, 229] on button "Book" at bounding box center [241, 231] width 43 height 18
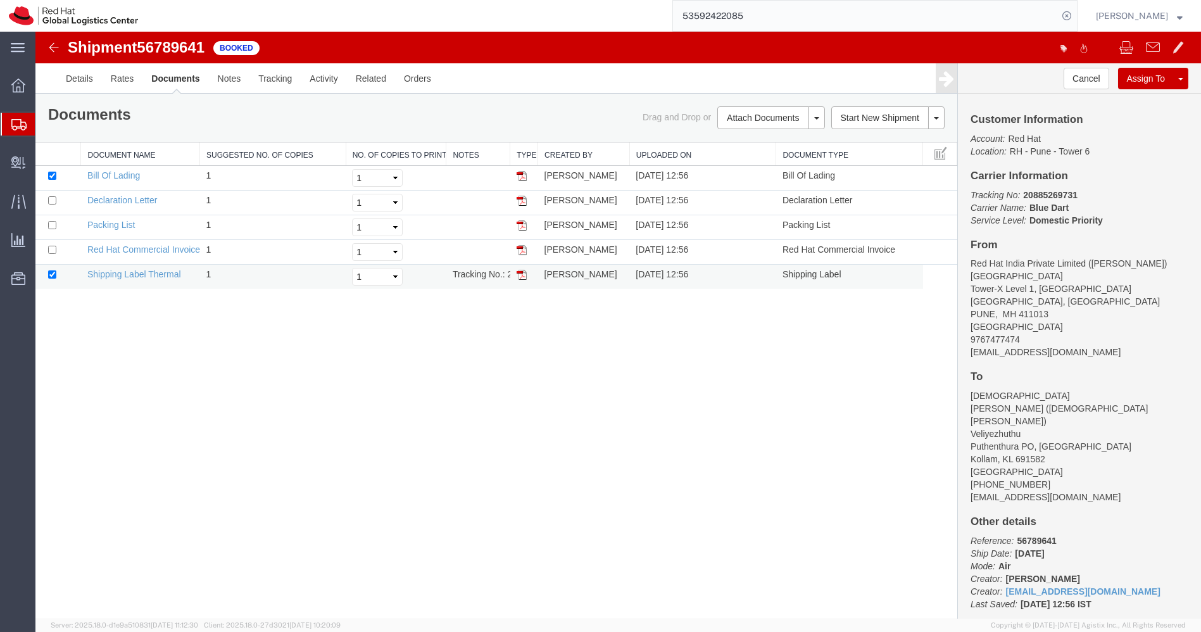
click at [520, 275] on img at bounding box center [522, 275] width 10 height 10
click at [1119, 98] on link "Clone Shipment" at bounding box center [1133, 99] width 110 height 19
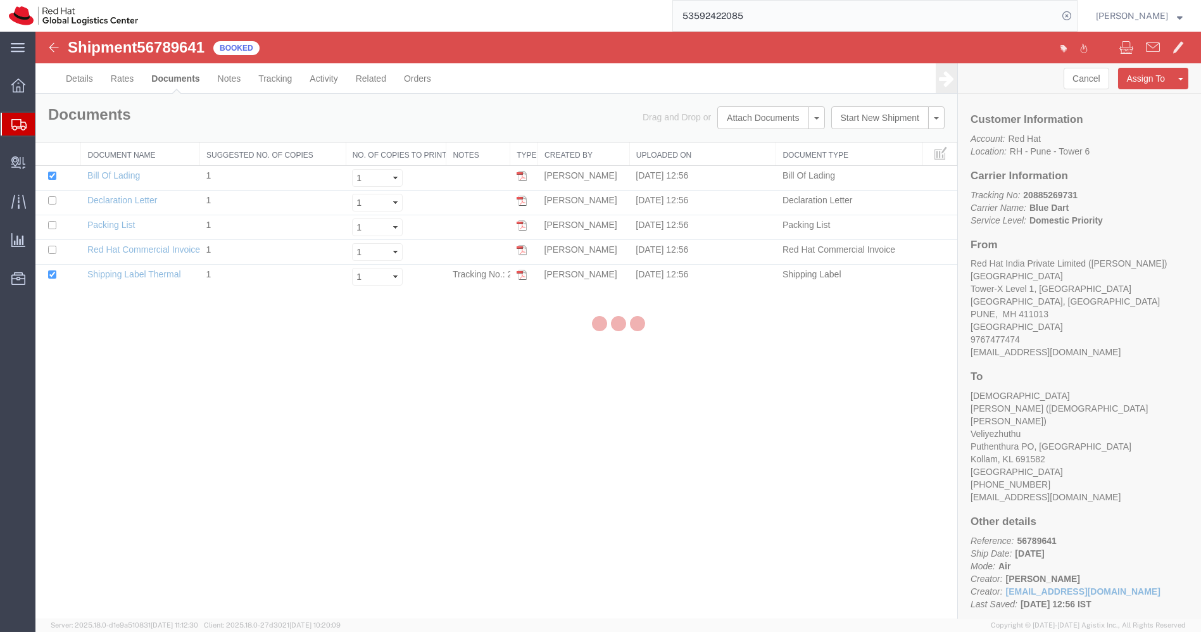
select select "38007"
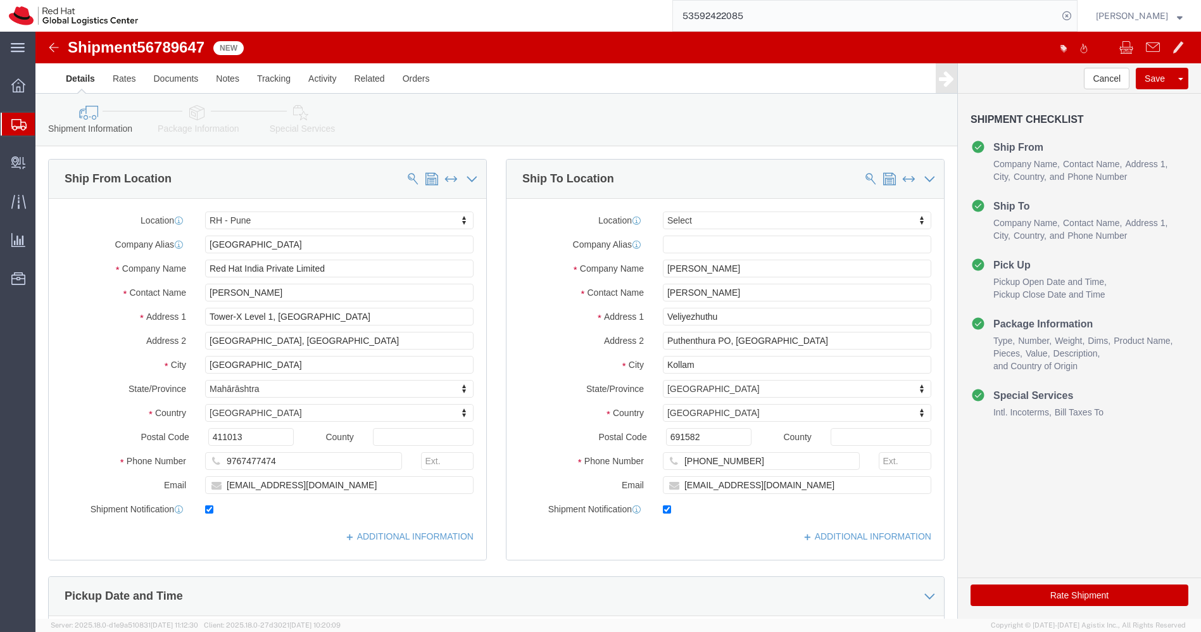
click div "Location Select Select My Profile Location [GEOGRAPHIC_DATA] - [GEOGRAPHIC_DATA…"
click input "[PERSON_NAME]"
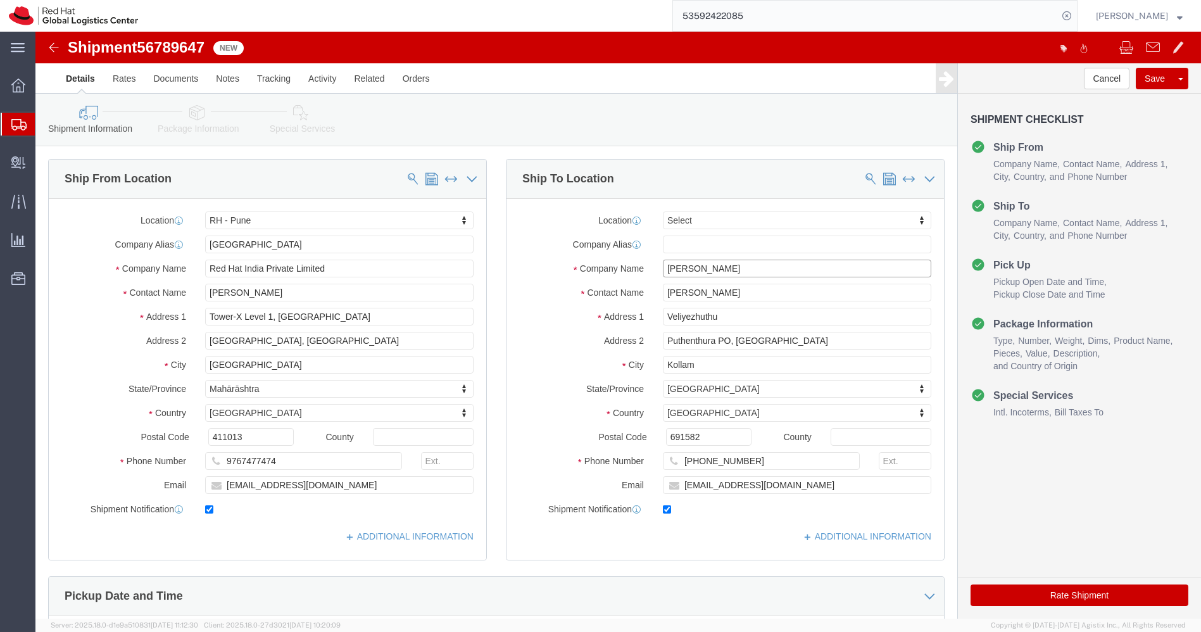
click input "[PERSON_NAME]"
paste input "[PERSON_NAME]"
type input "[PERSON_NAME]"
paste input "[PERSON_NAME]"
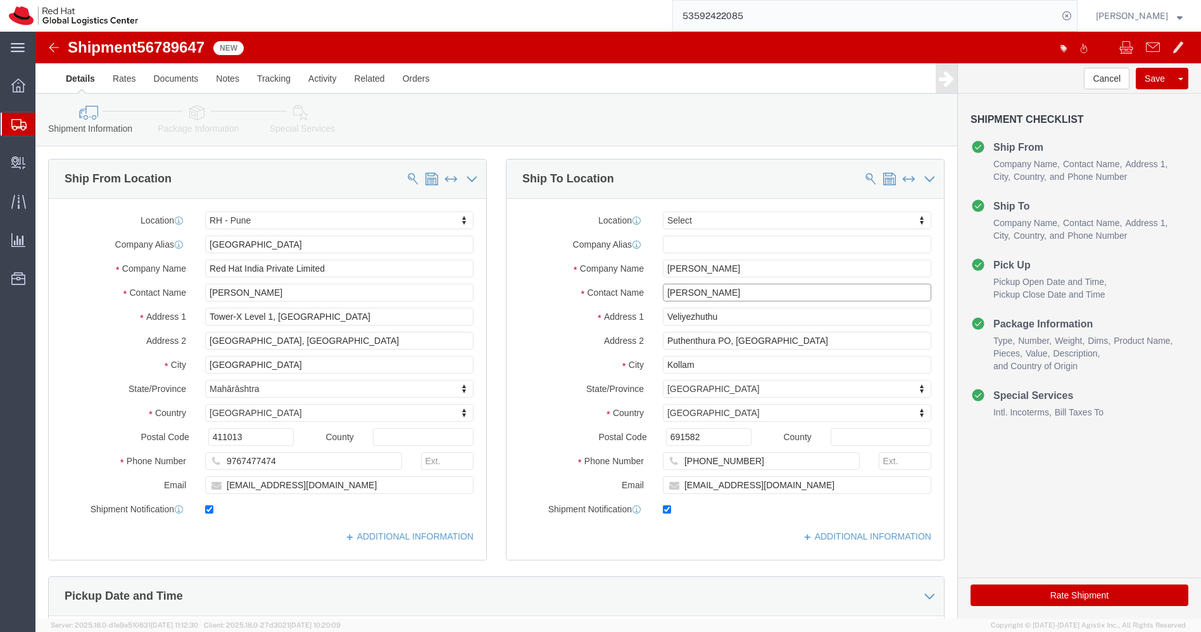
type input "[PERSON_NAME]"
drag, startPoint x: 726, startPoint y: 427, endPoint x: 662, endPoint y: 432, distance: 64.2
click input "[PHONE_NUMBER]"
paste input "8050534193"
type input "[PHONE_NUMBER]"
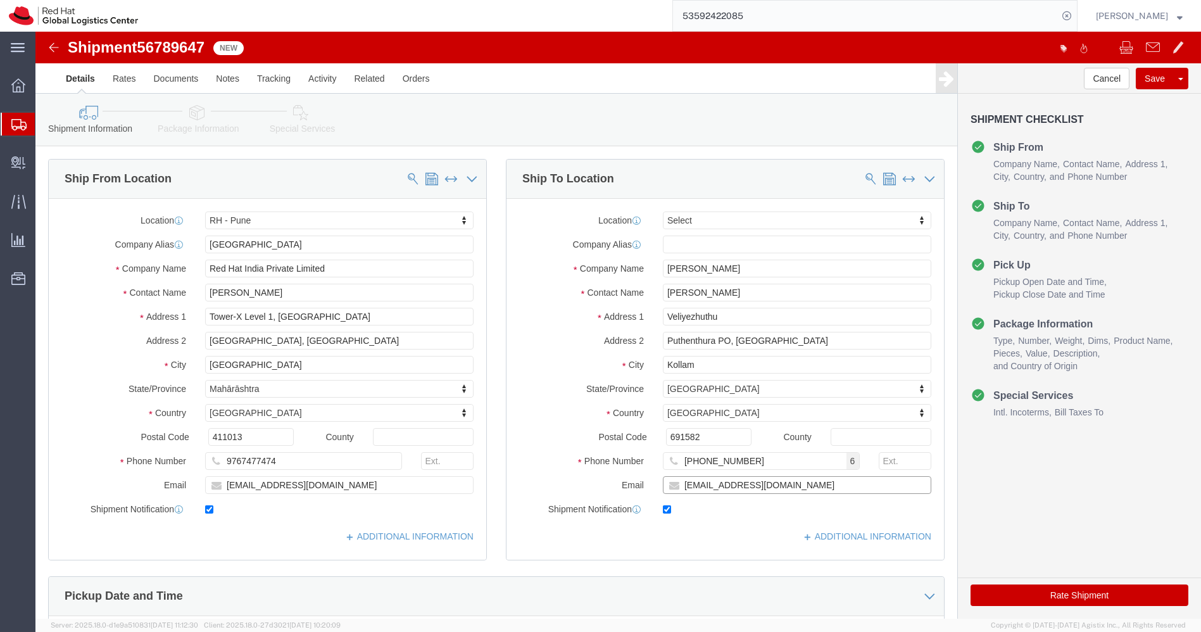
paste input "vyamsani"
type input "[EMAIL_ADDRESS][DOMAIN_NAME]"
click input "Veliyezhuthu"
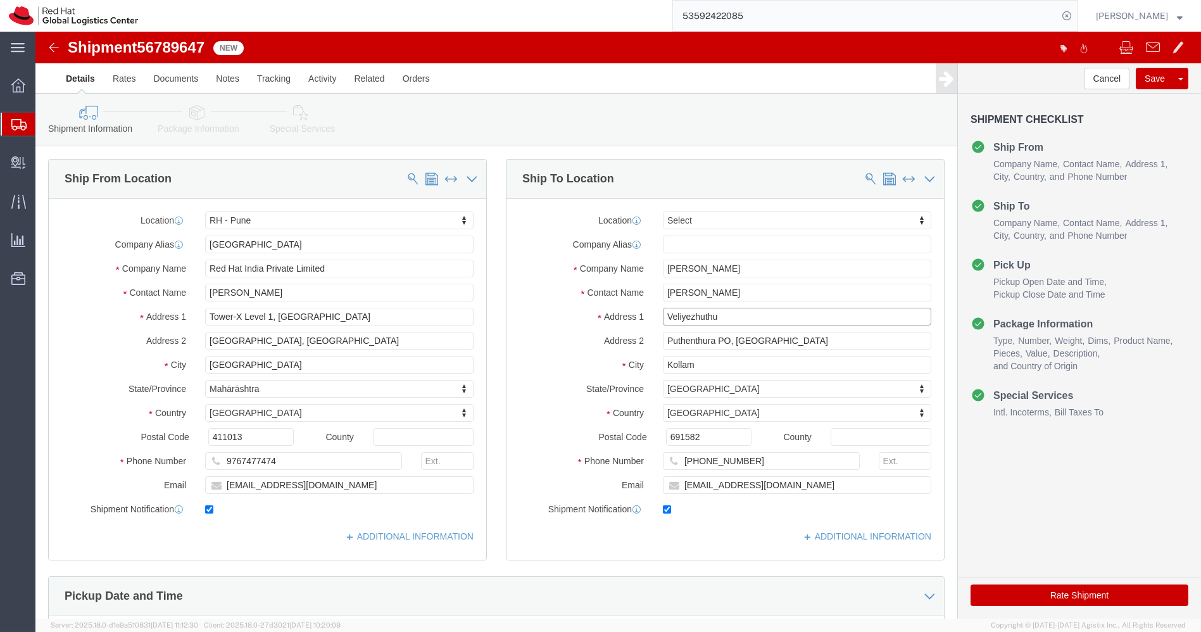
paste input "[DOMAIN_NAME][STREET_ADDRESS]"
type input "[DOMAIN_NAME][STREET_ADDRESS]"
click input "Puthenthura PO, [GEOGRAPHIC_DATA]"
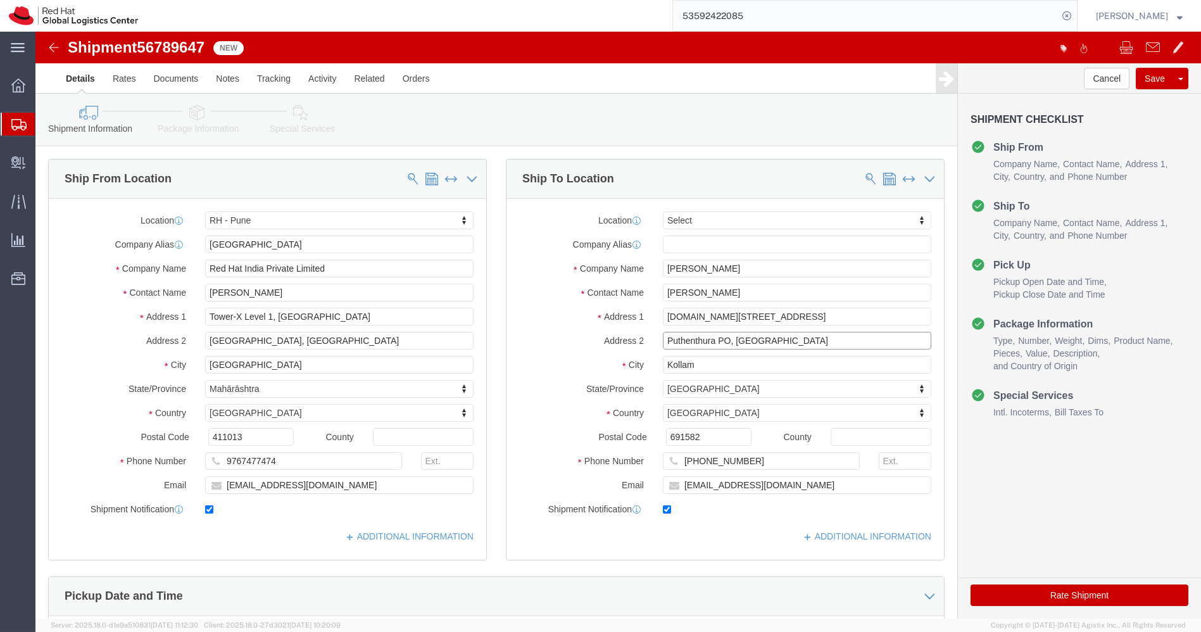
paste input "Near [PERSON_NAME]"
type input "Near [PERSON_NAME]"
paste input "Jagtial"
type input "Jagtial"
type input "t"
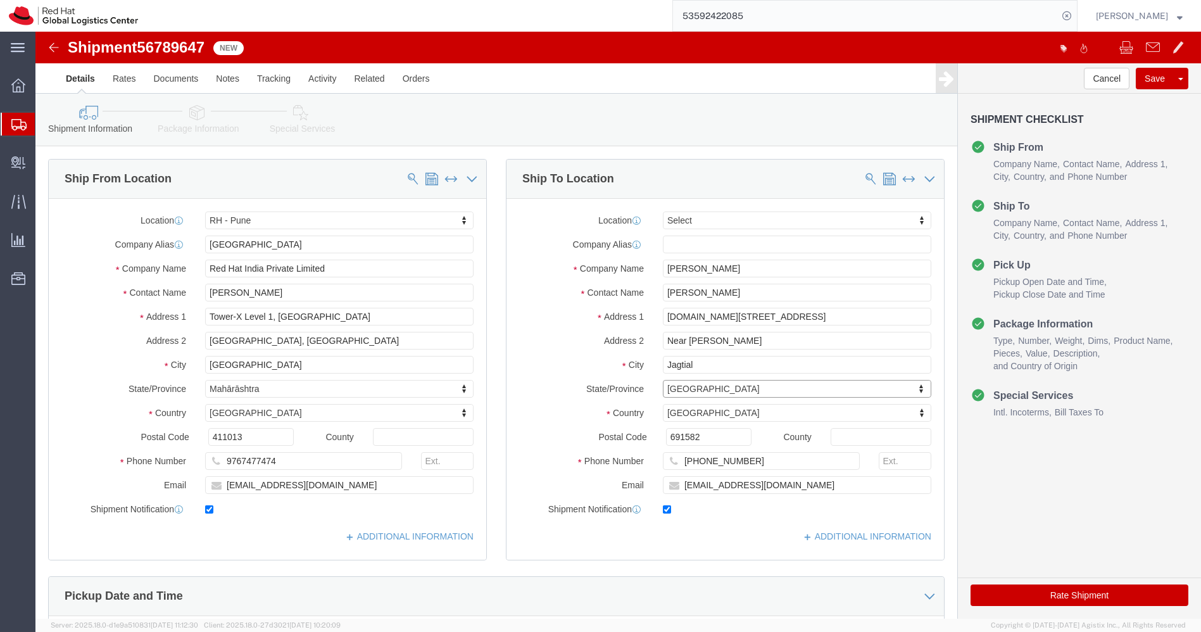
type input "t"
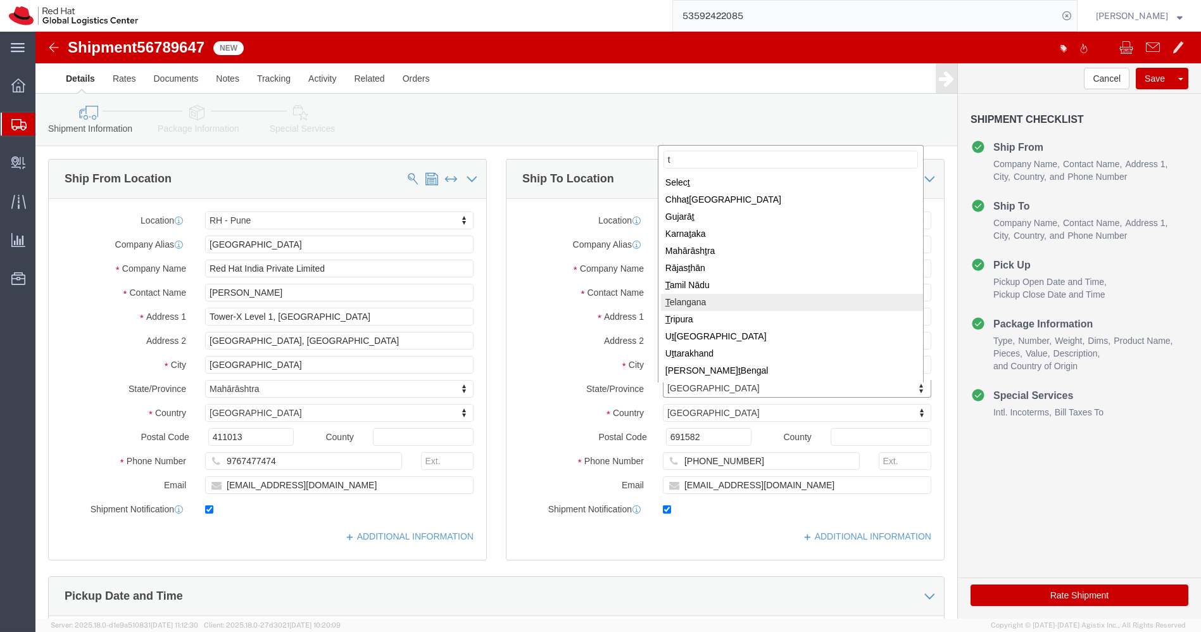
select select "TG"
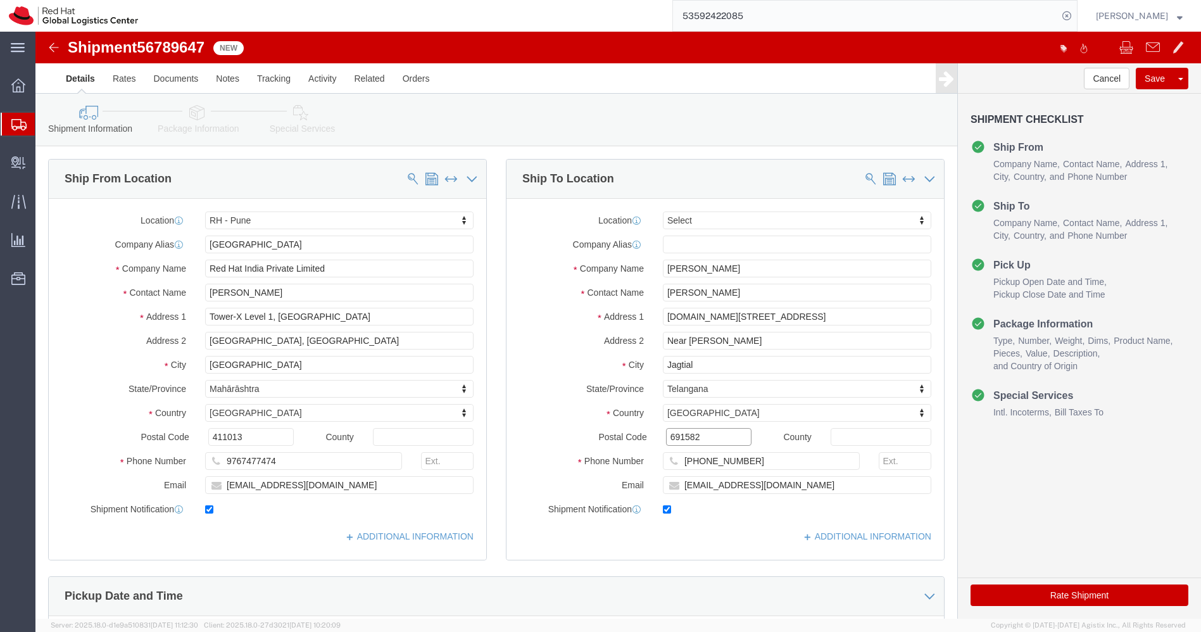
paste input "505327"
type input "505327"
click button "Rate Shipment"
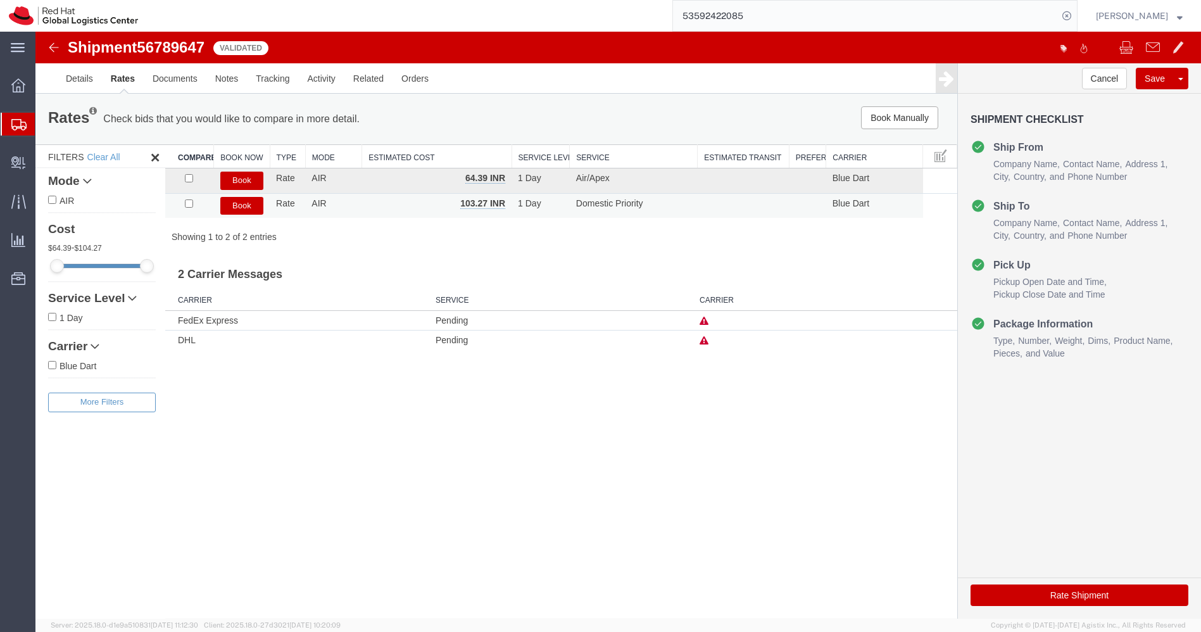
click at [248, 209] on button "Book" at bounding box center [241, 206] width 43 height 18
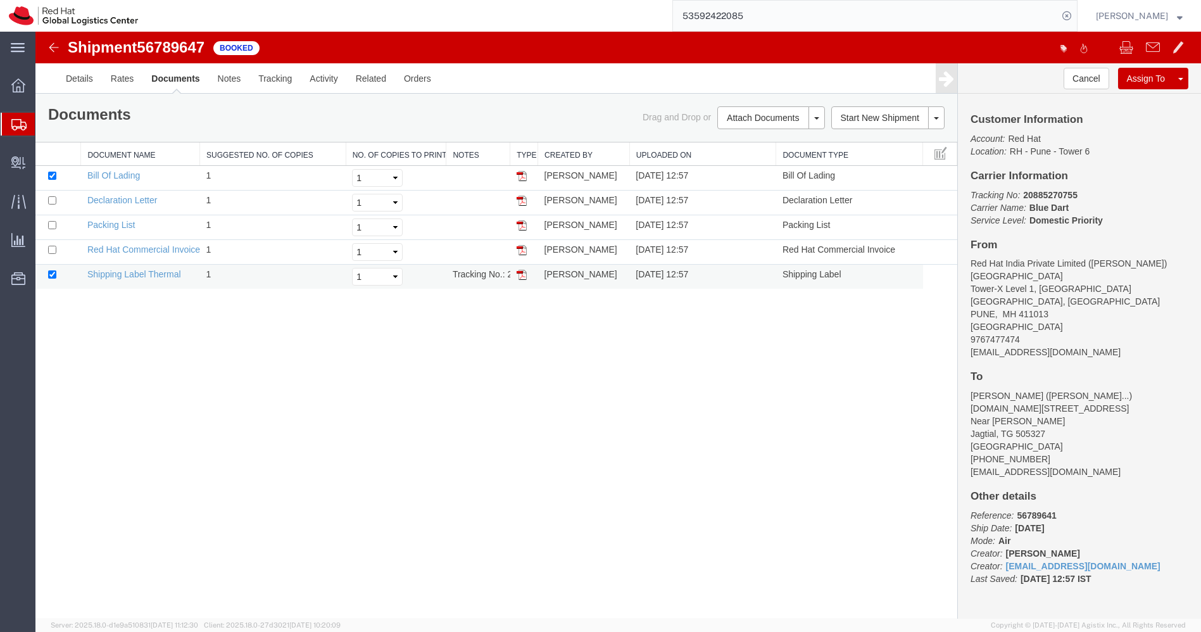
click at [522, 273] on img at bounding box center [522, 275] width 10 height 10
click at [22, 130] on icon at bounding box center [18, 124] width 15 height 11
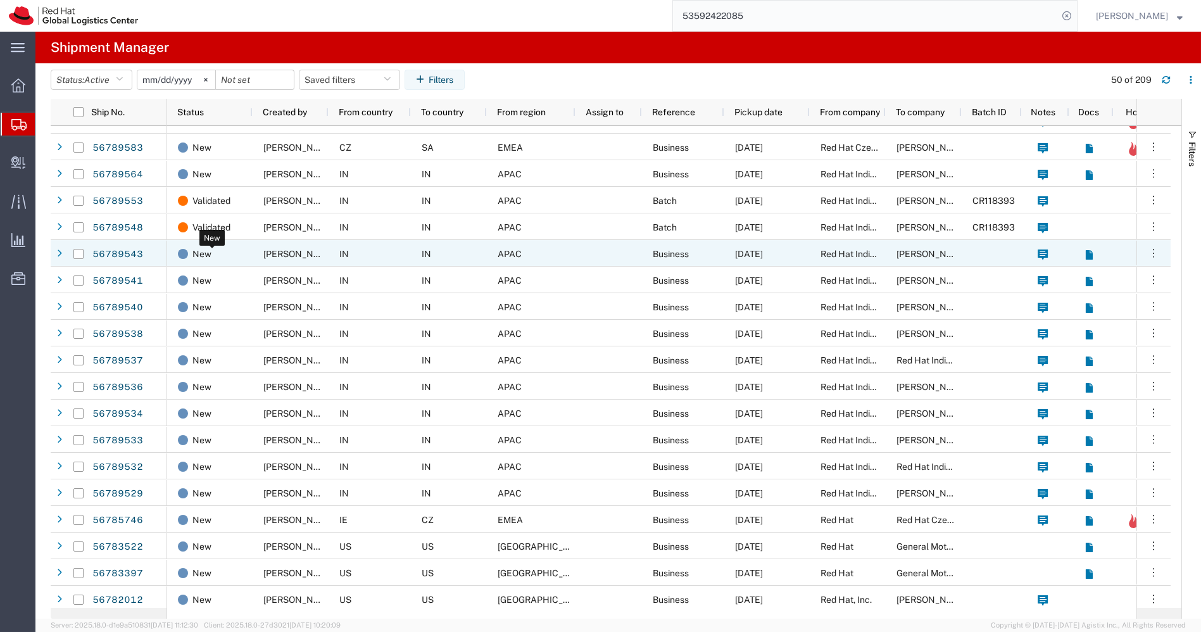
scroll to position [81, 0]
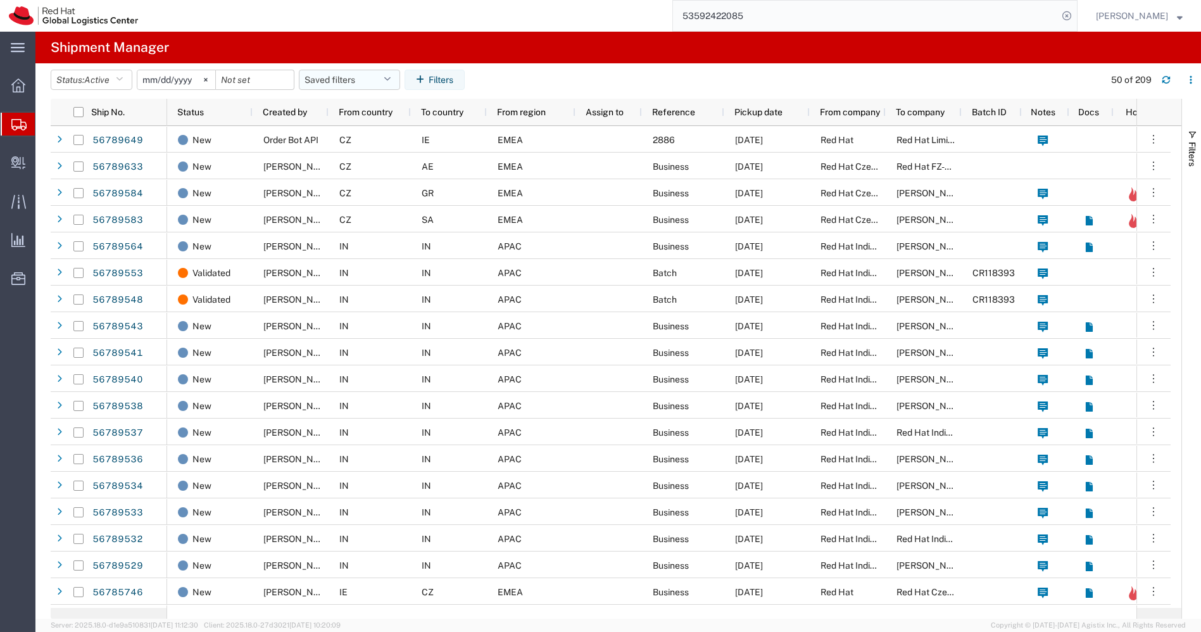
click at [386, 84] on button "Saved filters" at bounding box center [349, 80] width 101 height 20
click at [361, 138] on span "APAC" at bounding box center [384, 134] width 166 height 23
type input "[DATE]"
